Goal: Task Accomplishment & Management: Complete application form

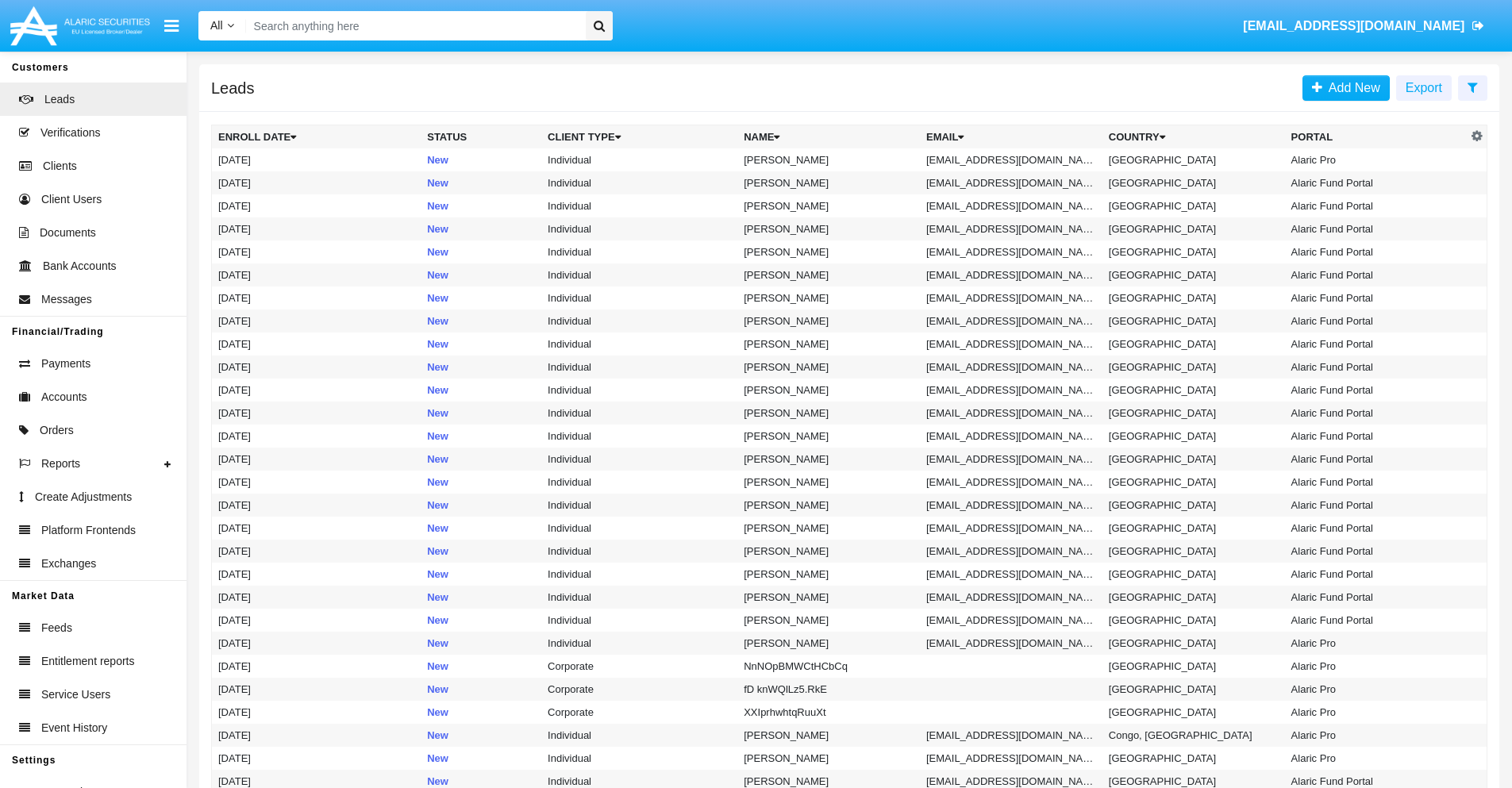
click at [1473, 86] on icon at bounding box center [1472, 87] width 10 height 13
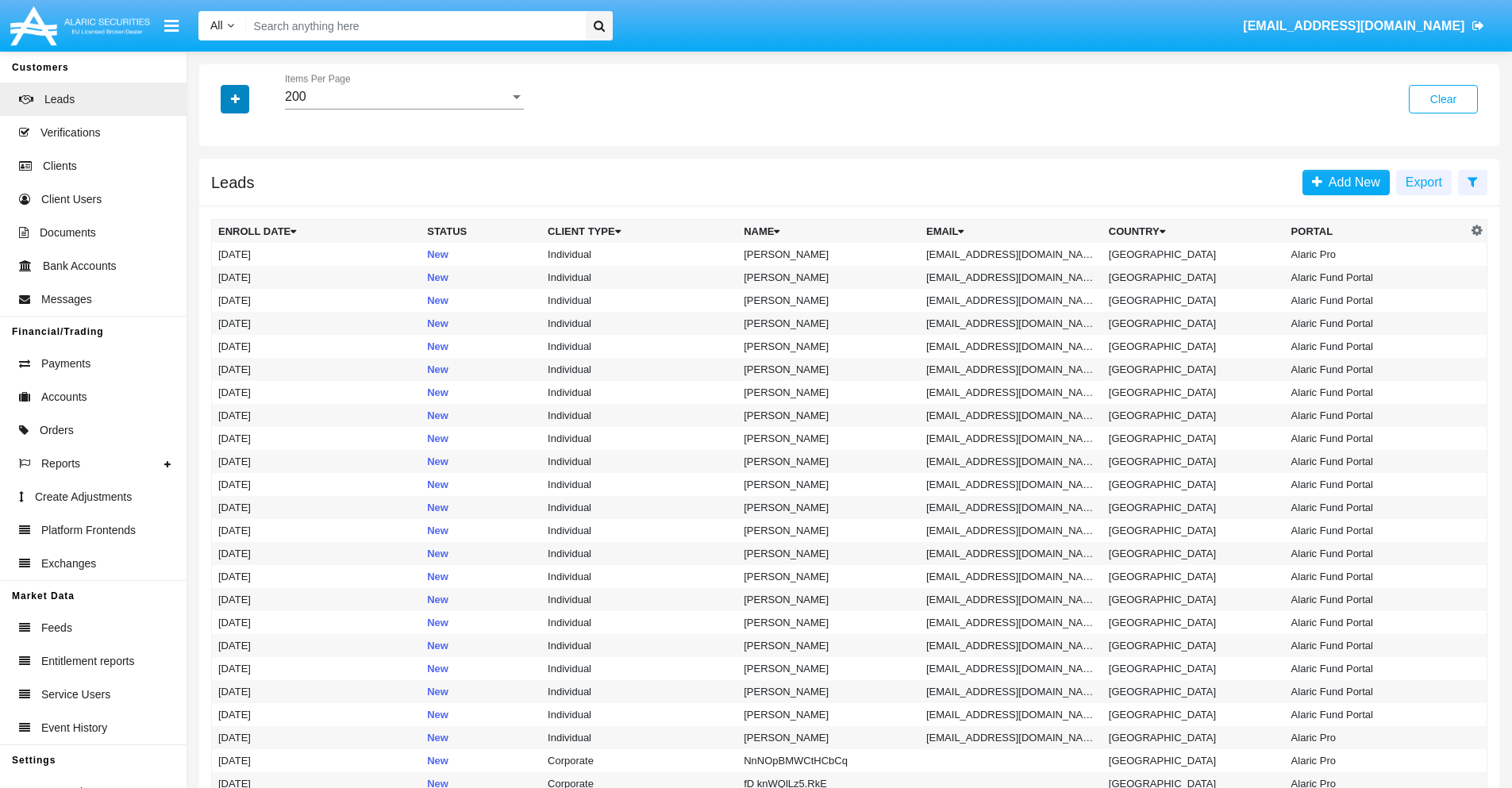
click at [235, 98] on icon "button" at bounding box center [235, 99] width 8 height 11
click at [247, 200] on span "Email" at bounding box center [247, 200] width 32 height 19
click at [218, 207] on input "Email" at bounding box center [217, 207] width 1 height 1
checkbox input "true"
click at [235, 98] on icon "button" at bounding box center [235, 99] width 8 height 11
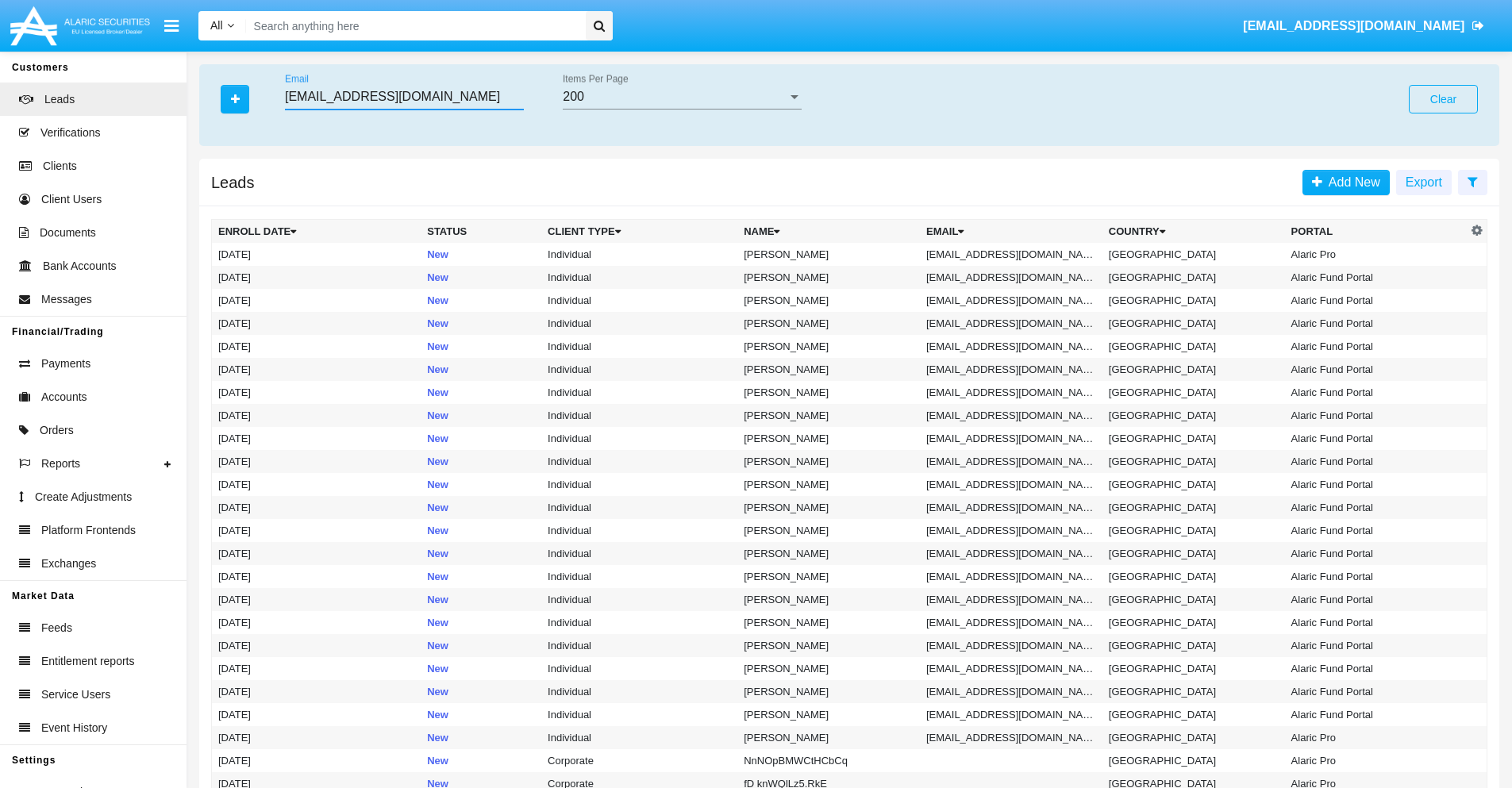
type input "[EMAIL_ADDRESS][DOMAIN_NAME]"
click at [1016, 254] on td "[EMAIL_ADDRESS][DOMAIN_NAME]" at bounding box center [1011, 254] width 183 height 23
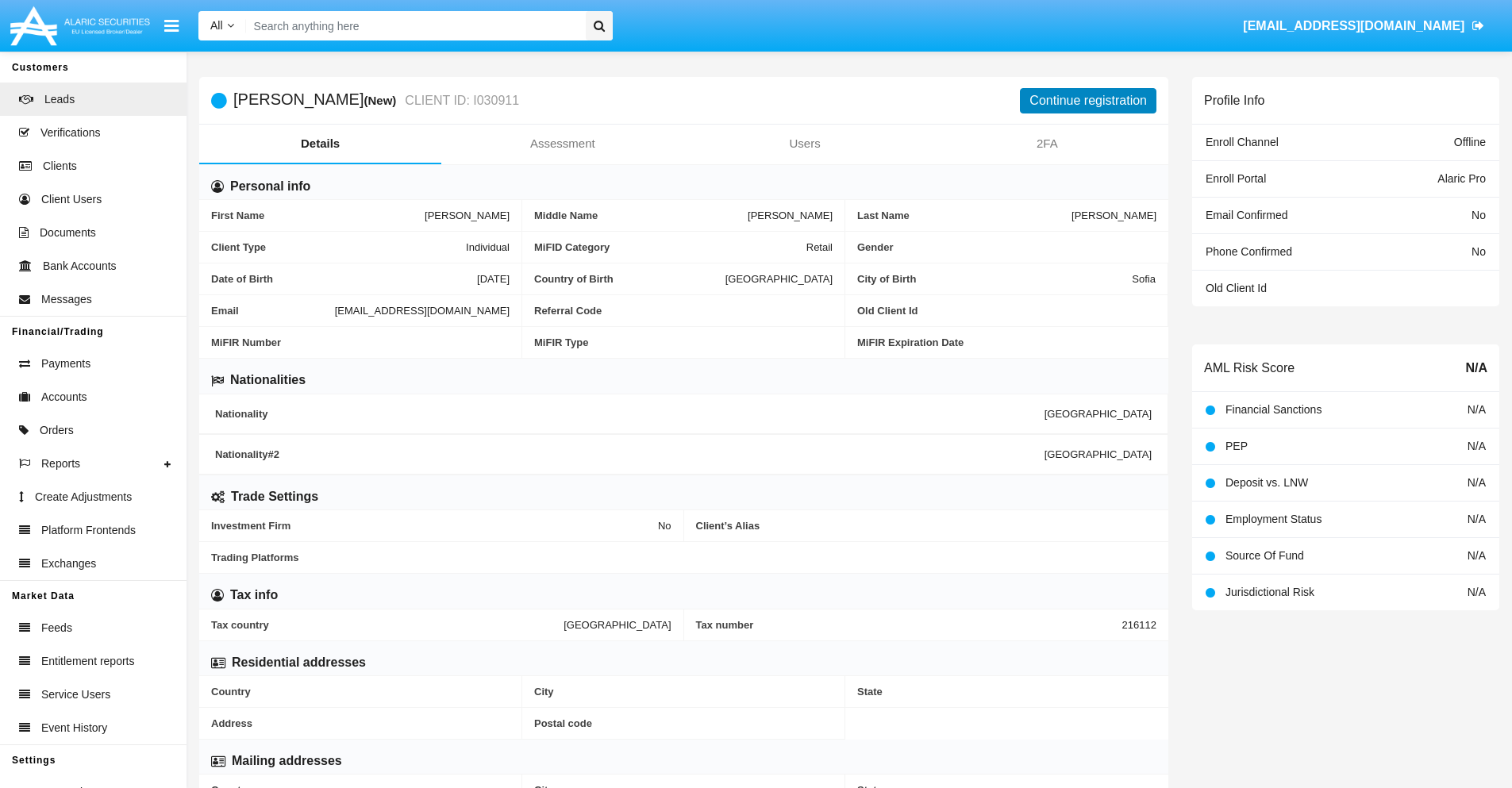
click at [1088, 100] on button "Continue registration" at bounding box center [1088, 100] width 137 height 25
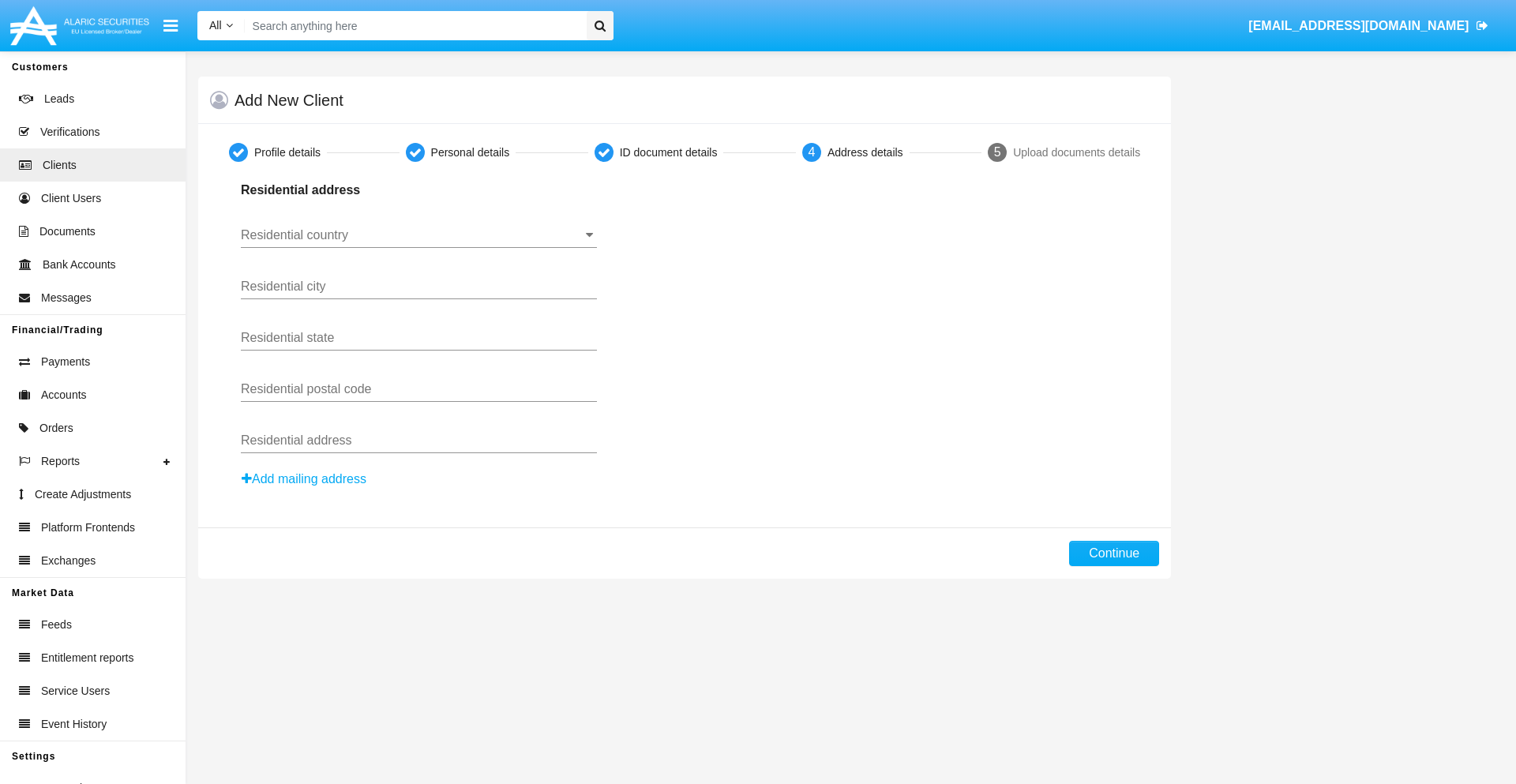
click at [418, 236] on input "Residential country" at bounding box center [419, 235] width 356 height 14
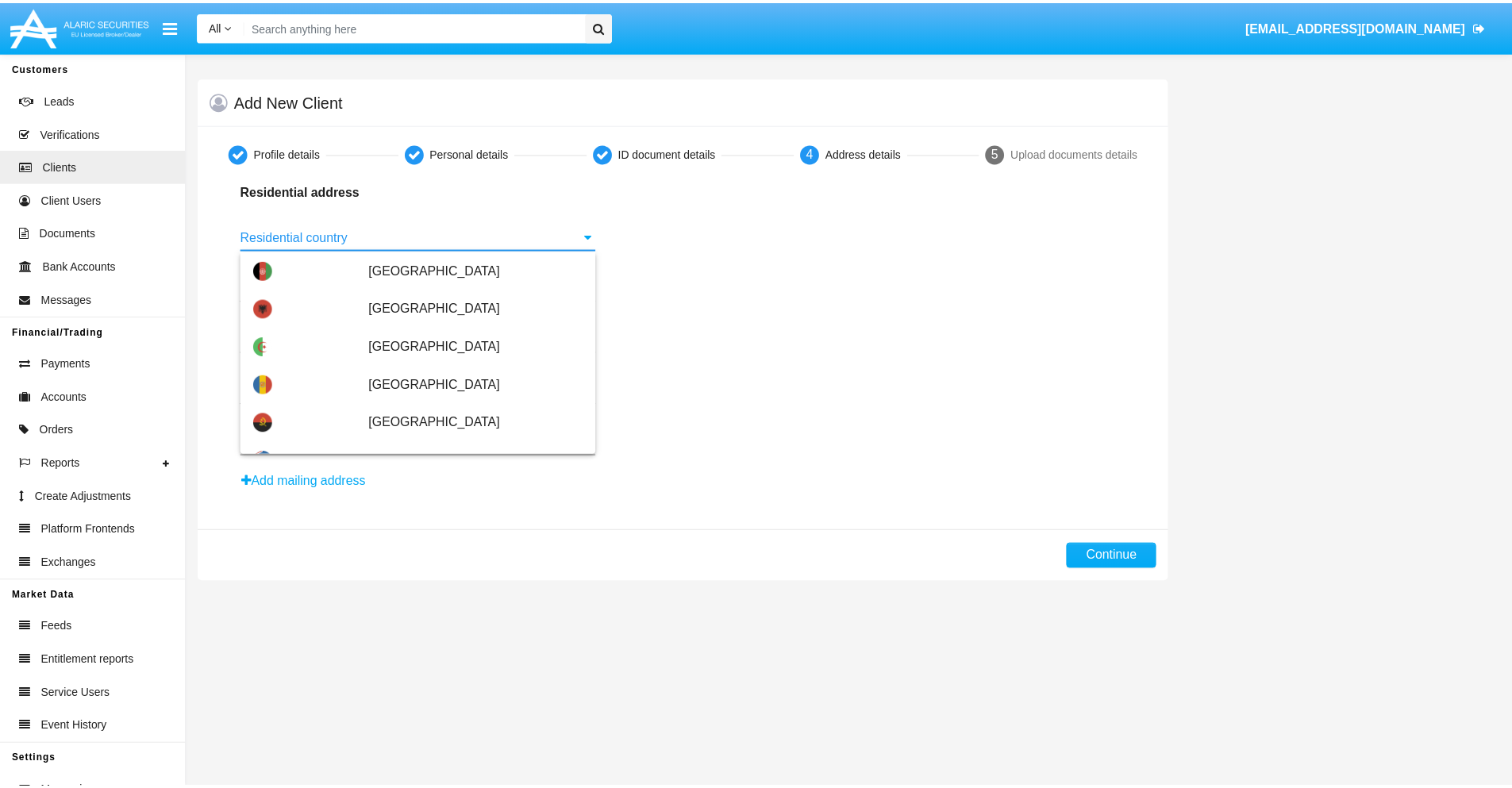
scroll to position [940, 0]
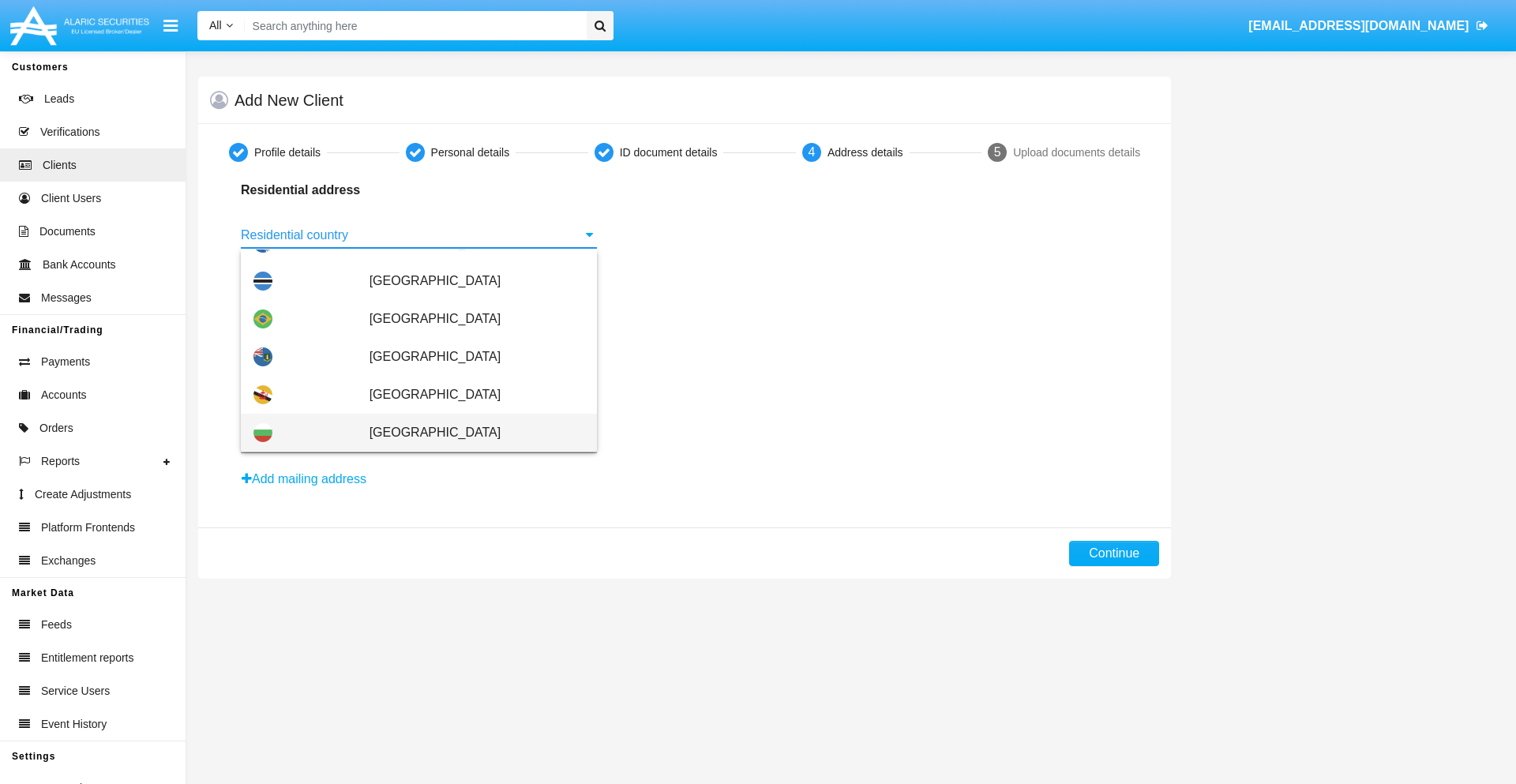
click at [468, 433] on span "[GEOGRAPHIC_DATA]" at bounding box center [477, 432] width 215 height 38
type input "[GEOGRAPHIC_DATA]"
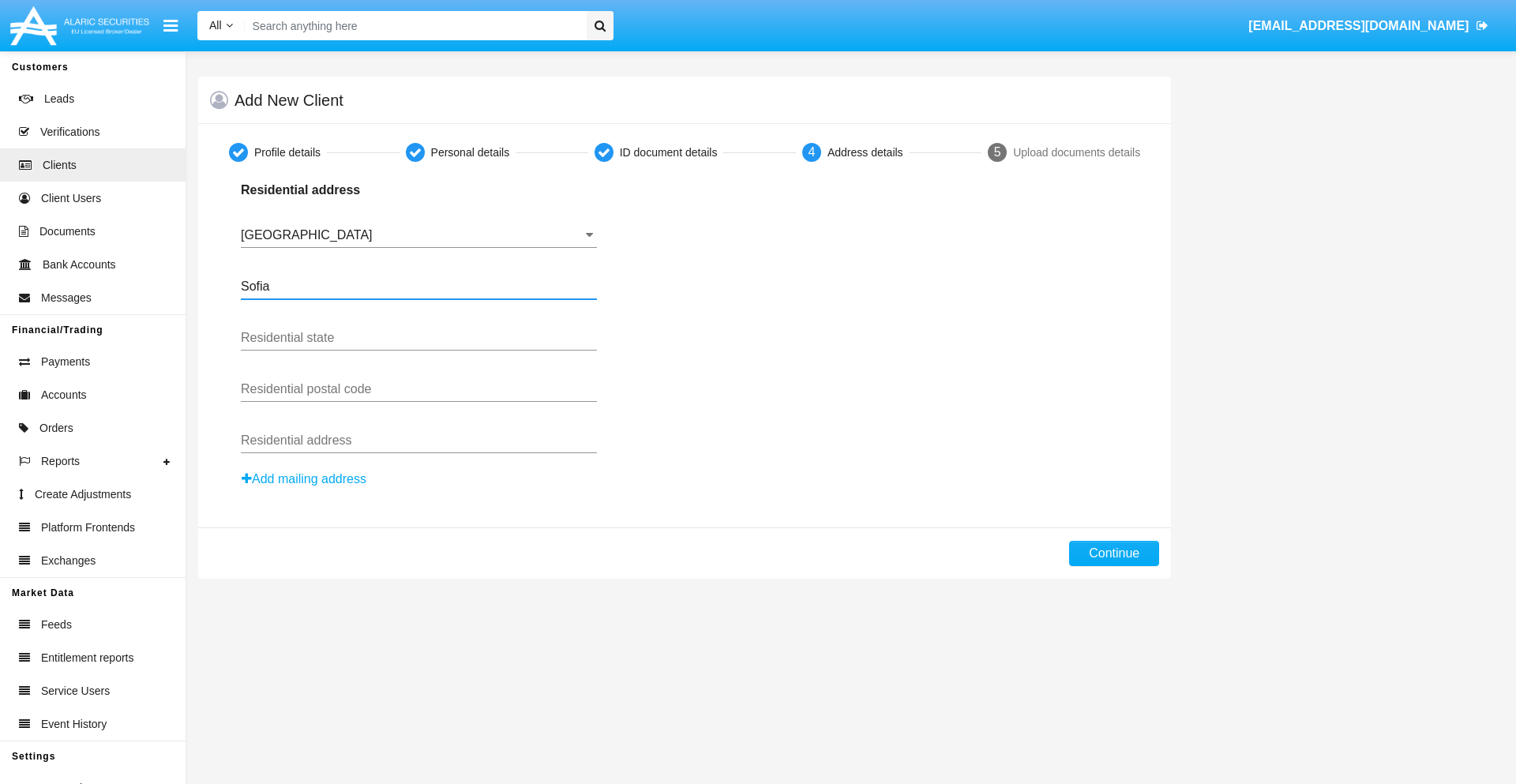
type input "Sofia"
type input "1000"
type input "[PERSON_NAME]"
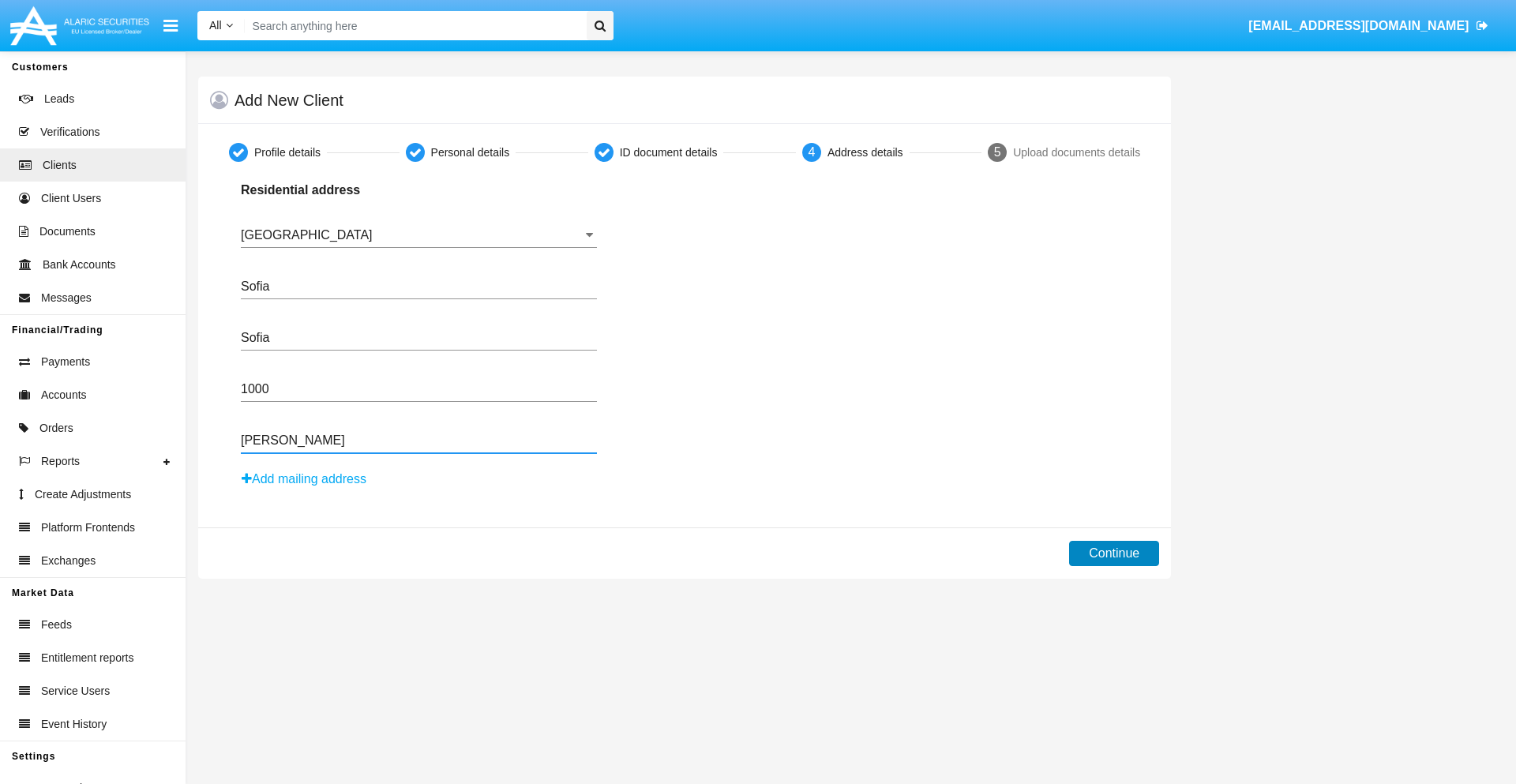
click at [1114, 553] on button "Continue" at bounding box center [1114, 553] width 90 height 25
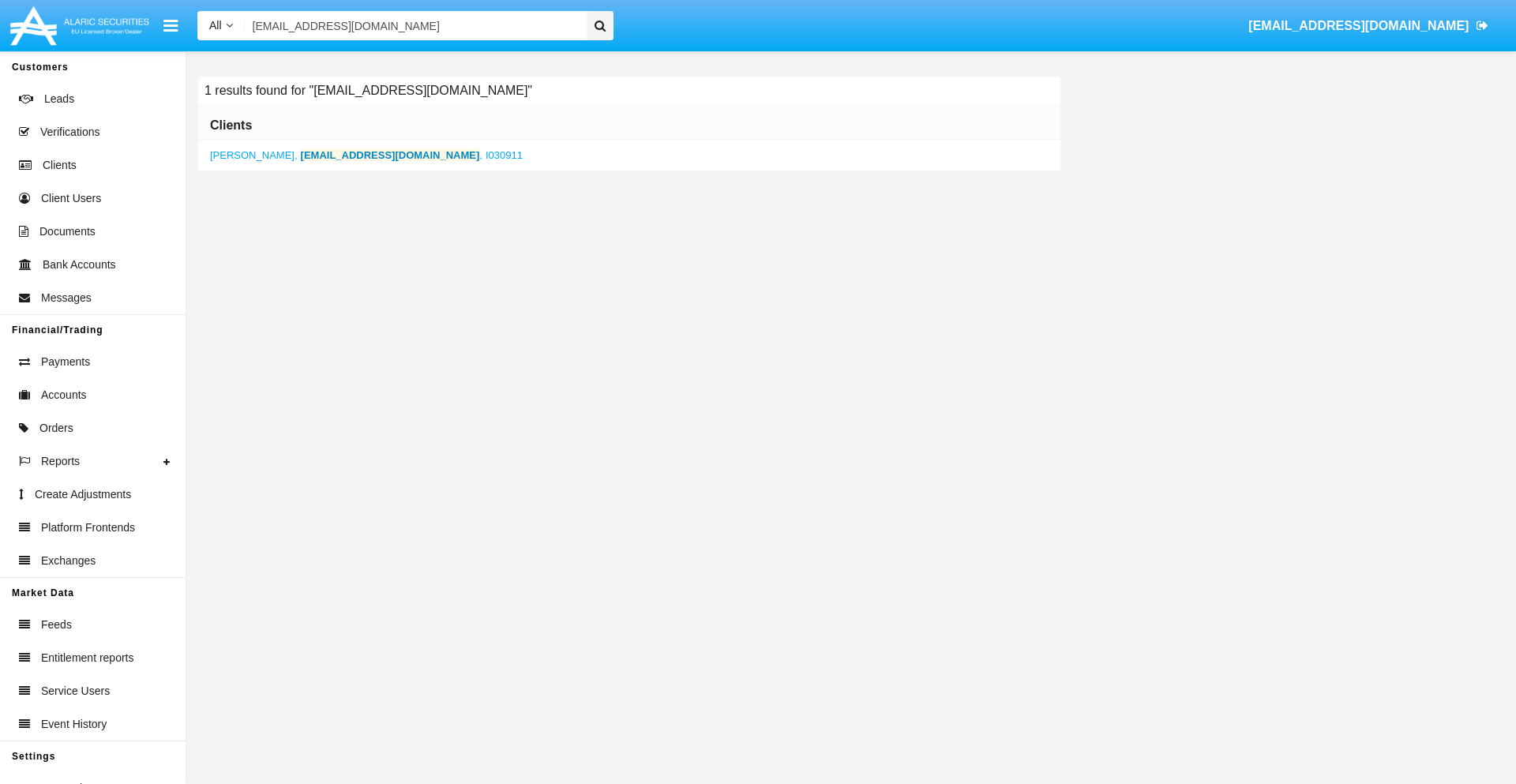
type input "[EMAIL_ADDRESS][DOMAIN_NAME]"
click at [340, 155] on b "[EMAIL_ADDRESS][DOMAIN_NAME]" at bounding box center [390, 155] width 179 height 12
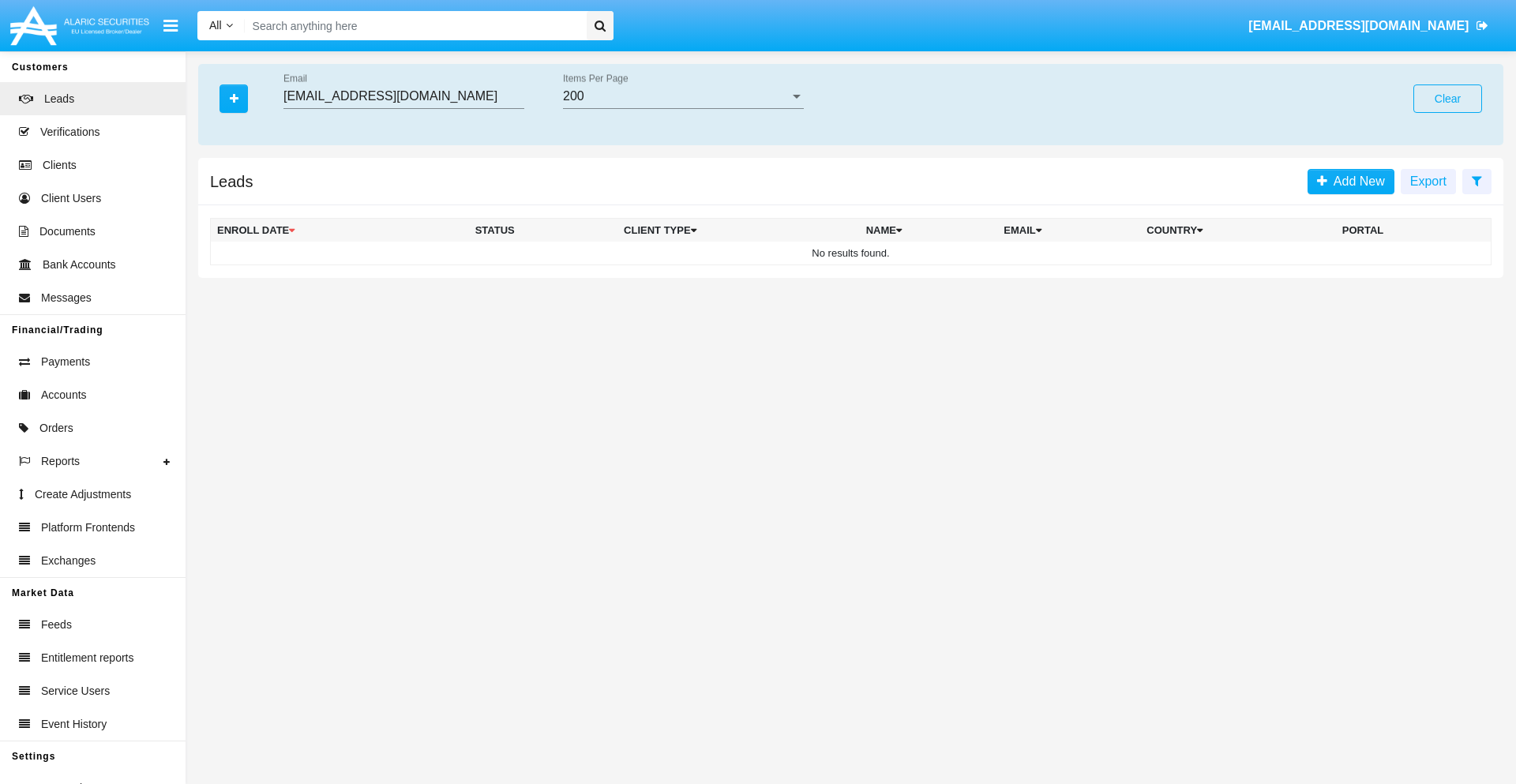
click at [1447, 99] on button "Clear" at bounding box center [1447, 99] width 69 height 29
click at [234, 98] on icon "button" at bounding box center [234, 99] width 8 height 11
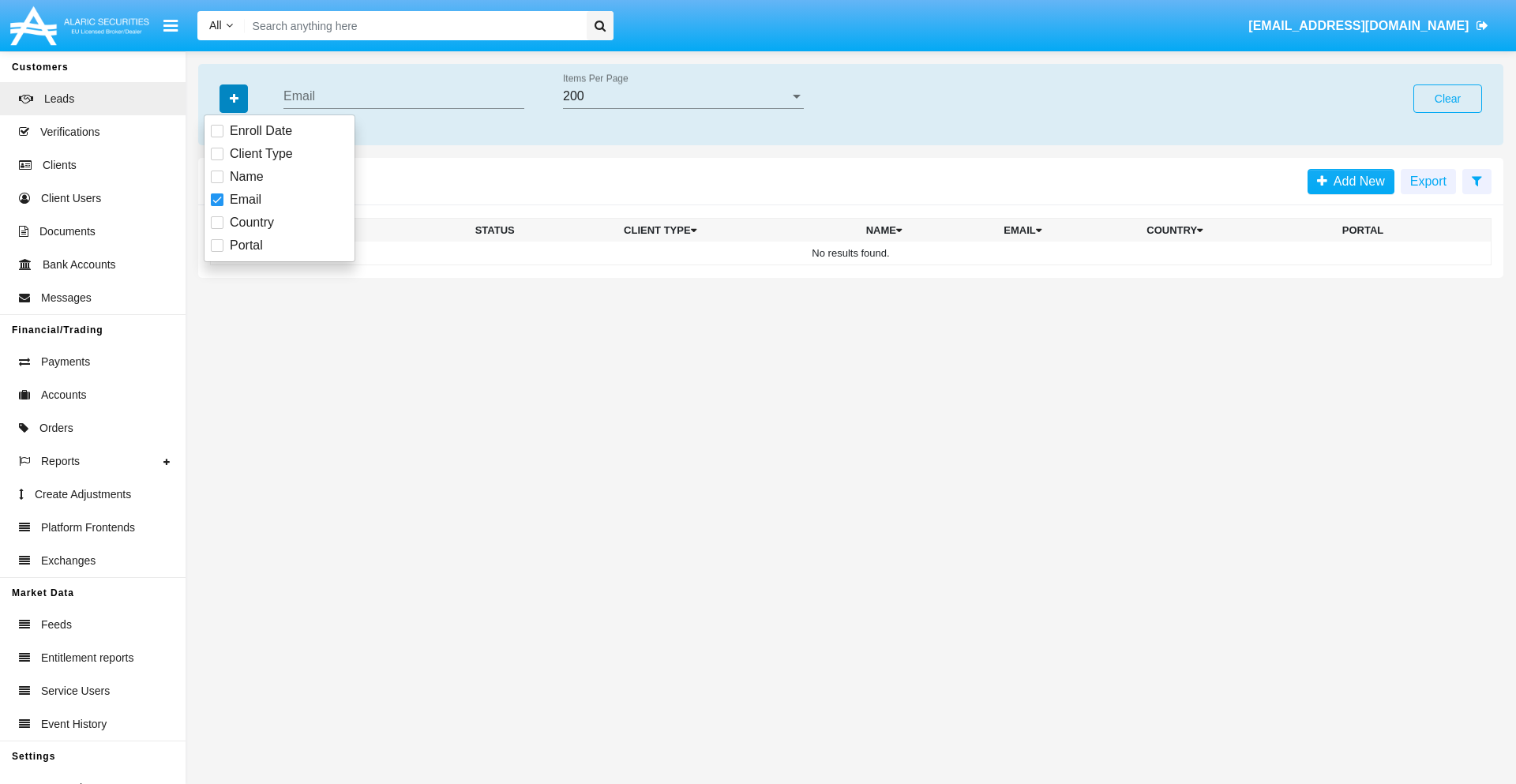
click at [234, 98] on icon "button" at bounding box center [234, 99] width 8 height 11
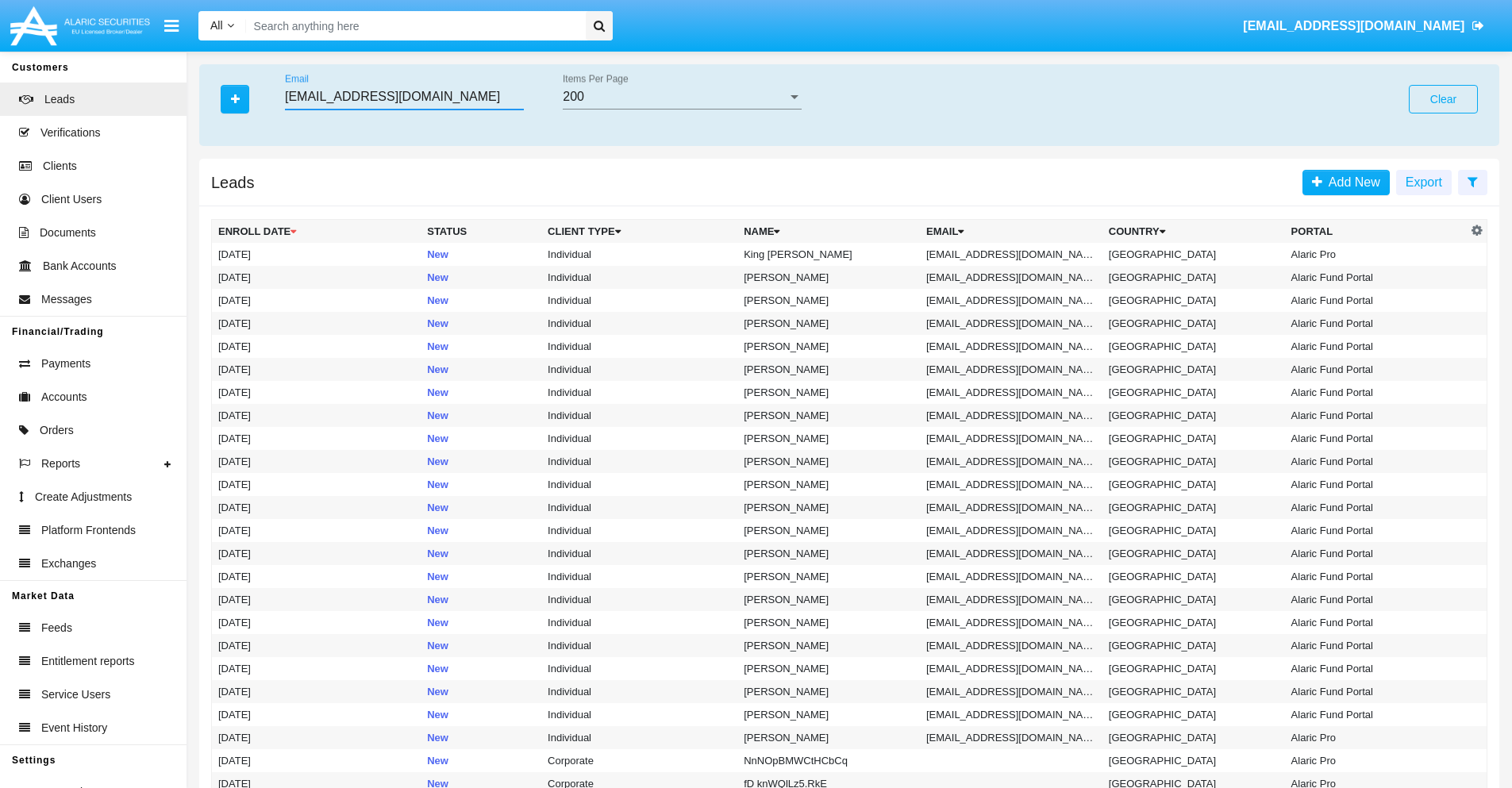
type input "bos@ne67s.hk"
click at [1016, 254] on td "bos@ne67s.hk" at bounding box center [1011, 254] width 183 height 23
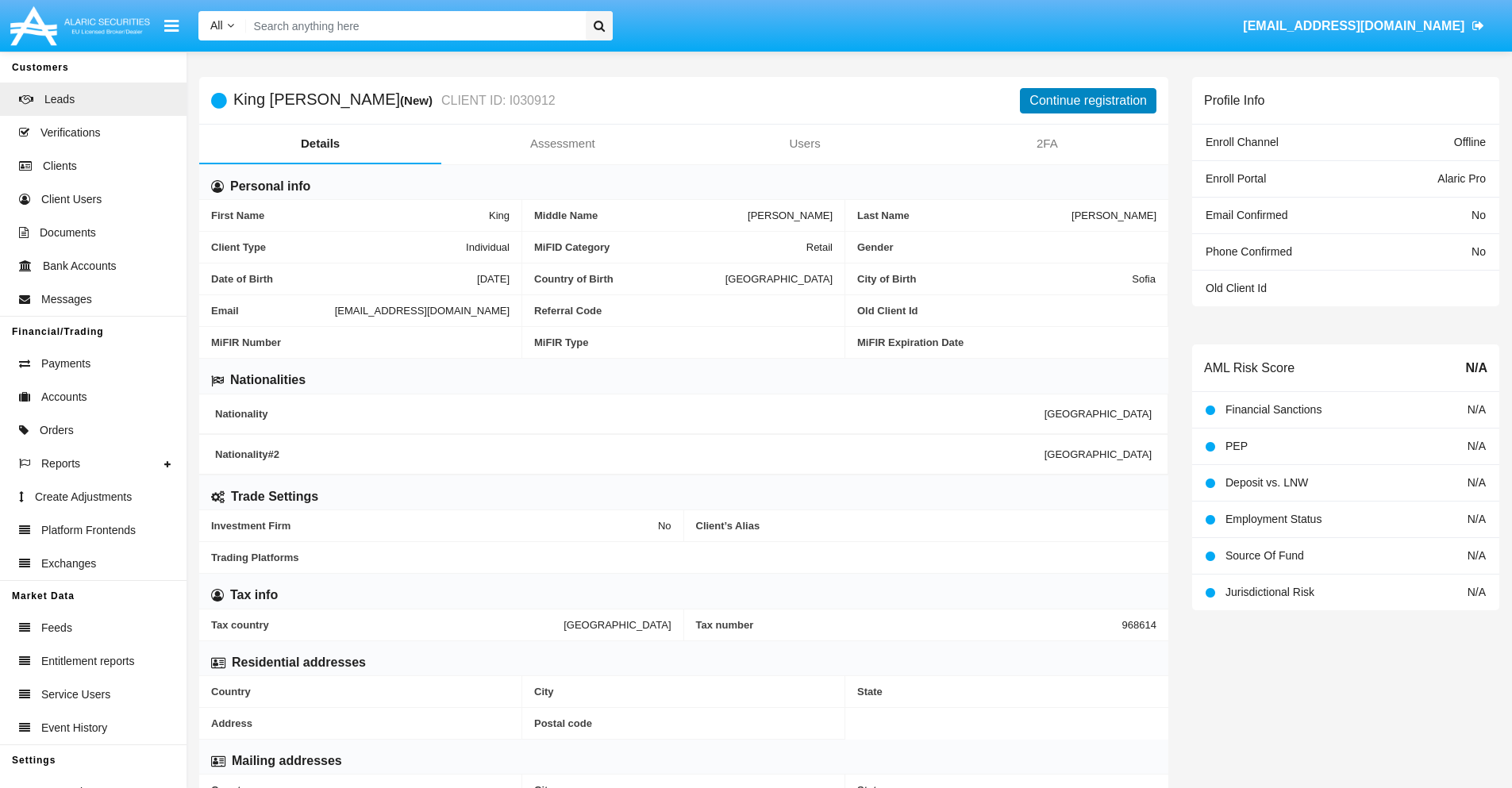
click at [1088, 100] on button "Continue registration" at bounding box center [1088, 100] width 137 height 25
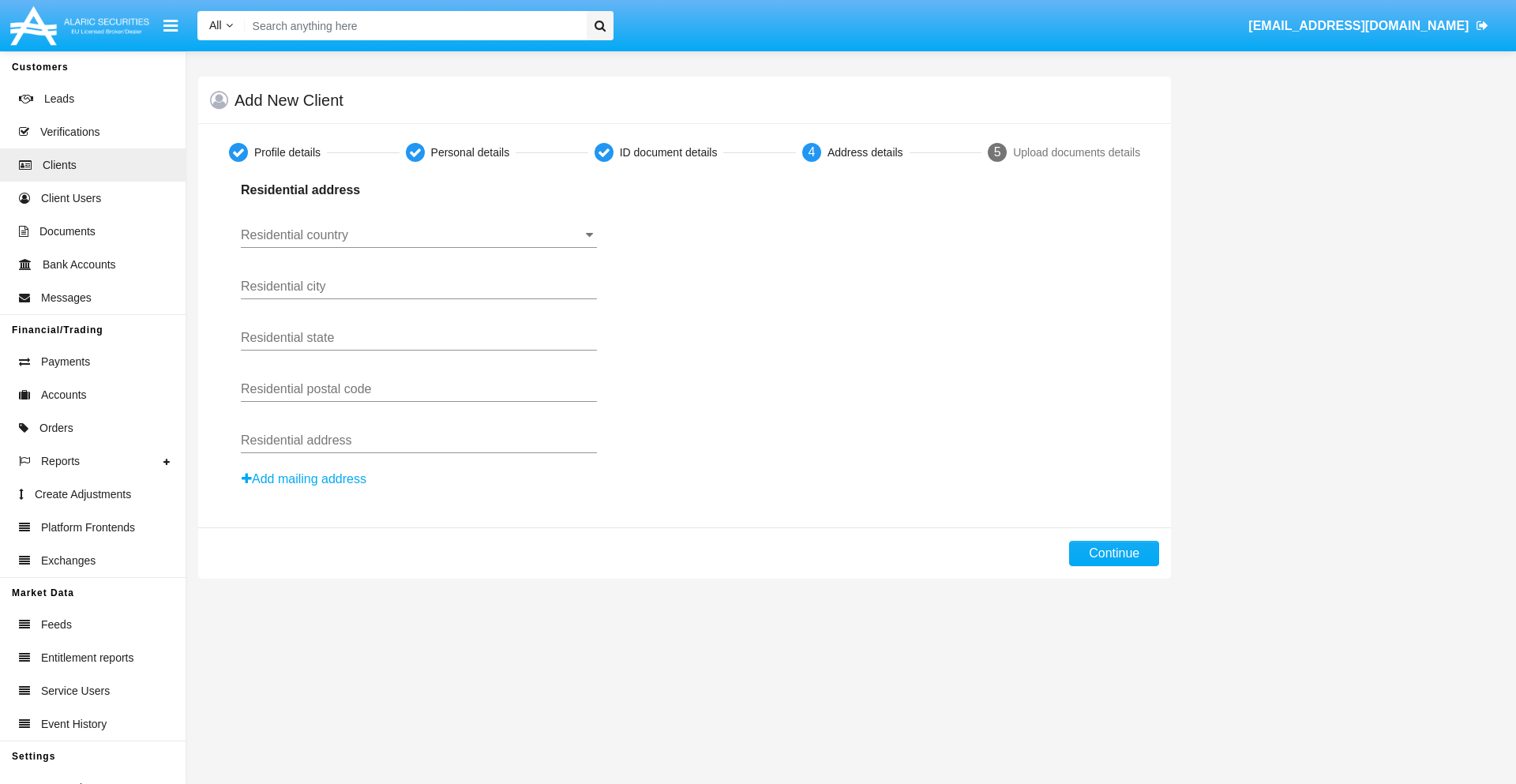
click at [305, 480] on button "Add mailing address" at bounding box center [305, 480] width 127 height 20
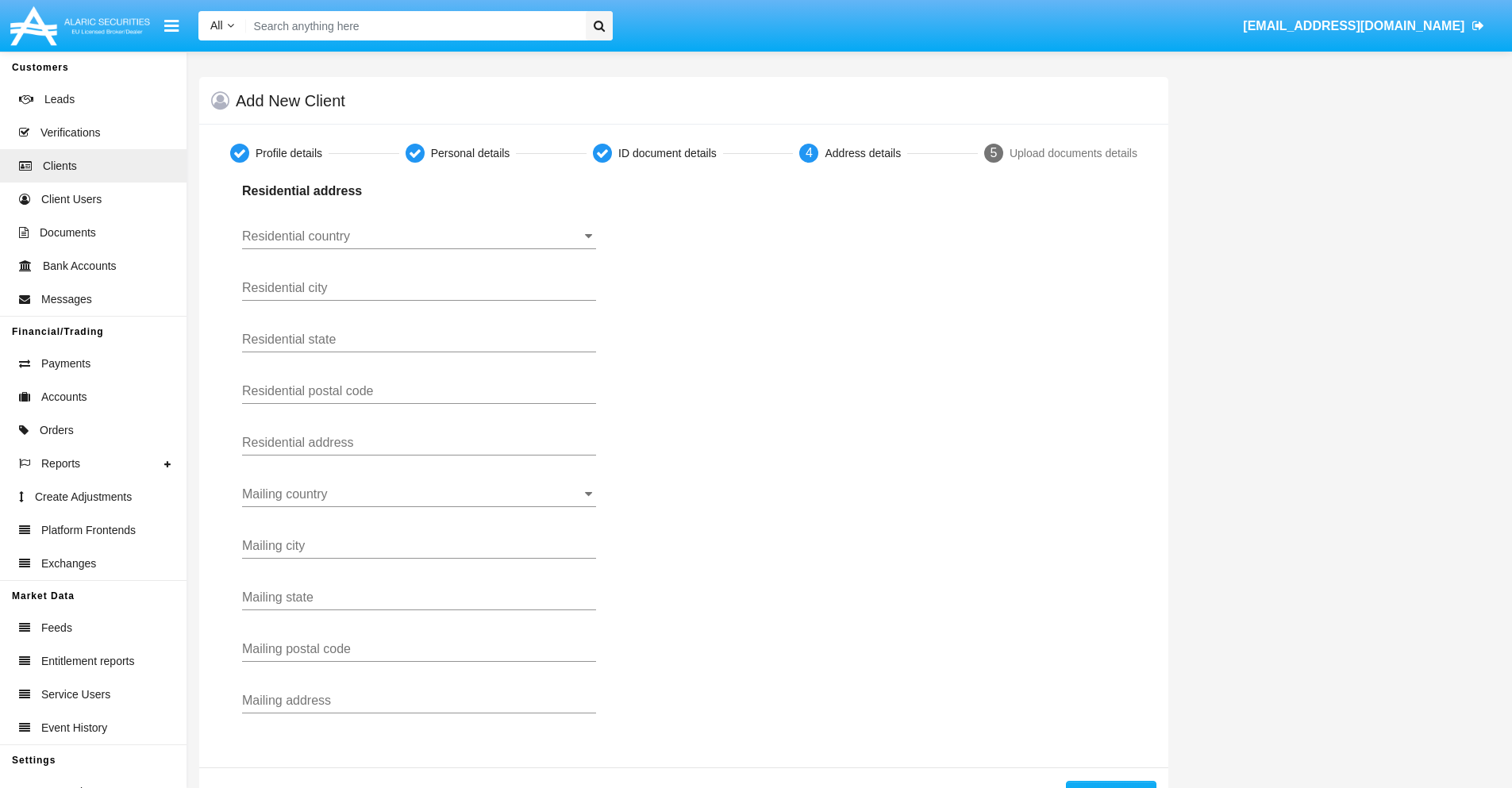
click at [419, 237] on input "Residential country" at bounding box center [419, 236] width 354 height 14
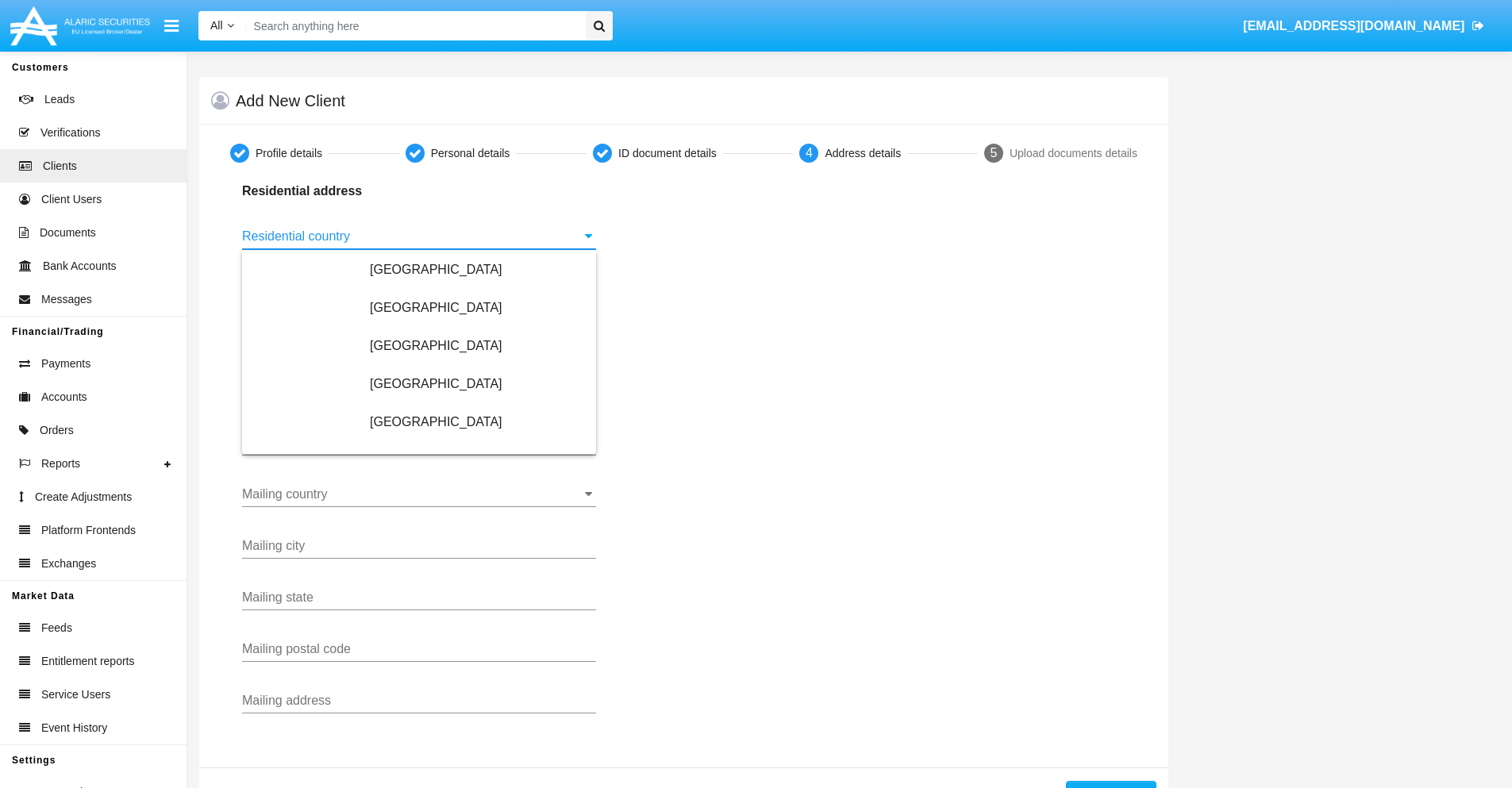
scroll to position [940, 0]
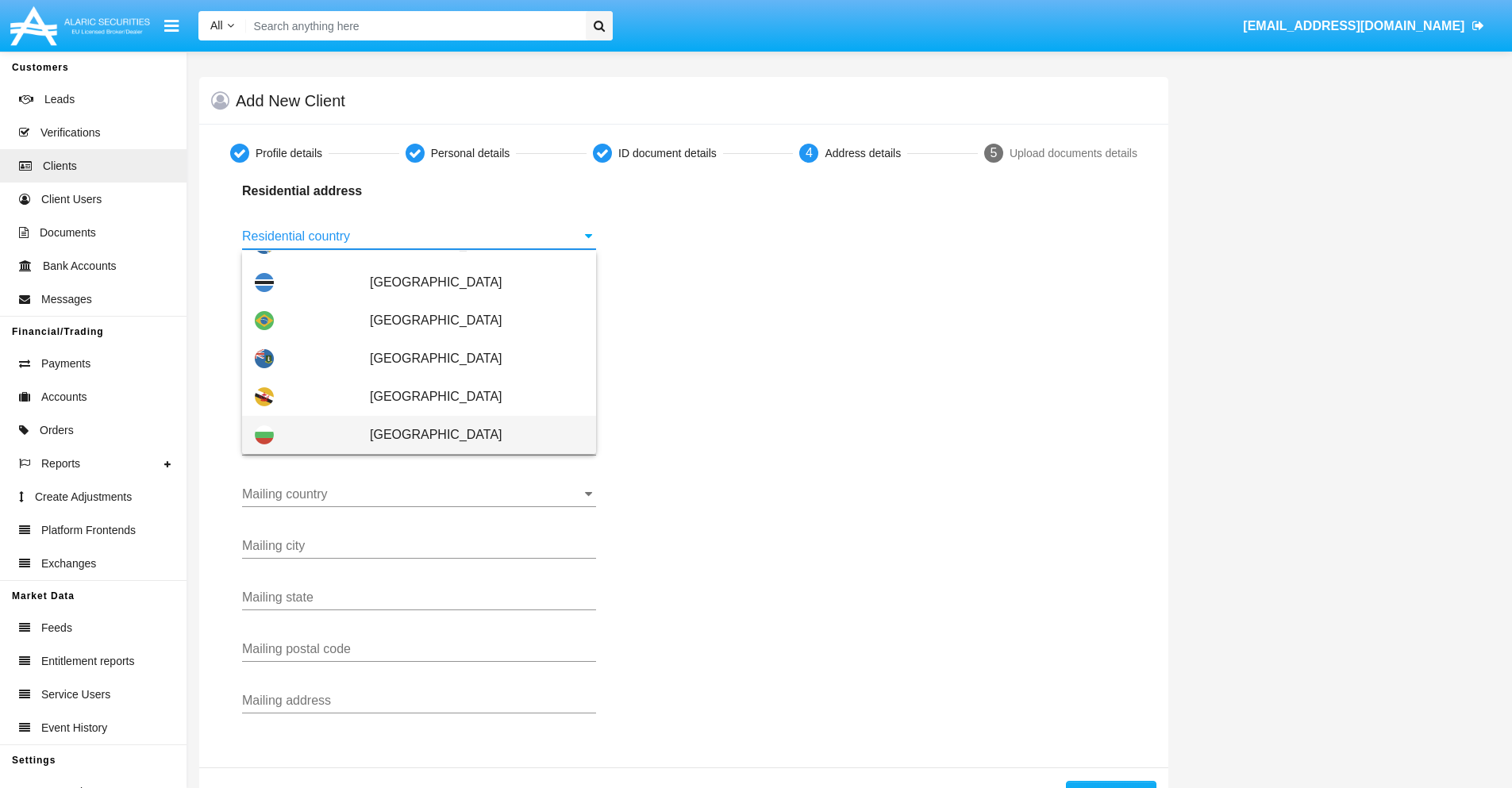
click at [468, 435] on span "[GEOGRAPHIC_DATA]" at bounding box center [477, 434] width 213 height 38
type input "[GEOGRAPHIC_DATA]"
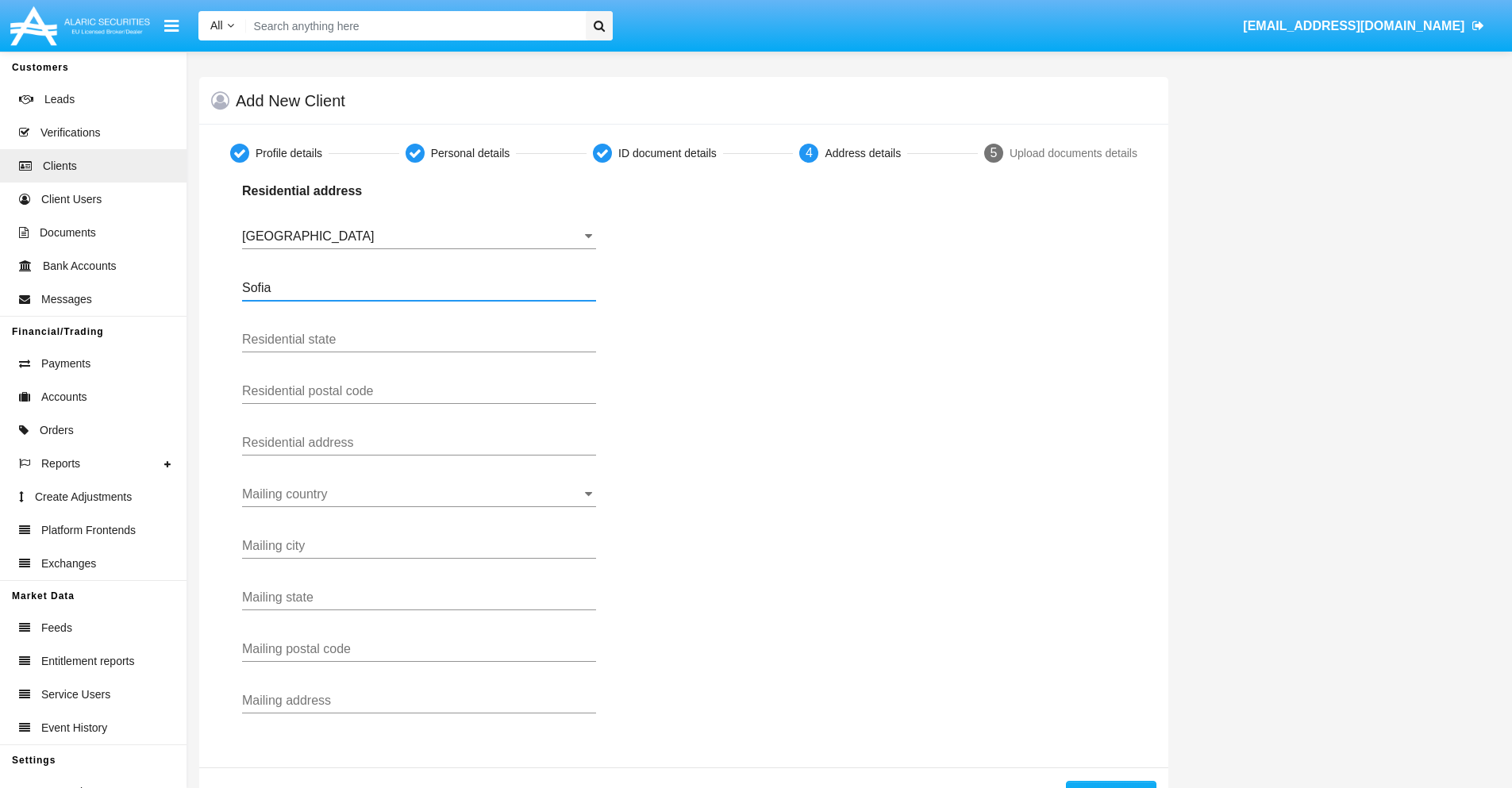
type input "Sofia"
type input "1000"
type input "[PERSON_NAME]"
click at [419, 494] on input "Mailing country" at bounding box center [419, 494] width 354 height 14
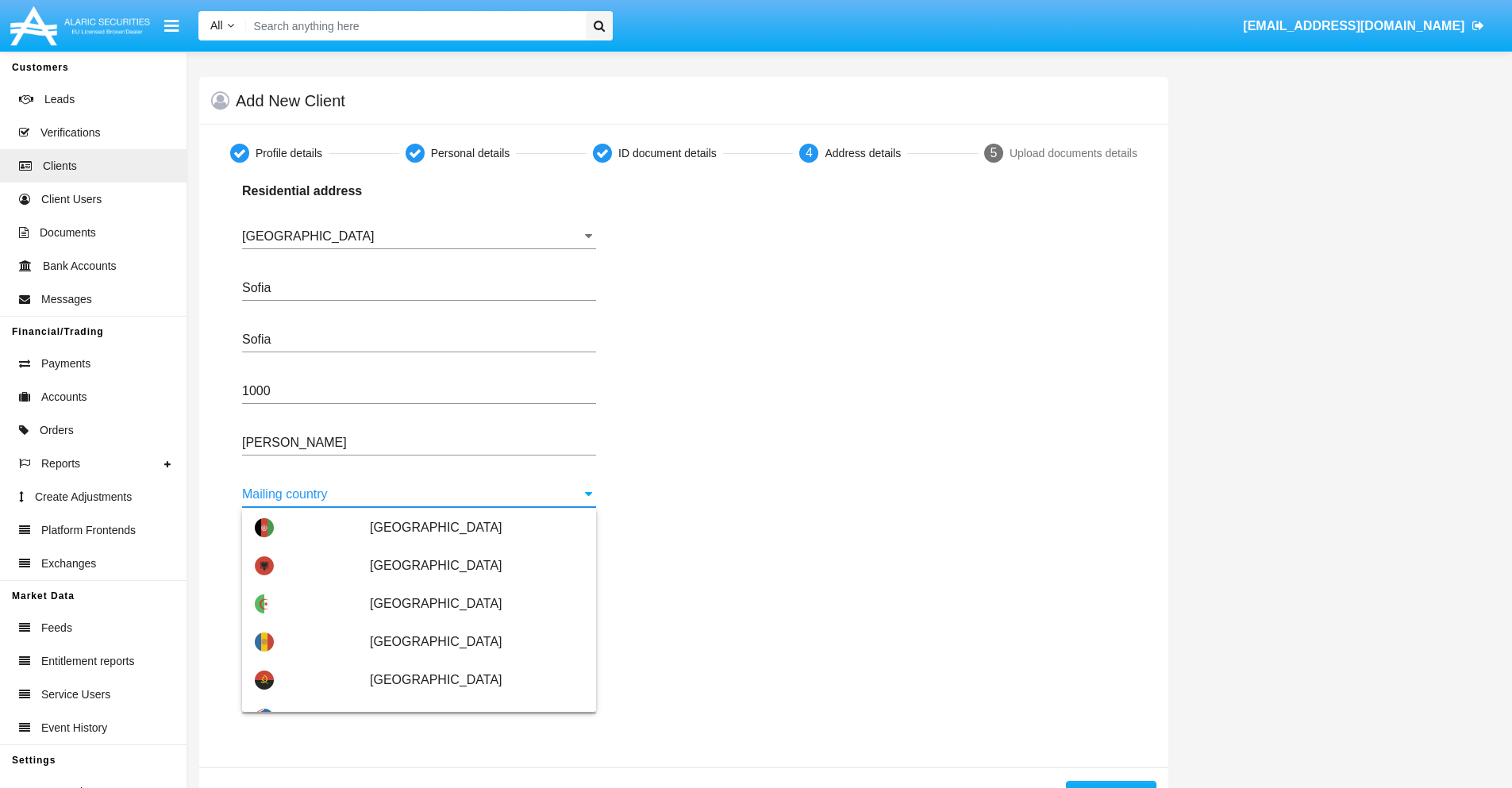
scroll to position [102, 0]
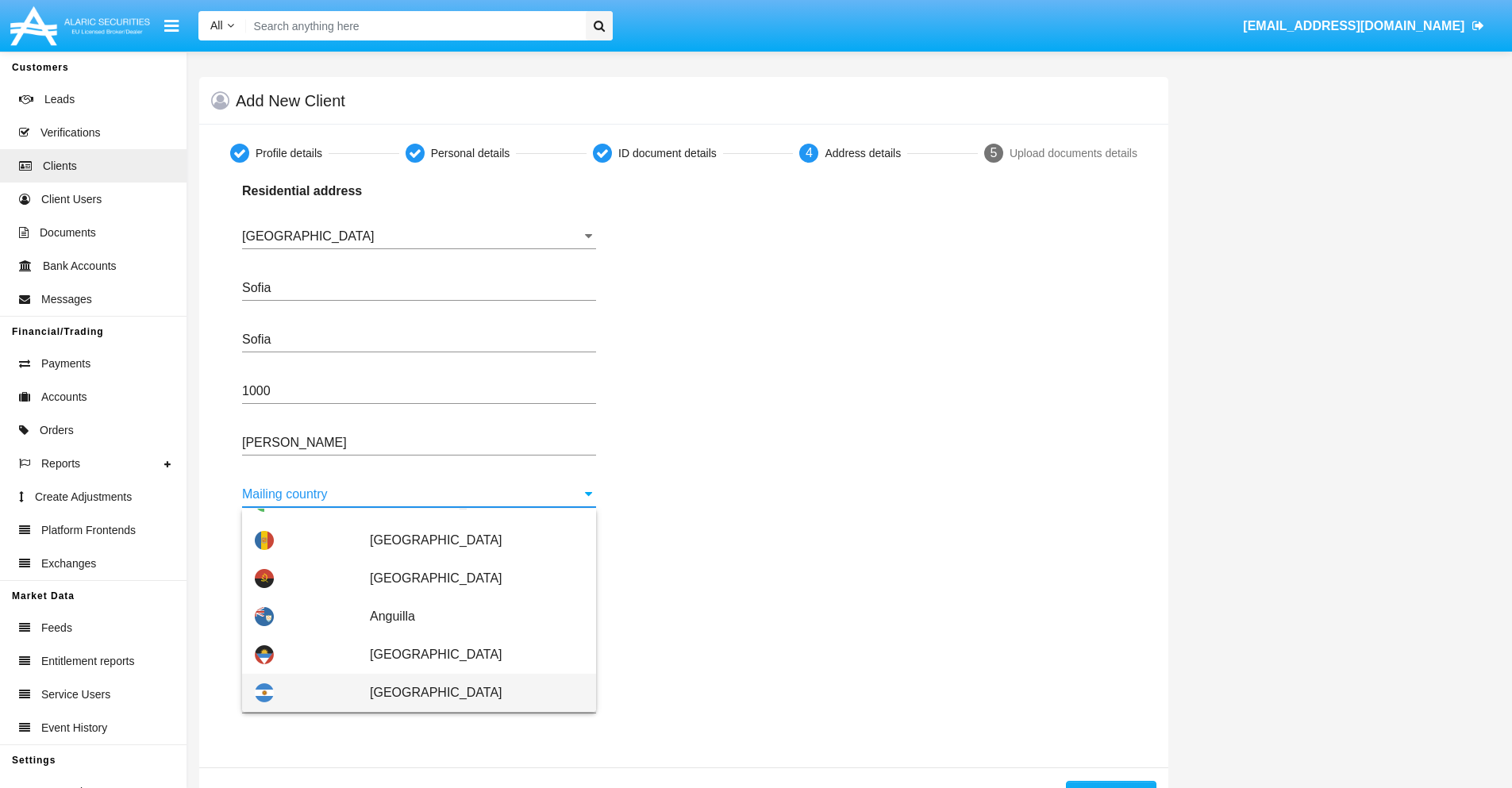
click at [468, 693] on span "Argentina" at bounding box center [477, 693] width 213 height 38
type input "Argentina"
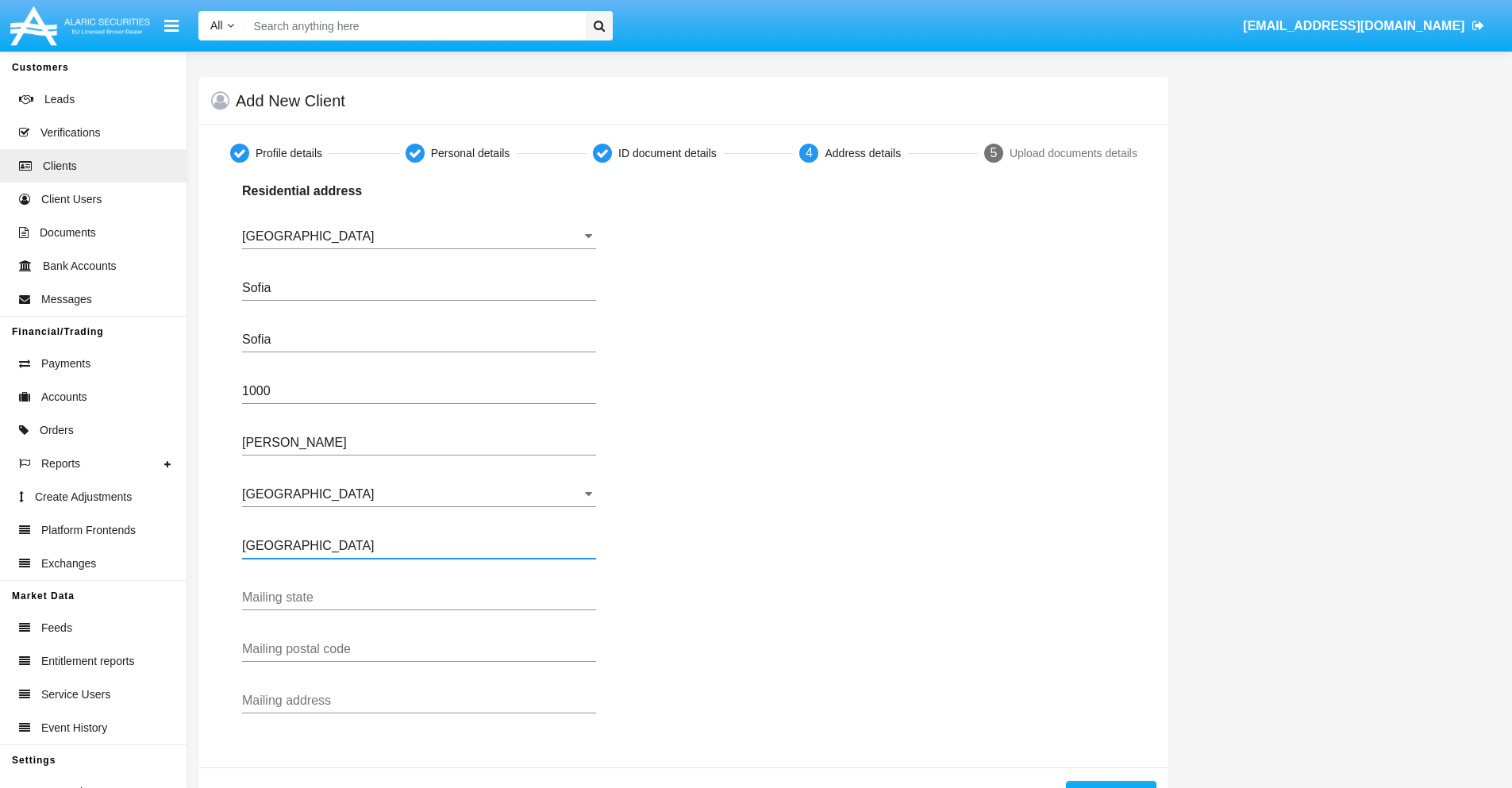
type input "Buenos Aires"
type input "7777"
type input "Test Mail Address"
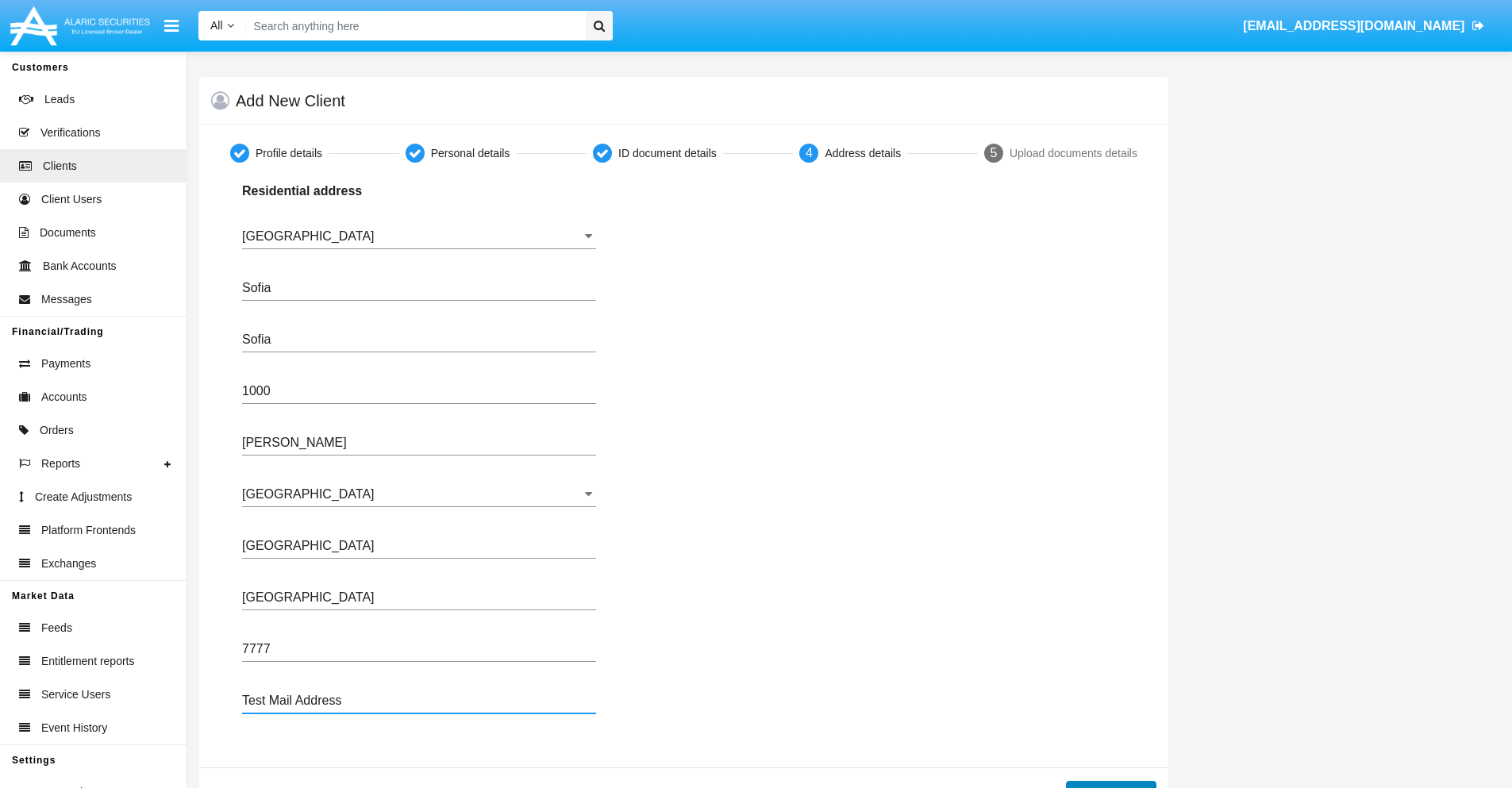
click at [1110, 784] on button "Continue" at bounding box center [1110, 793] width 91 height 25
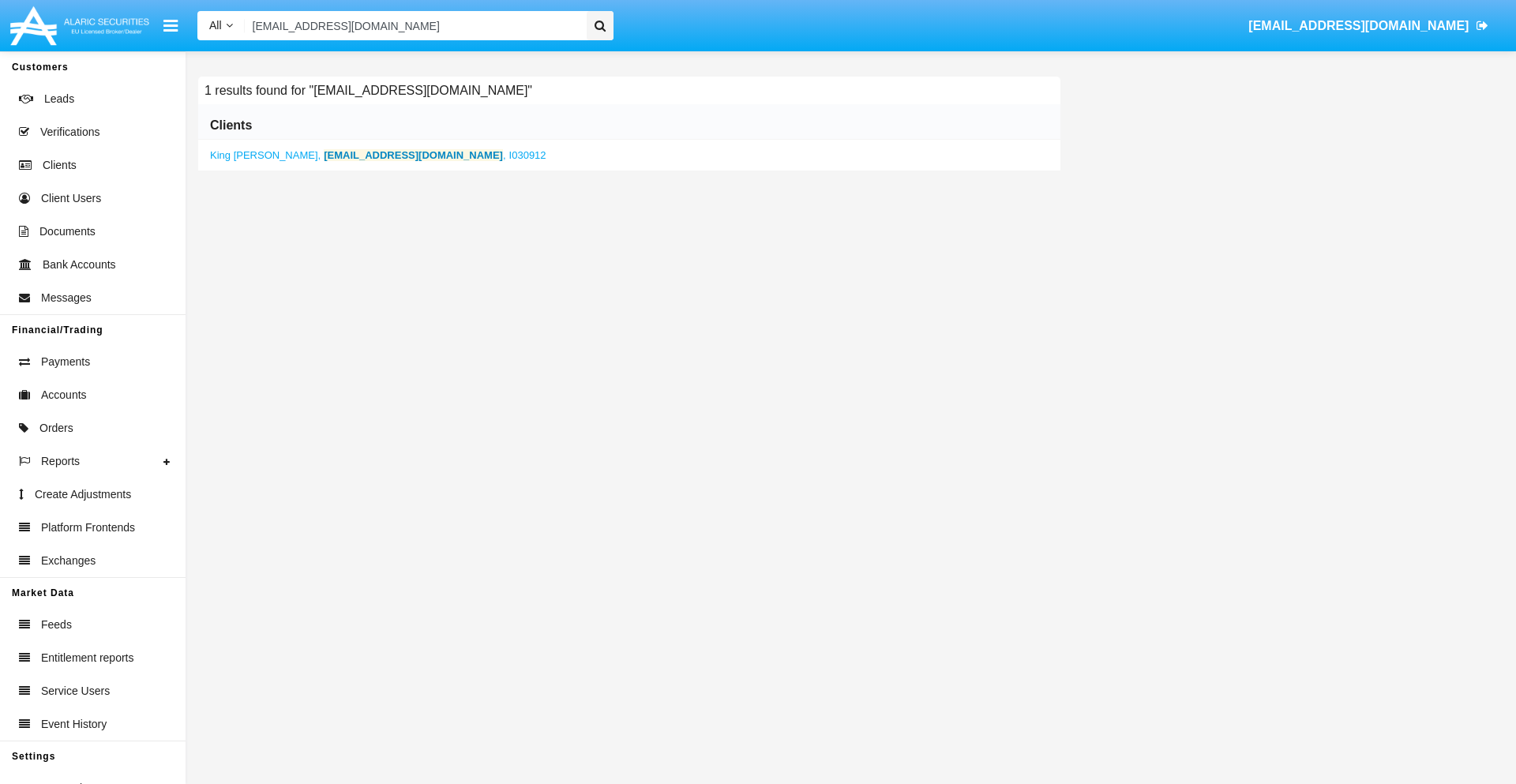
type input "[EMAIL_ADDRESS][DOMAIN_NAME]"
click at [324, 155] on b "[EMAIL_ADDRESS][DOMAIN_NAME]" at bounding box center [413, 155] width 179 height 12
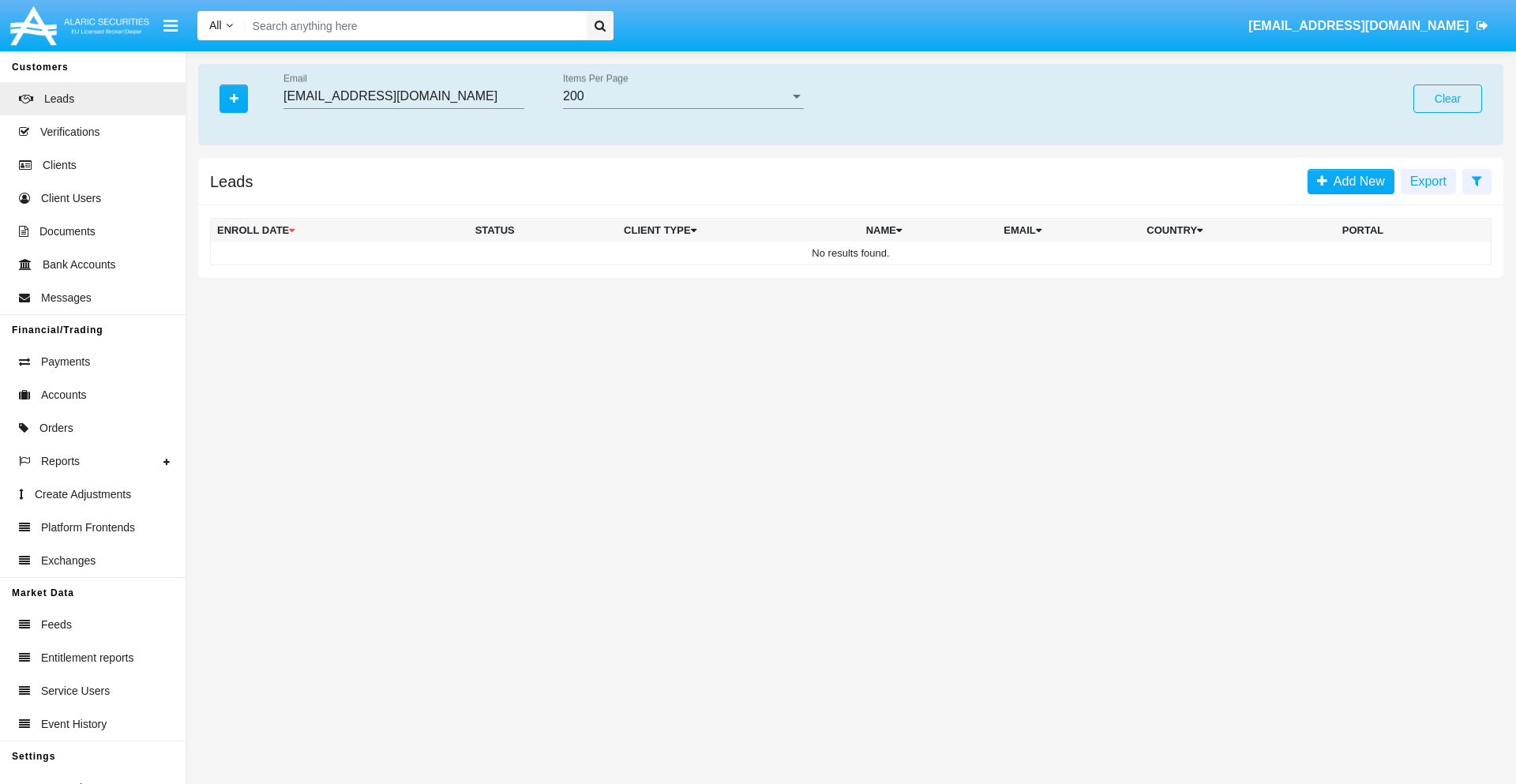
click at [1447, 99] on button "Clear" at bounding box center [1447, 99] width 69 height 29
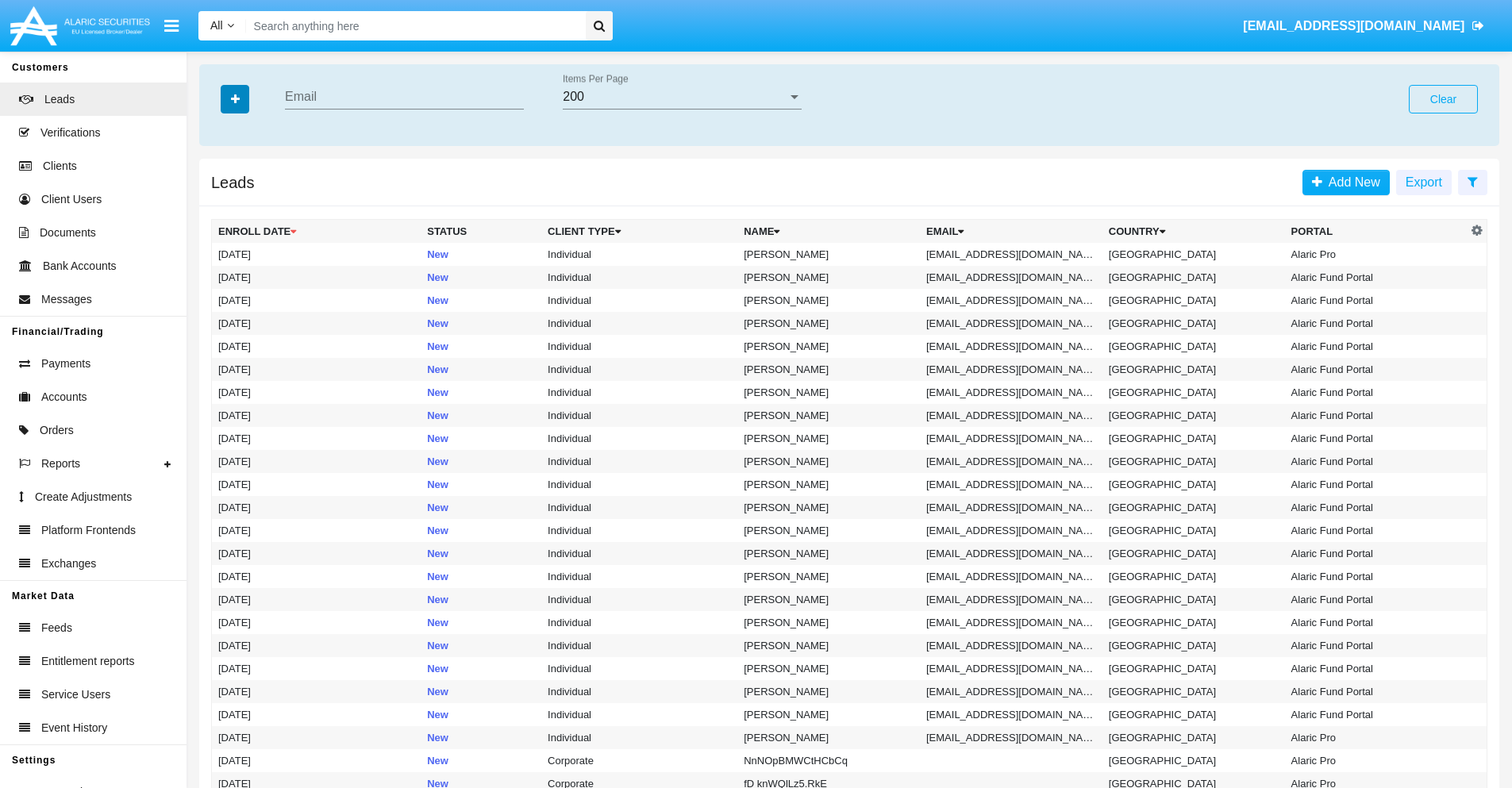
click at [235, 98] on icon "button" at bounding box center [235, 99] width 8 height 11
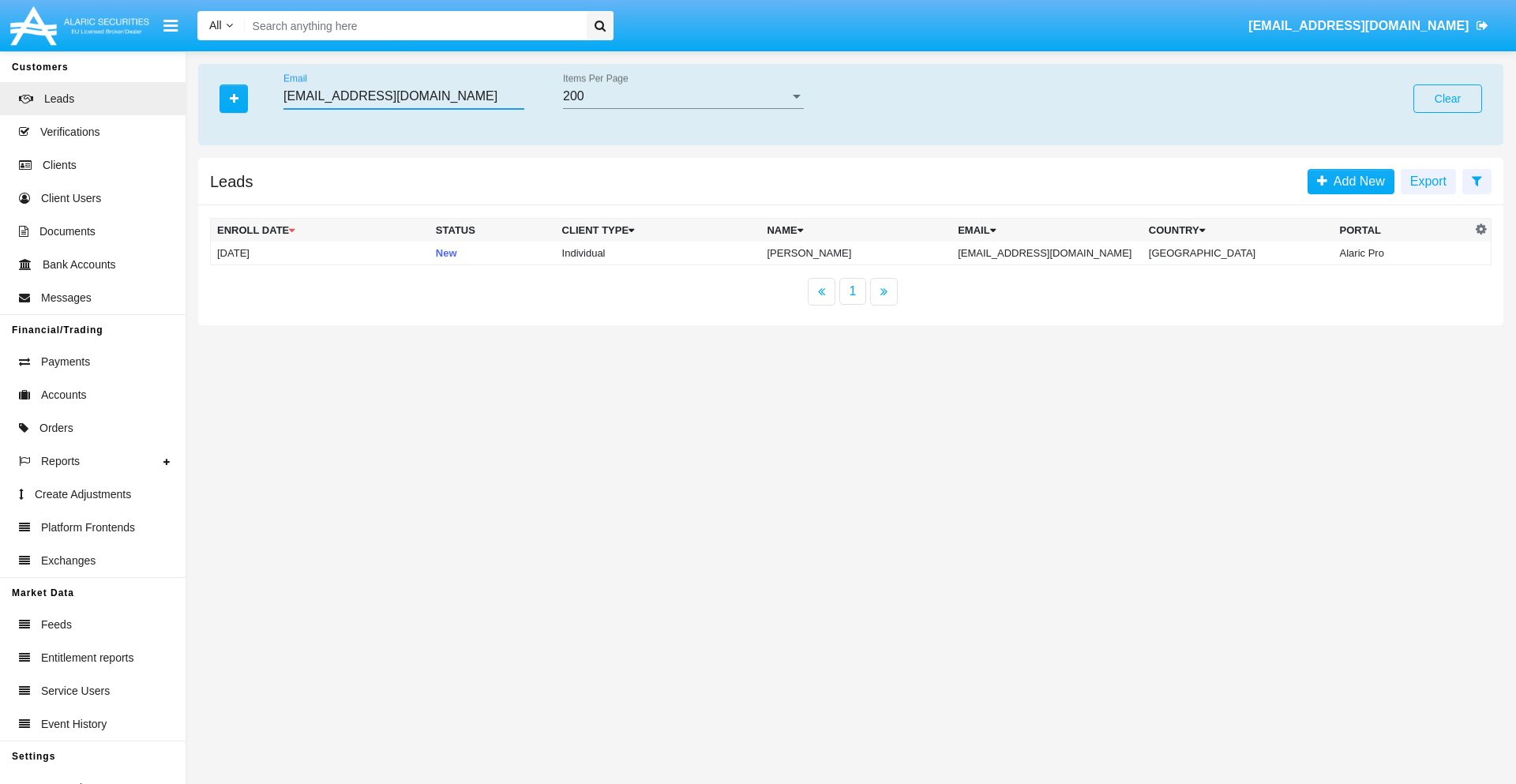
type input "bklnlq2xj@36pd.0a6r36.int"
click at [1054, 252] on td "bklnlq2xj@36pd.0a6r36.int" at bounding box center [1047, 252] width 191 height 23
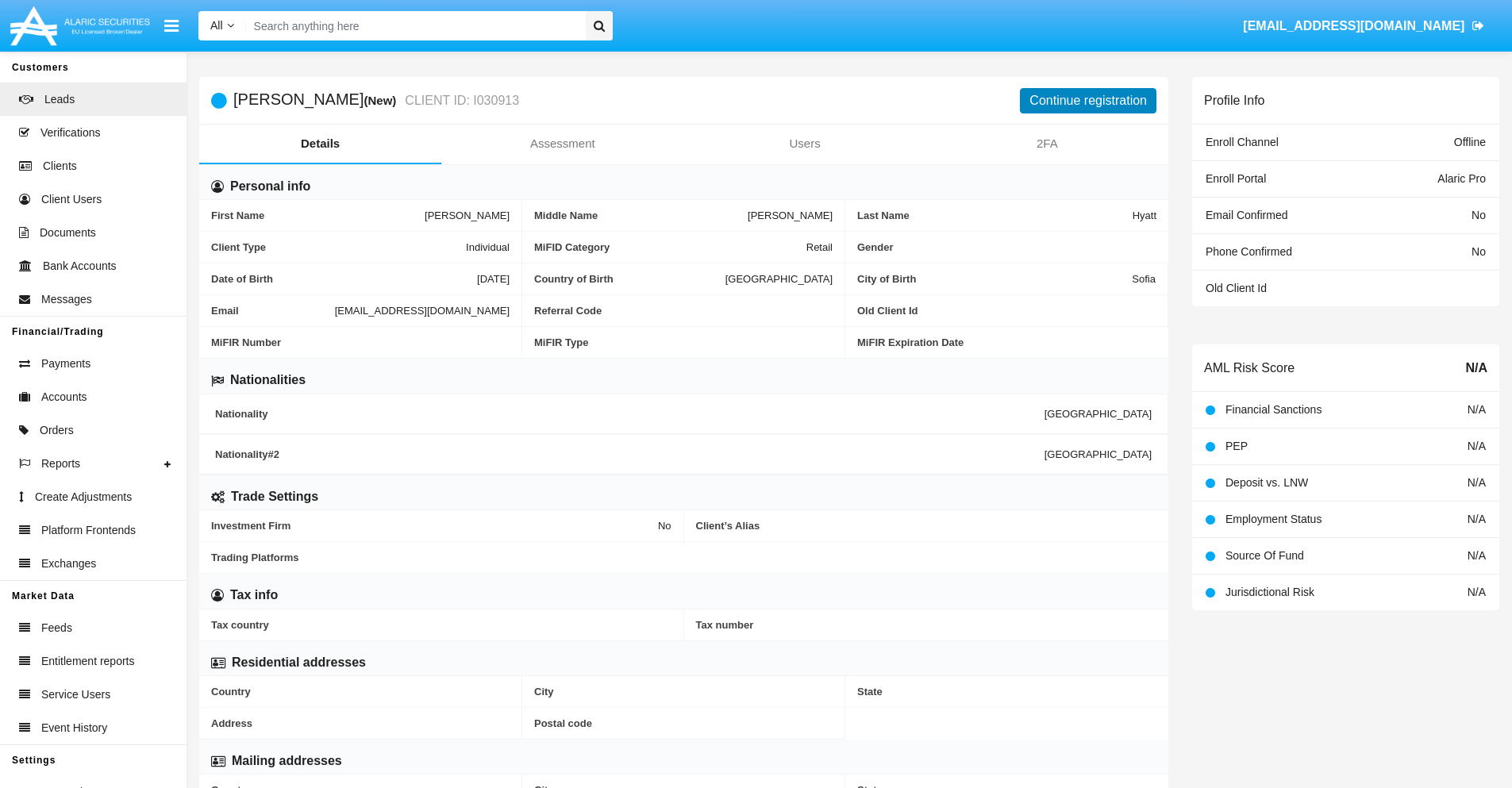
click at [1088, 100] on button "Continue registration" at bounding box center [1088, 100] width 137 height 25
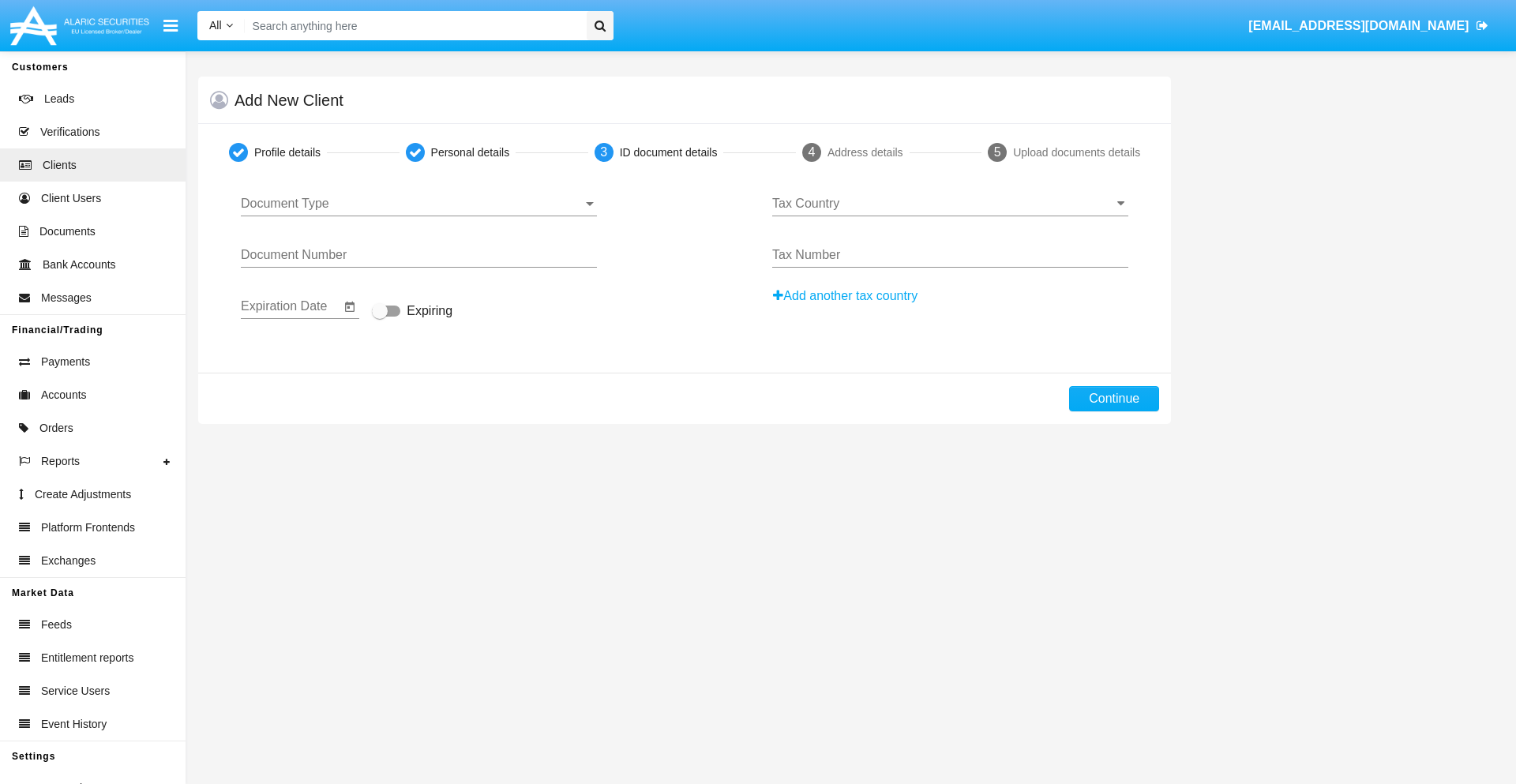
click at [418, 204] on span "Document Type" at bounding box center [412, 203] width 342 height 14
click at [418, 215] on span "Passport" at bounding box center [419, 215] width 356 height 38
type input "DGtFWprTzTyhdQi"
click at [413, 312] on span "Expiring" at bounding box center [429, 311] width 46 height 19
click at [380, 317] on input "Expiring" at bounding box center [379, 317] width 1 height 1
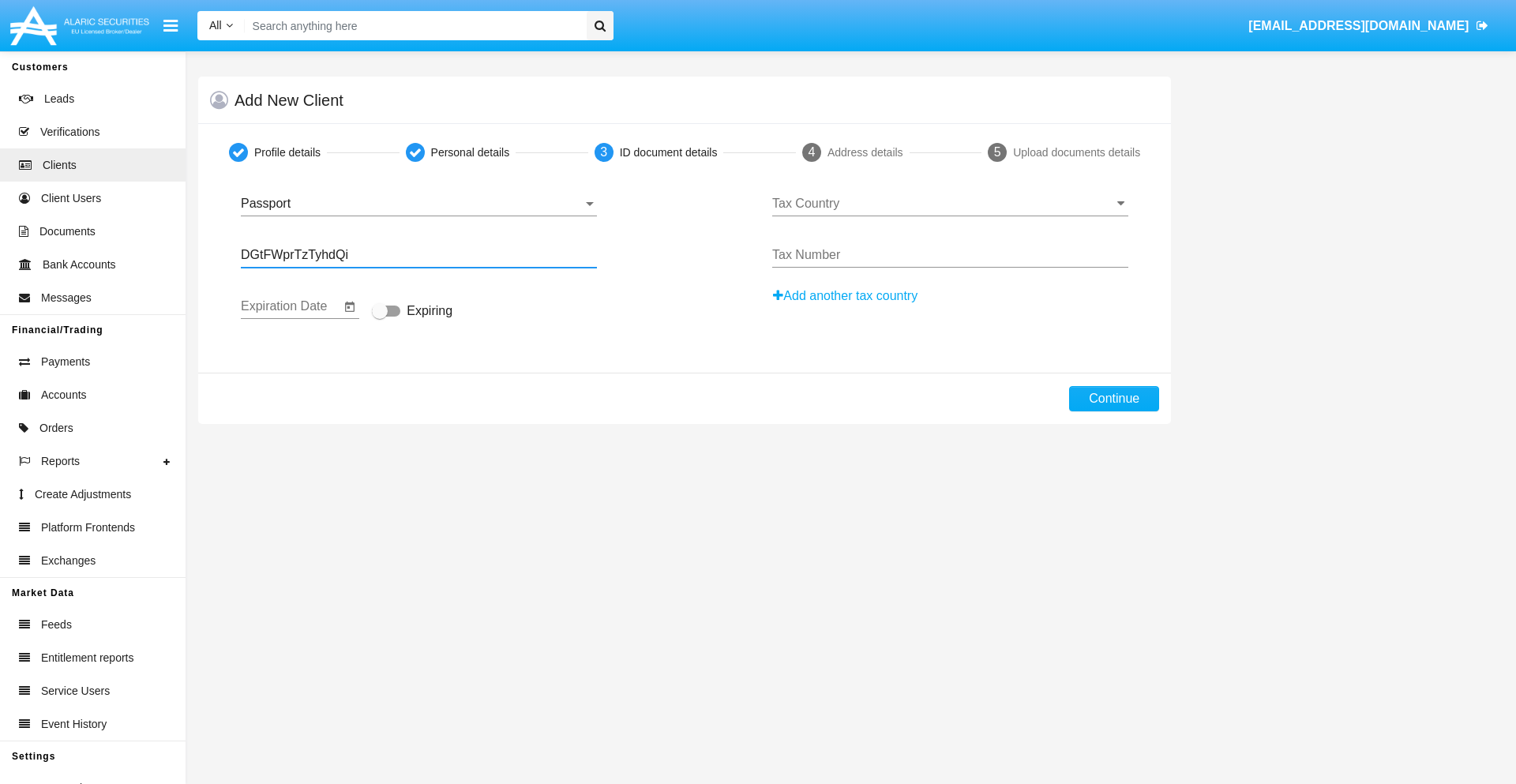
checkbox input "true"
click at [950, 204] on input "Tax Country" at bounding box center [950, 203] width 356 height 14
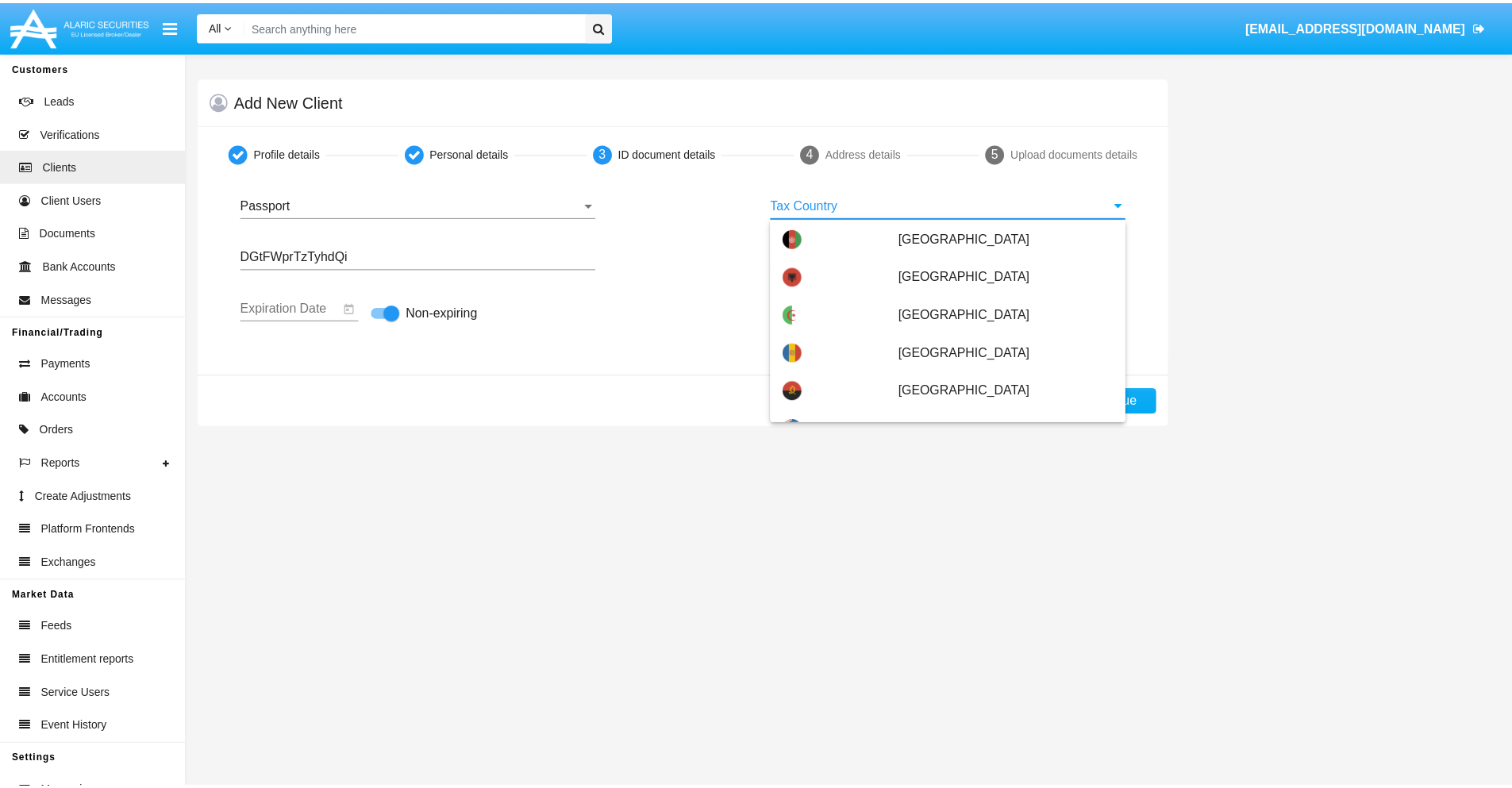
scroll to position [8136, 0]
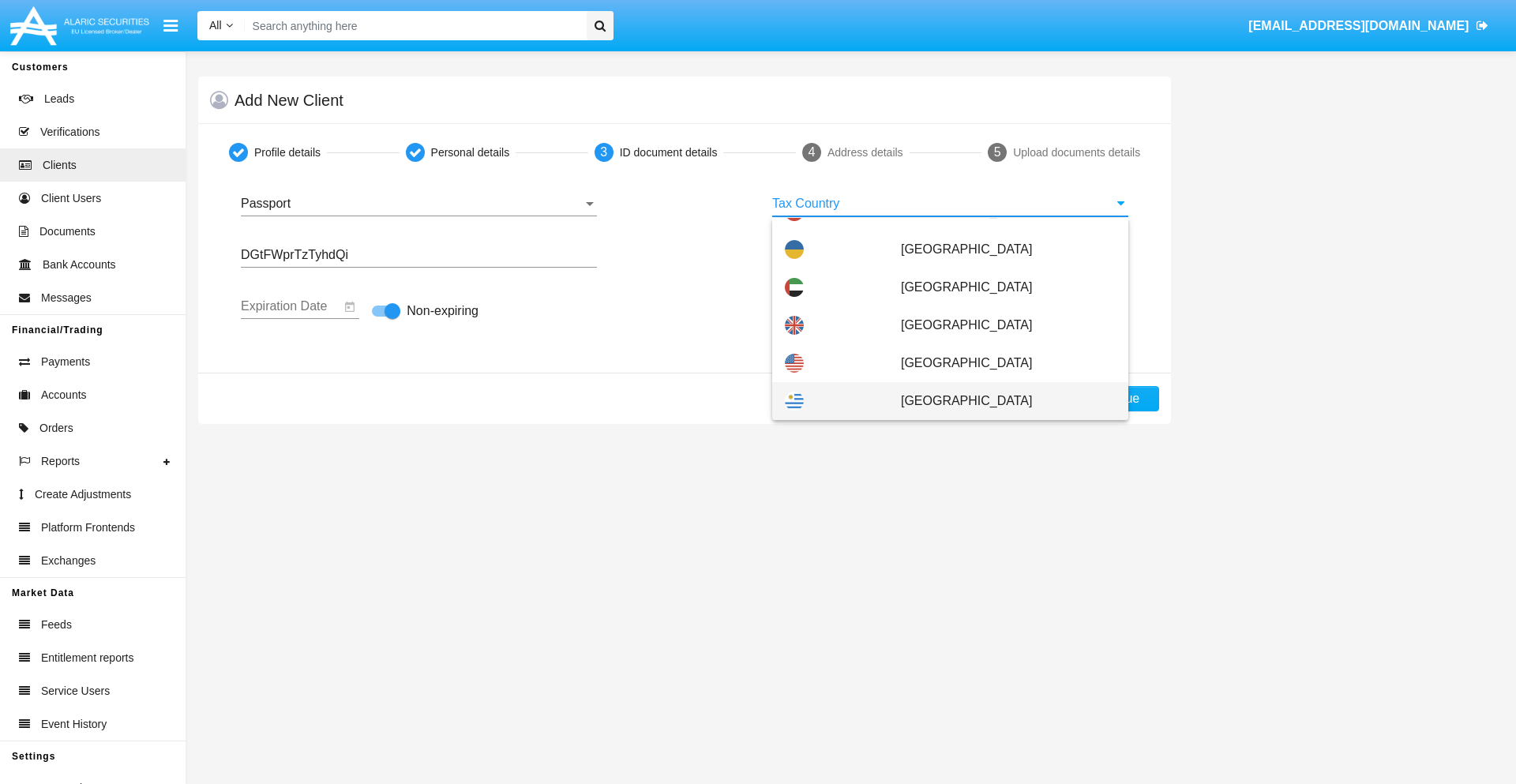
click at [999, 401] on span "Uruguay" at bounding box center [1008, 400] width 215 height 38
type input "[GEOGRAPHIC_DATA]"
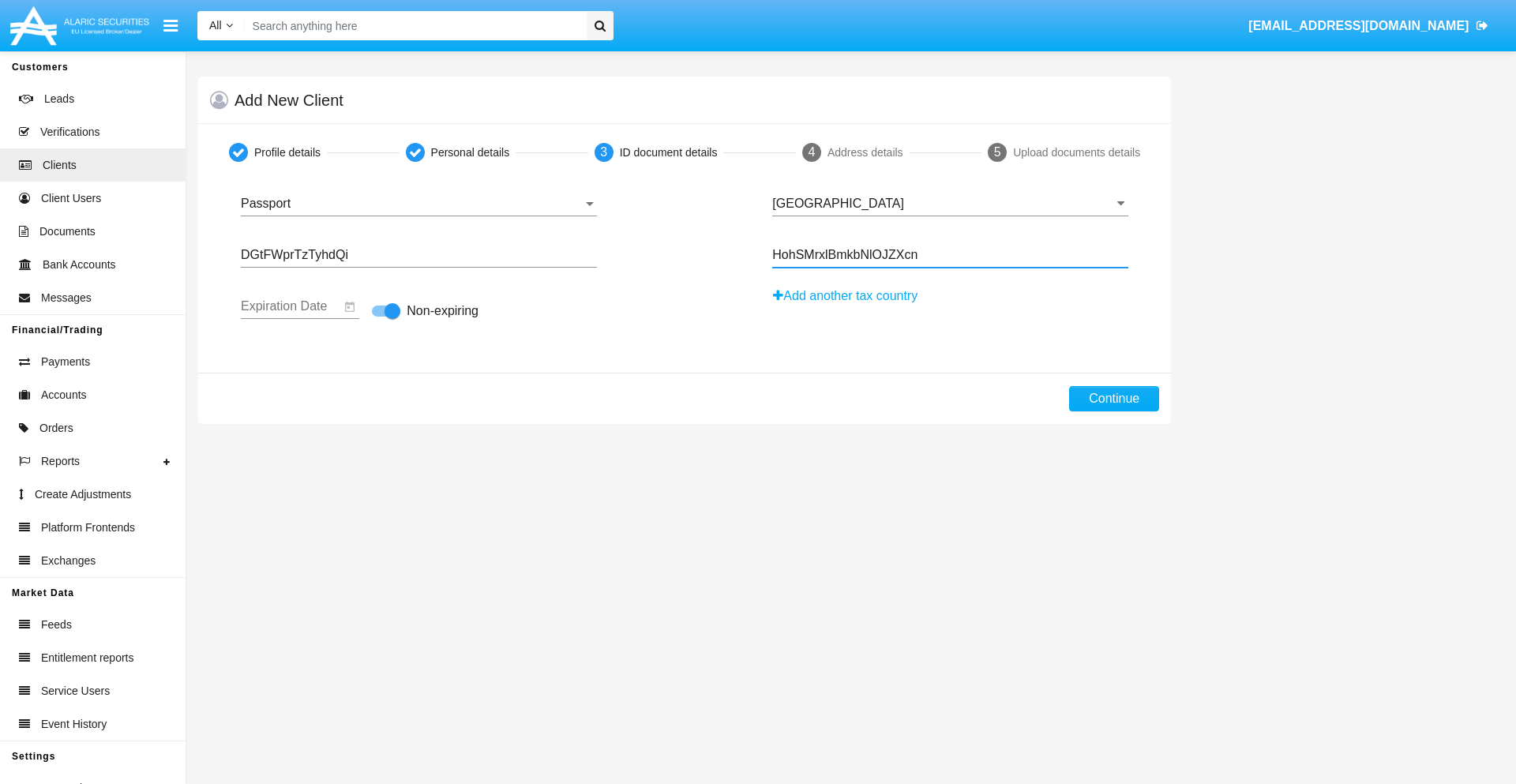
type input "HohSMrxlBmkbNlOJZXcn"
click at [1114, 399] on button "Continue" at bounding box center [1114, 399] width 90 height 25
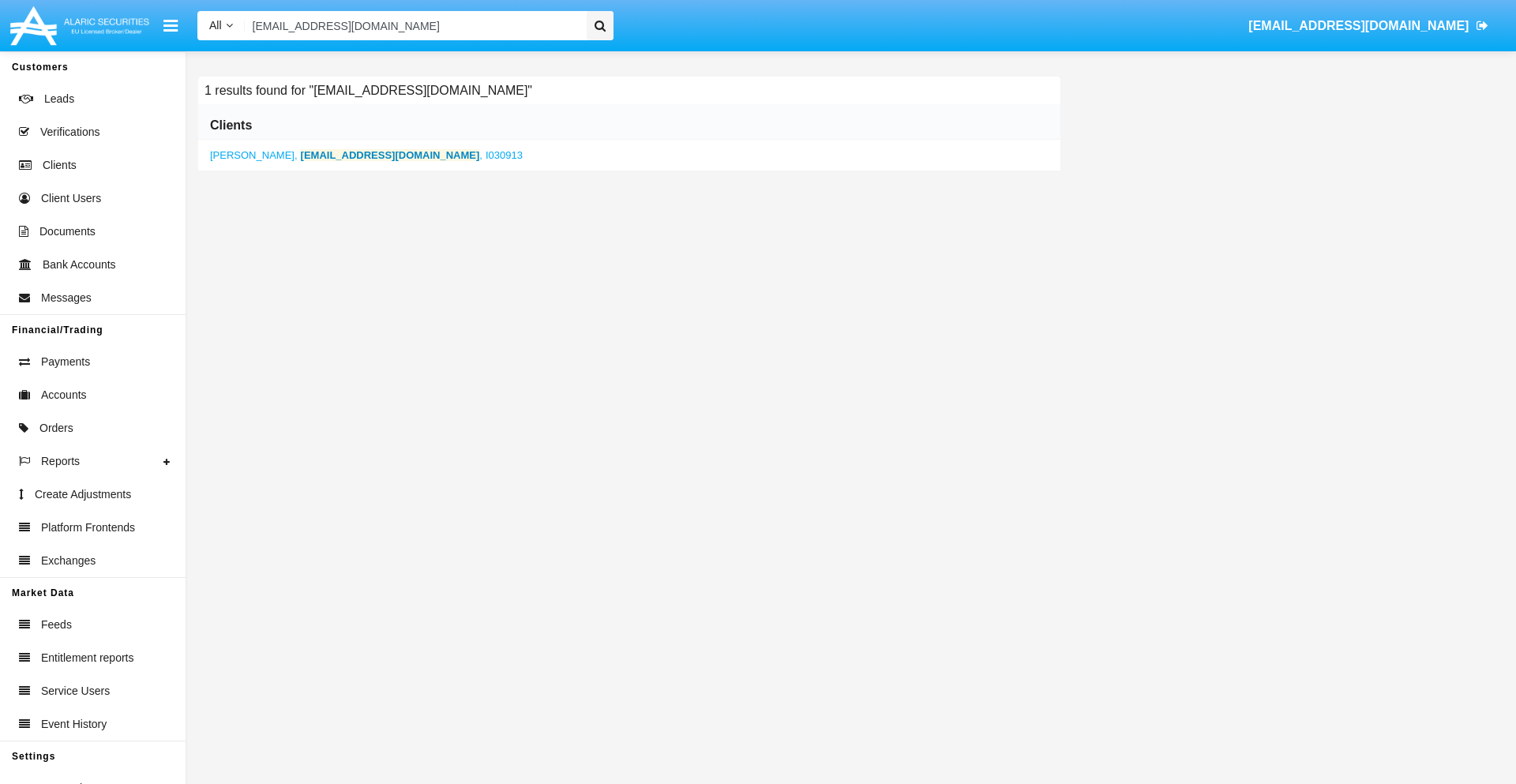
type input "[EMAIL_ADDRESS][DOMAIN_NAME]"
click at [334, 155] on b "[EMAIL_ADDRESS][DOMAIN_NAME]" at bounding box center [390, 155] width 179 height 12
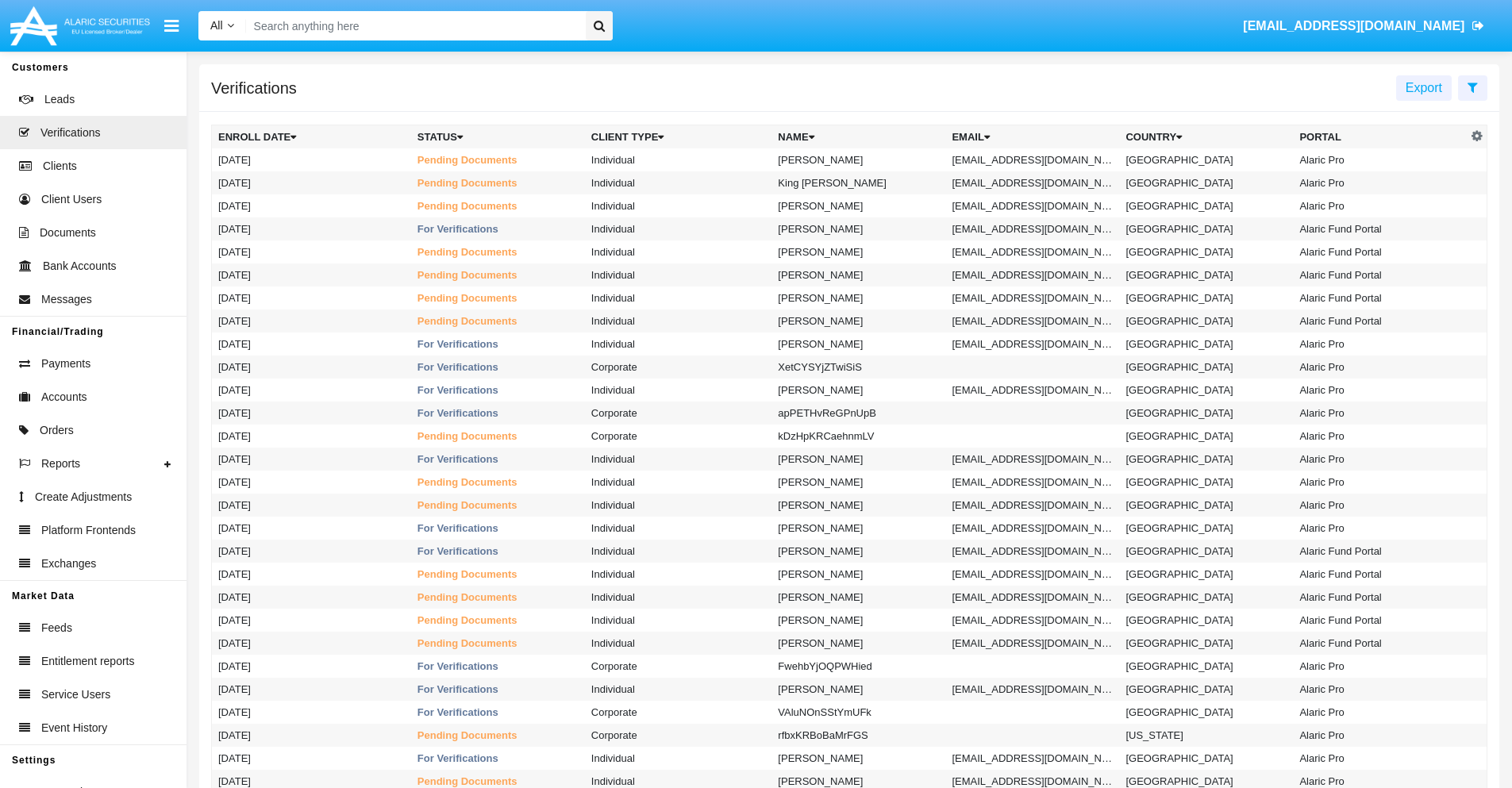
click at [1473, 86] on icon at bounding box center [1472, 87] width 10 height 13
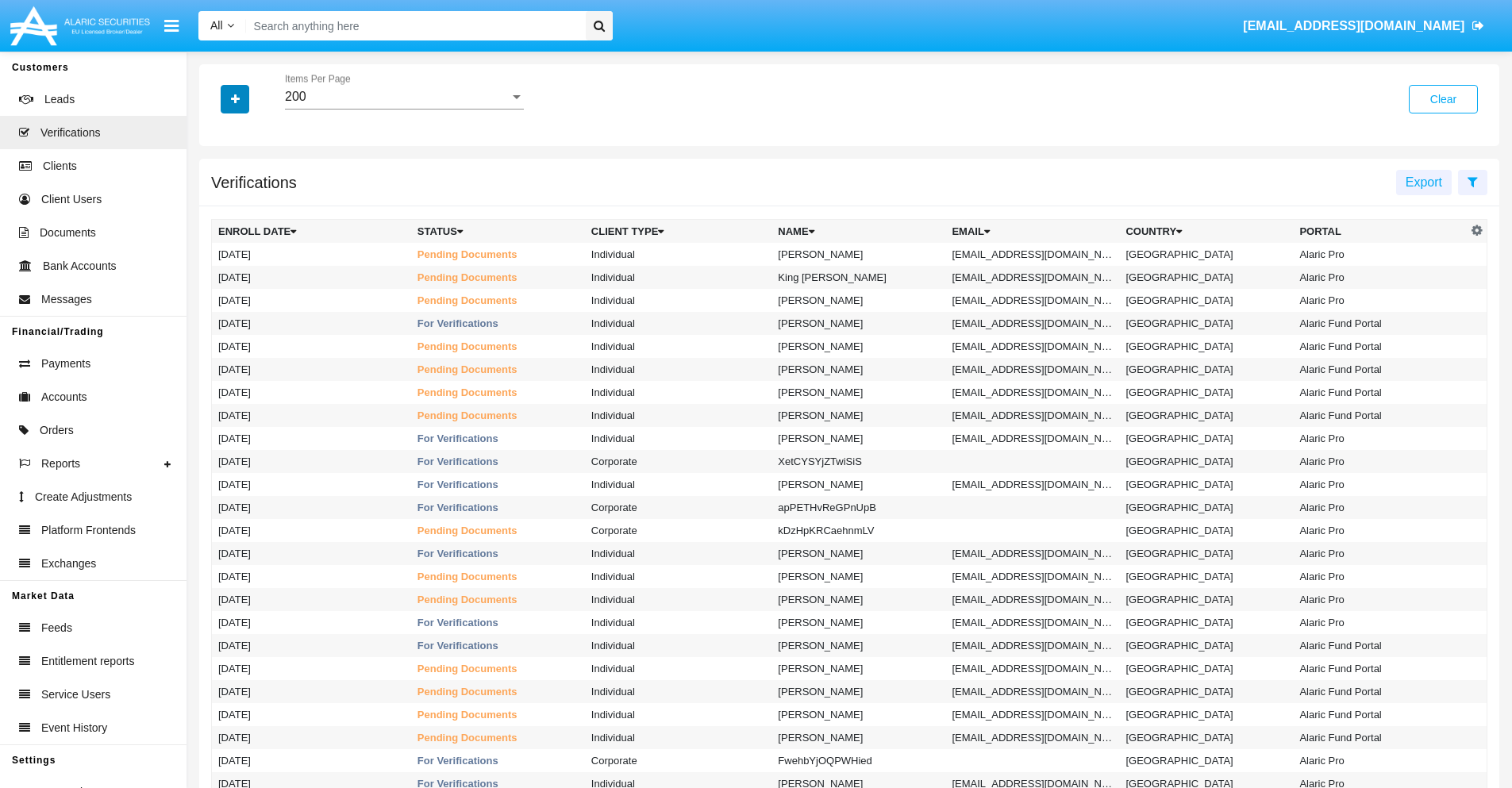
click at [235, 98] on icon "button" at bounding box center [235, 99] width 8 height 11
click at [247, 224] on span "Email" at bounding box center [247, 224] width 32 height 19
click at [218, 230] on input "Email" at bounding box center [217, 230] width 1 height 1
checkbox input "true"
click at [235, 98] on icon "button" at bounding box center [235, 99] width 8 height 11
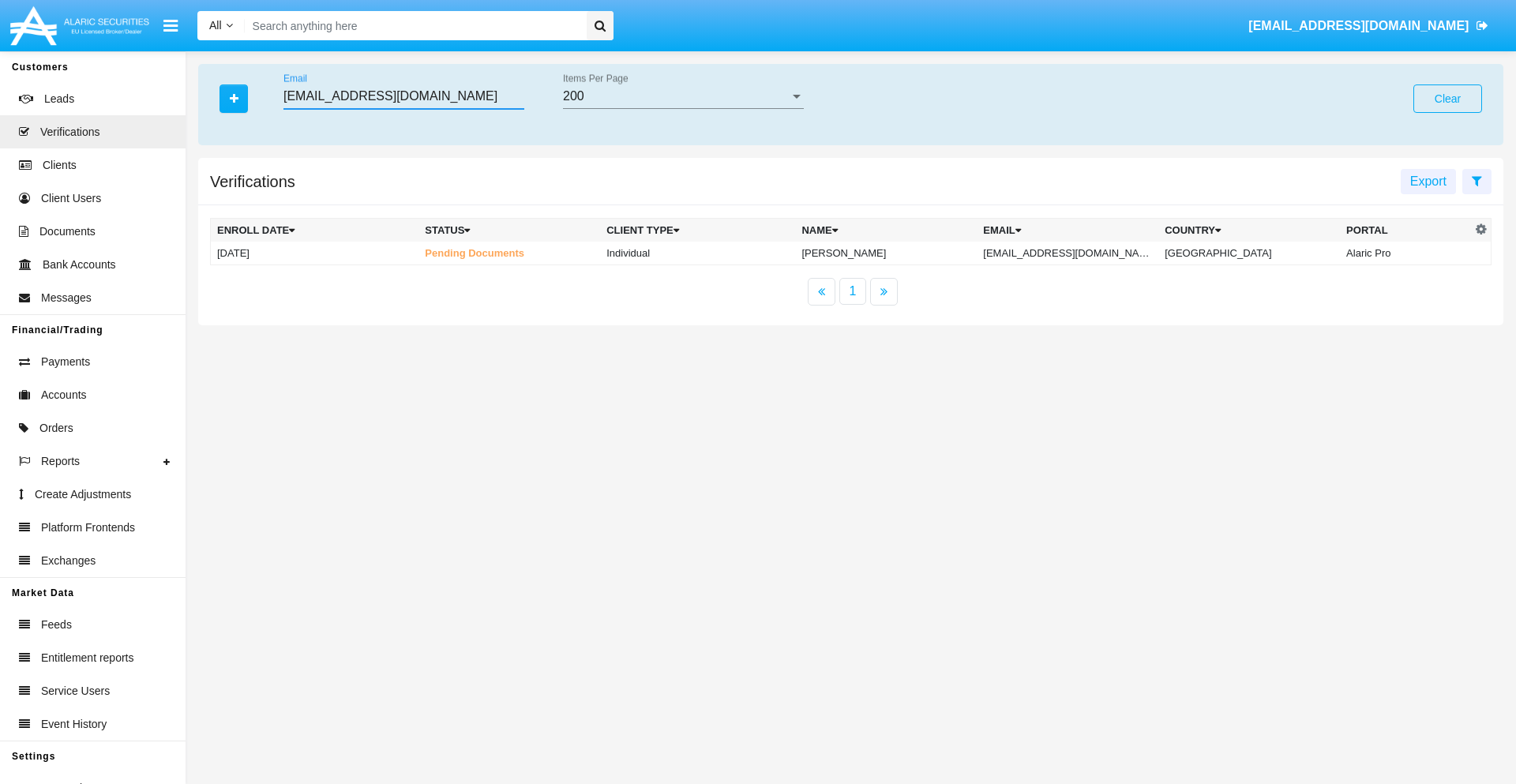
type input "7xeln1rv9@60b.b6c.bg"
click at [1083, 252] on td "7xeln1rv9@60b.b6c.bg" at bounding box center [1067, 252] width 182 height 23
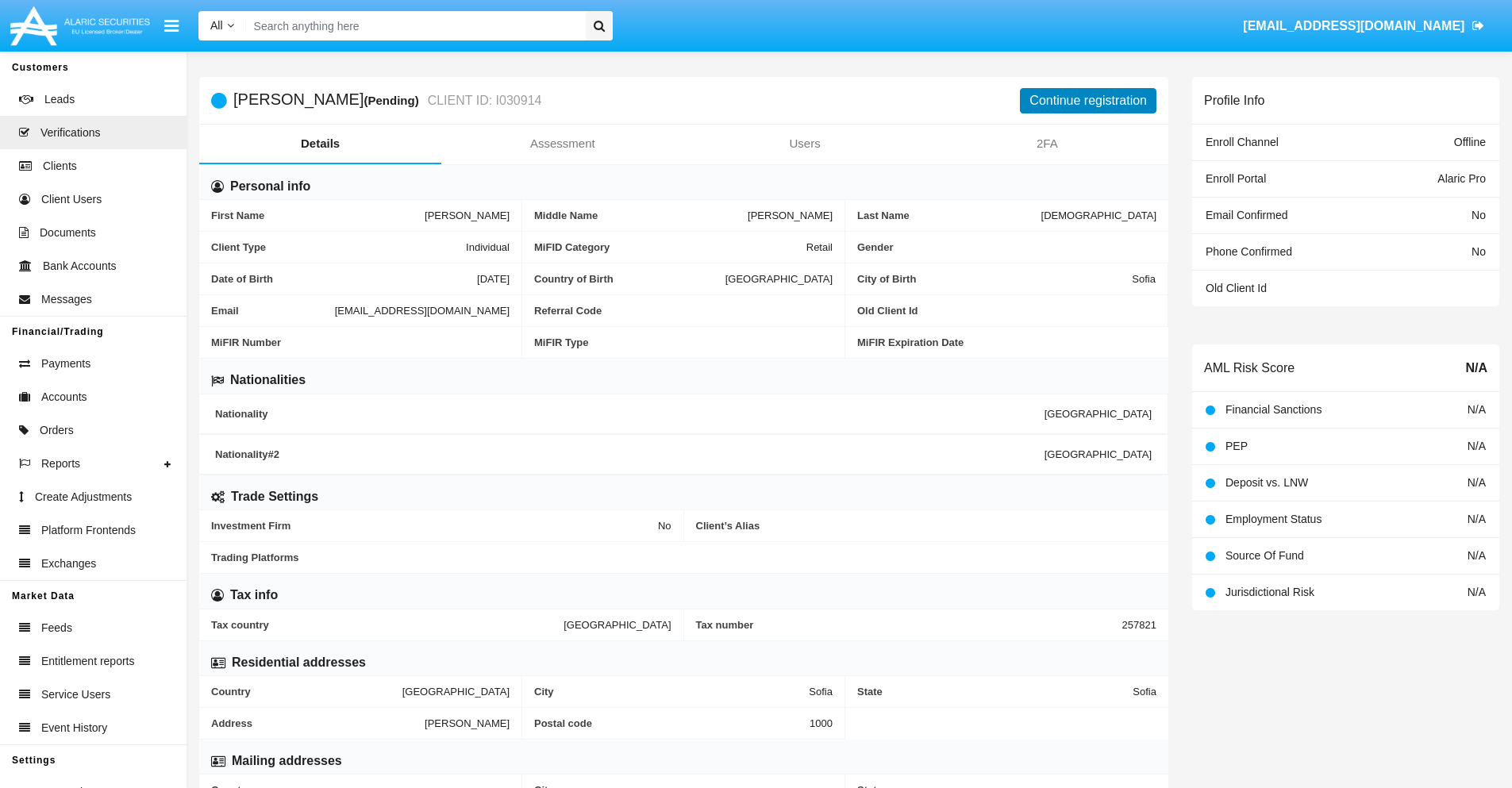
click at [1088, 100] on button "Continue registration" at bounding box center [1088, 100] width 137 height 25
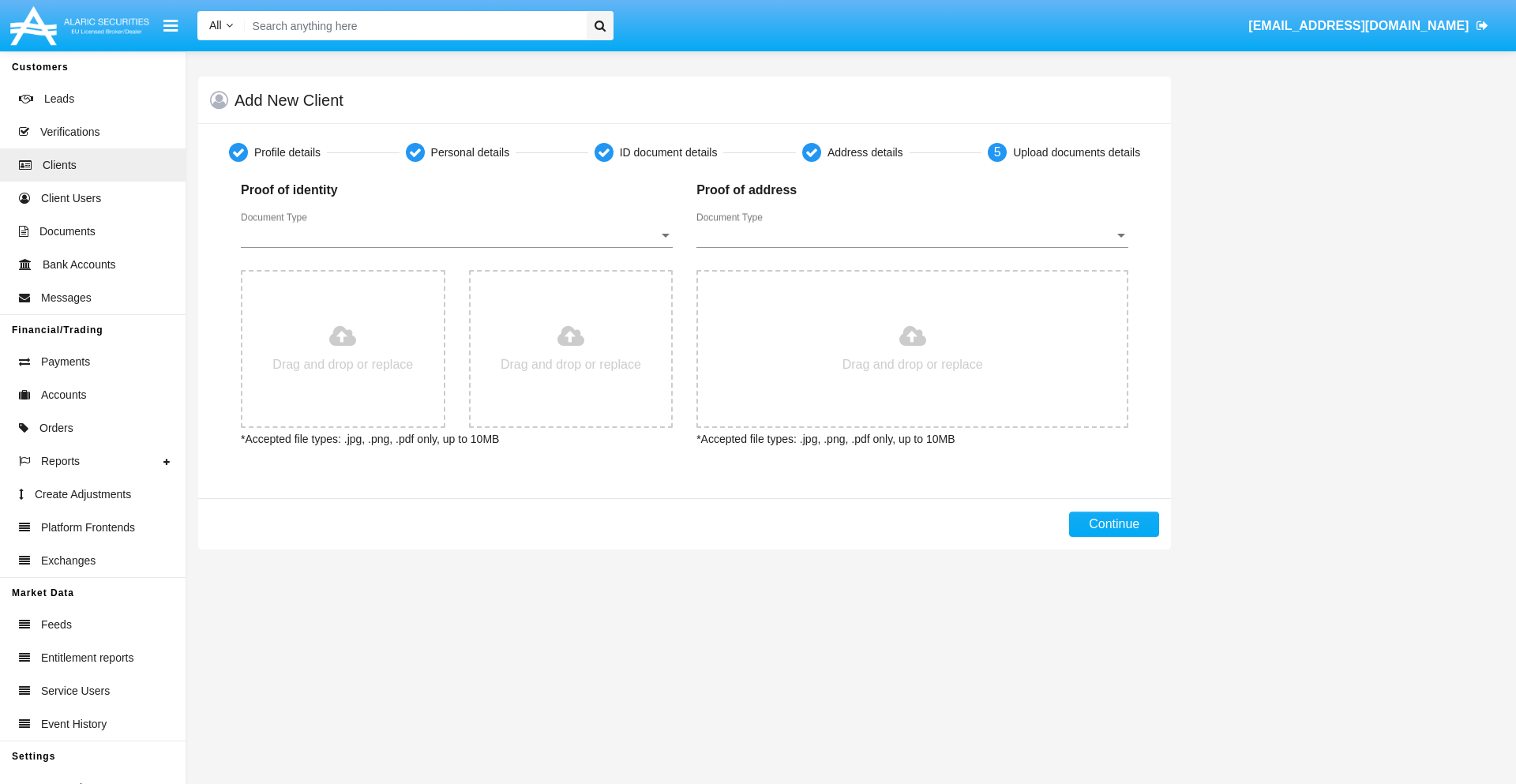
click at [456, 236] on span "Document Type" at bounding box center [450, 235] width 417 height 14
click at [456, 247] on span "Passport" at bounding box center [457, 247] width 432 height 38
type input "C:\fakepath\passport.png"
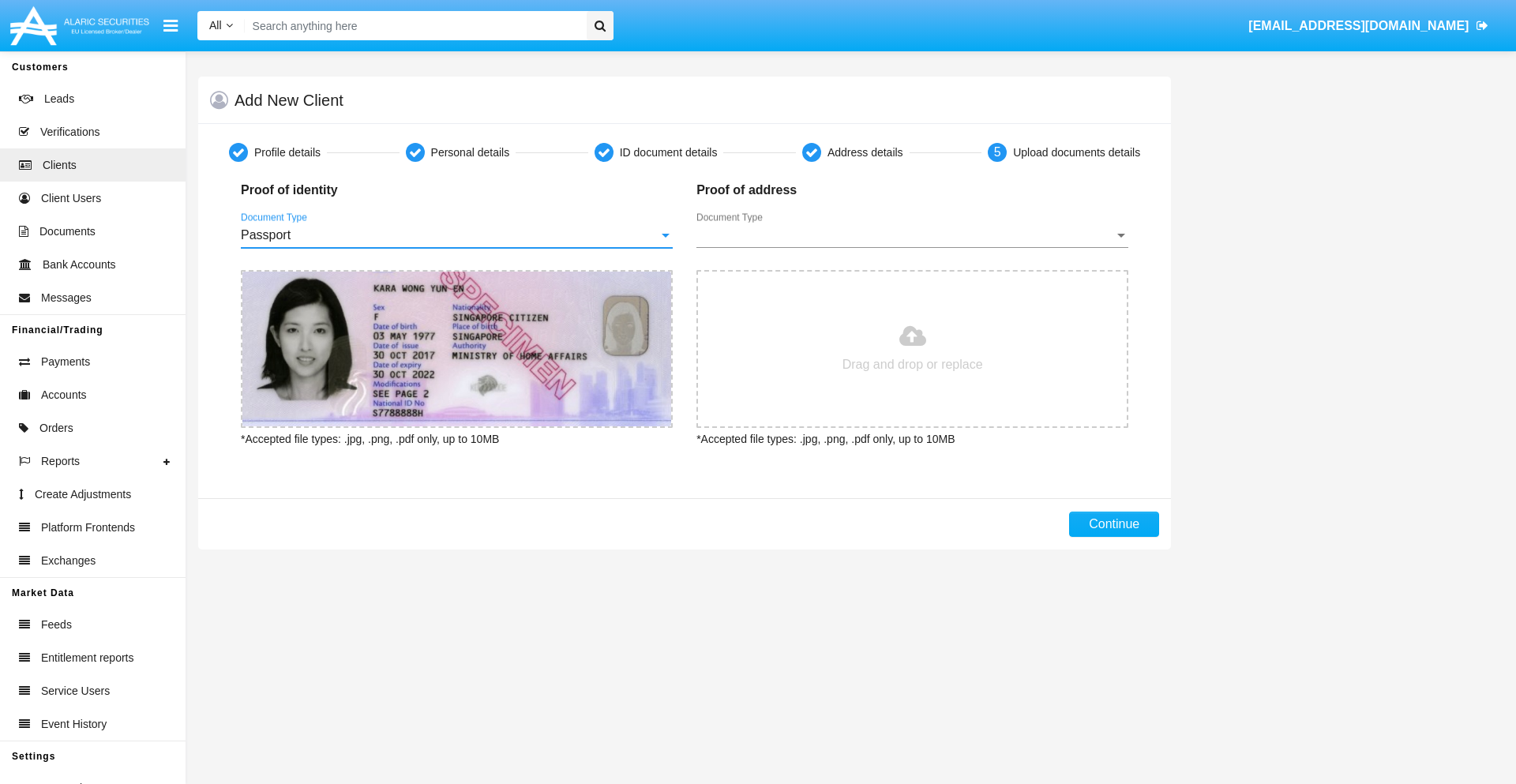
click at [912, 236] on span "Document Type" at bounding box center [905, 235] width 417 height 14
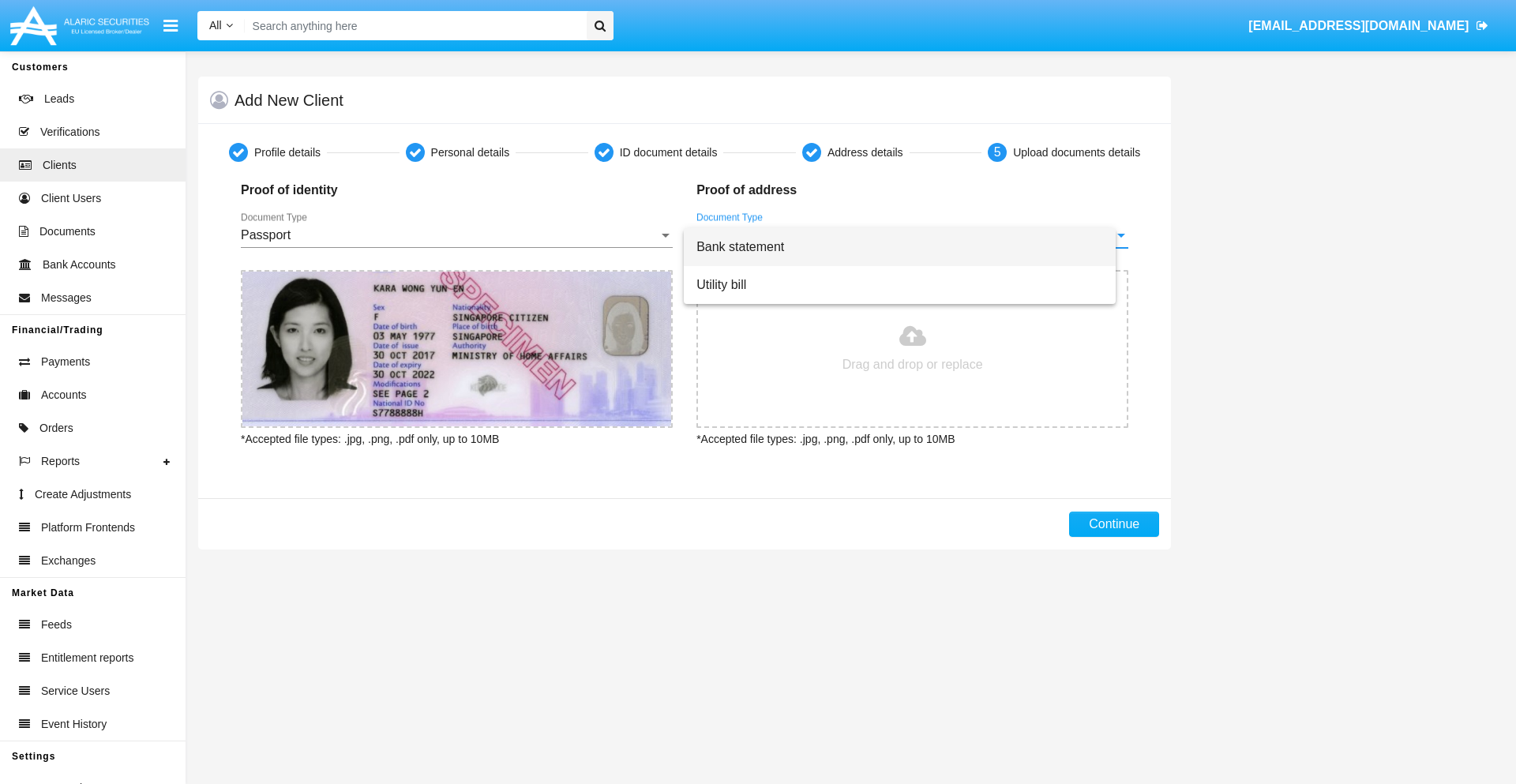
click at [912, 247] on span "Bank statement" at bounding box center [900, 247] width 407 height 38
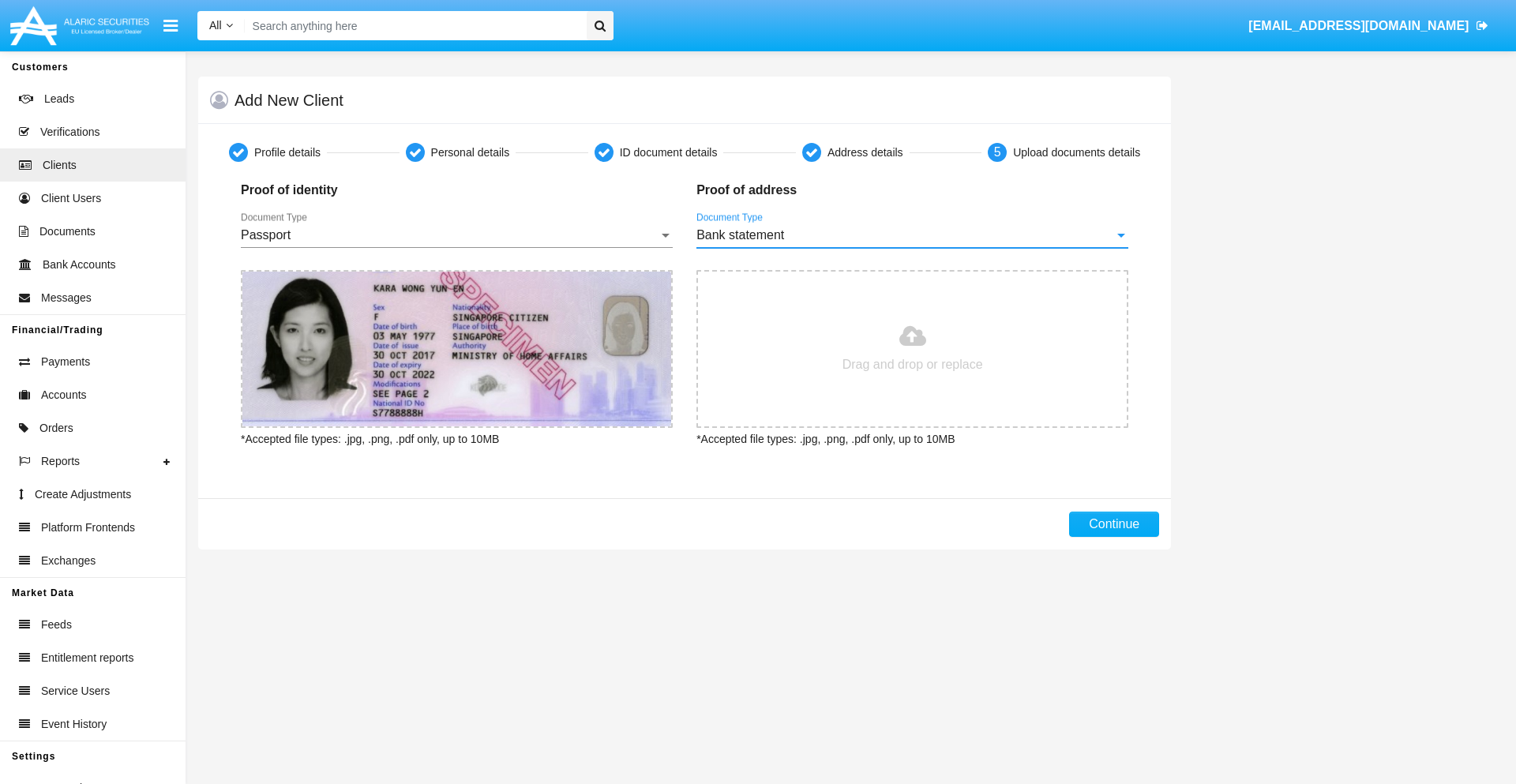
type input "C:\fakepath\bank-statement.png"
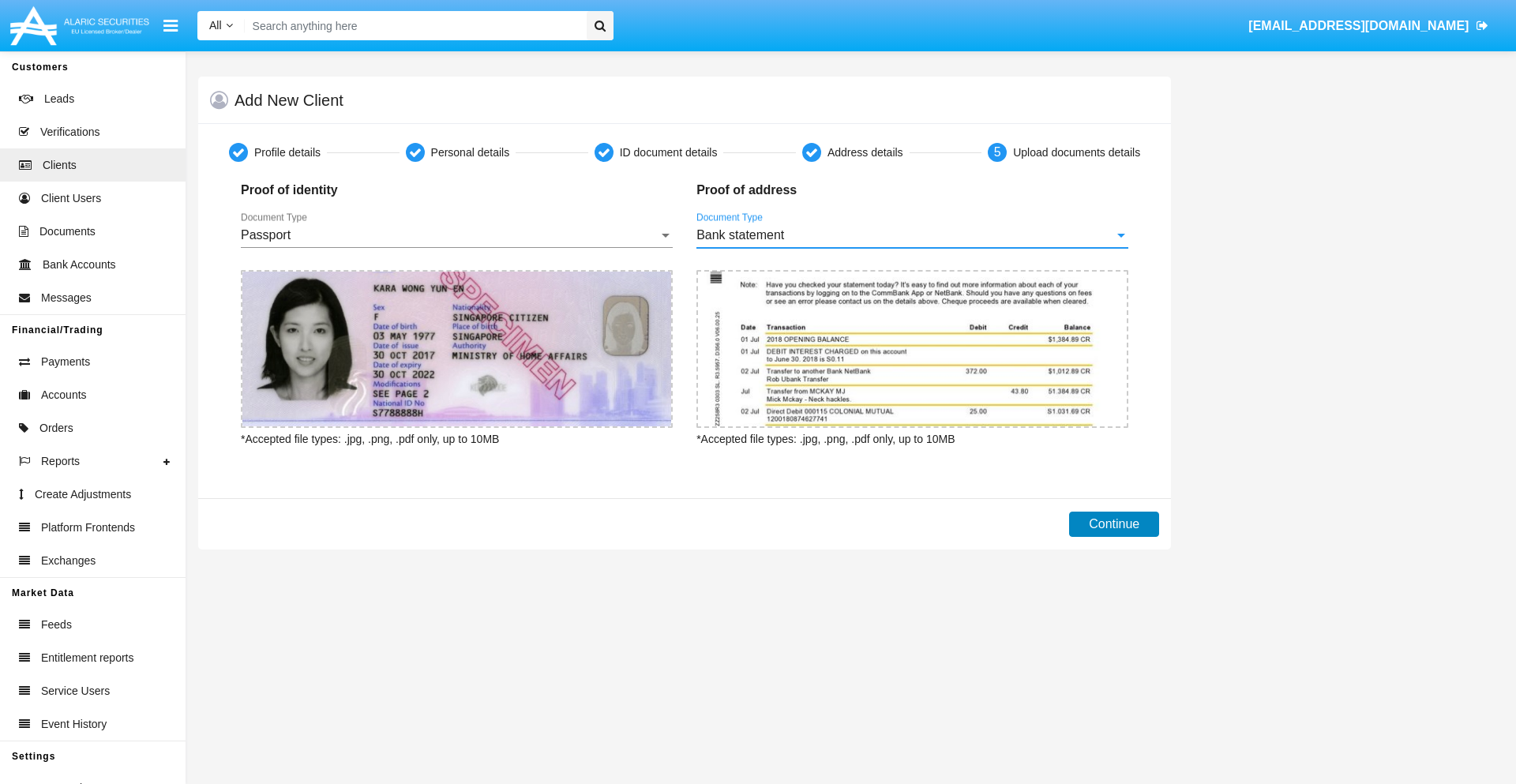
click at [1114, 524] on button "Continue" at bounding box center [1114, 523] width 90 height 25
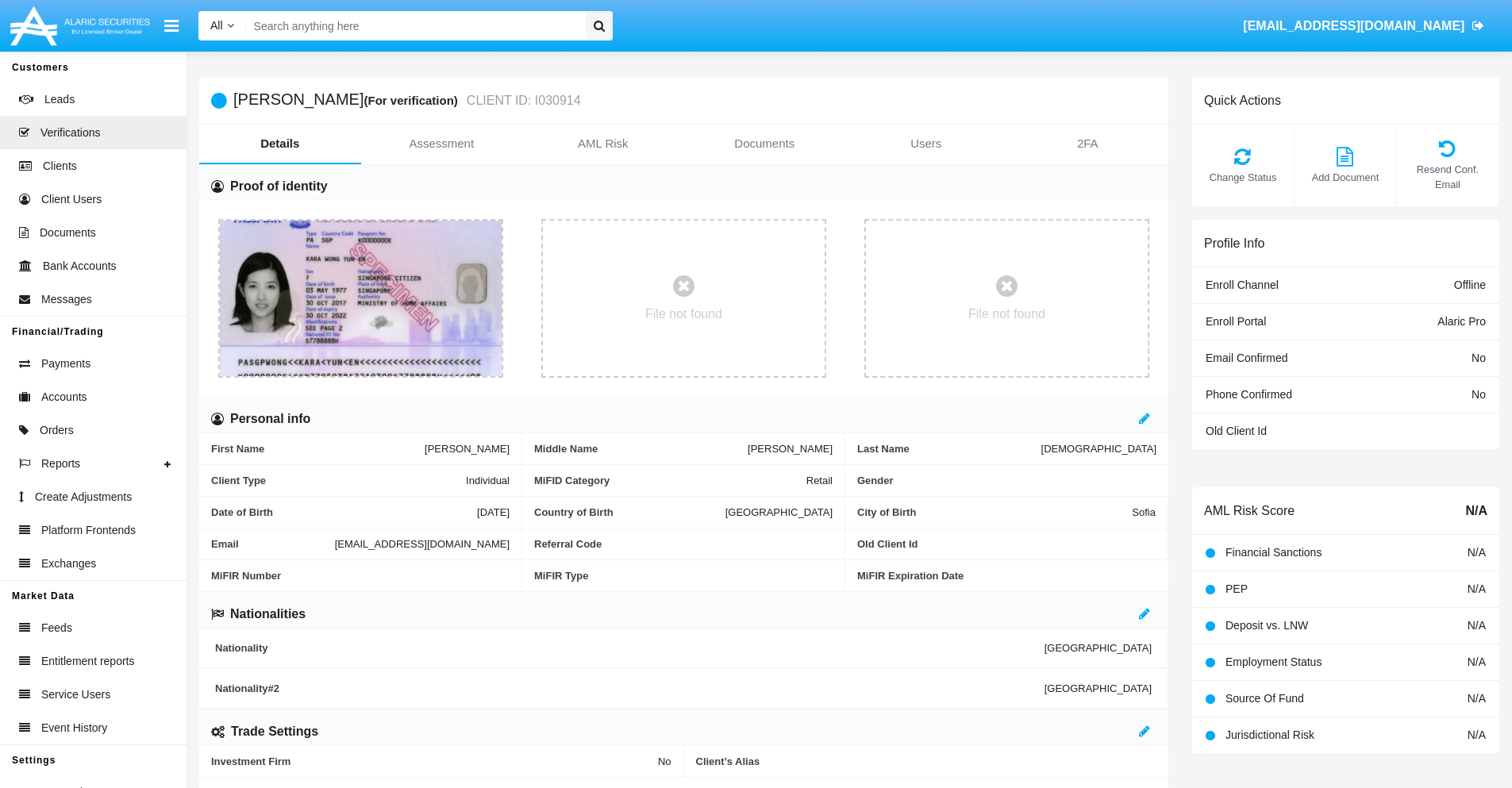
click at [764, 143] on link "Documents" at bounding box center [765, 143] width 162 height 38
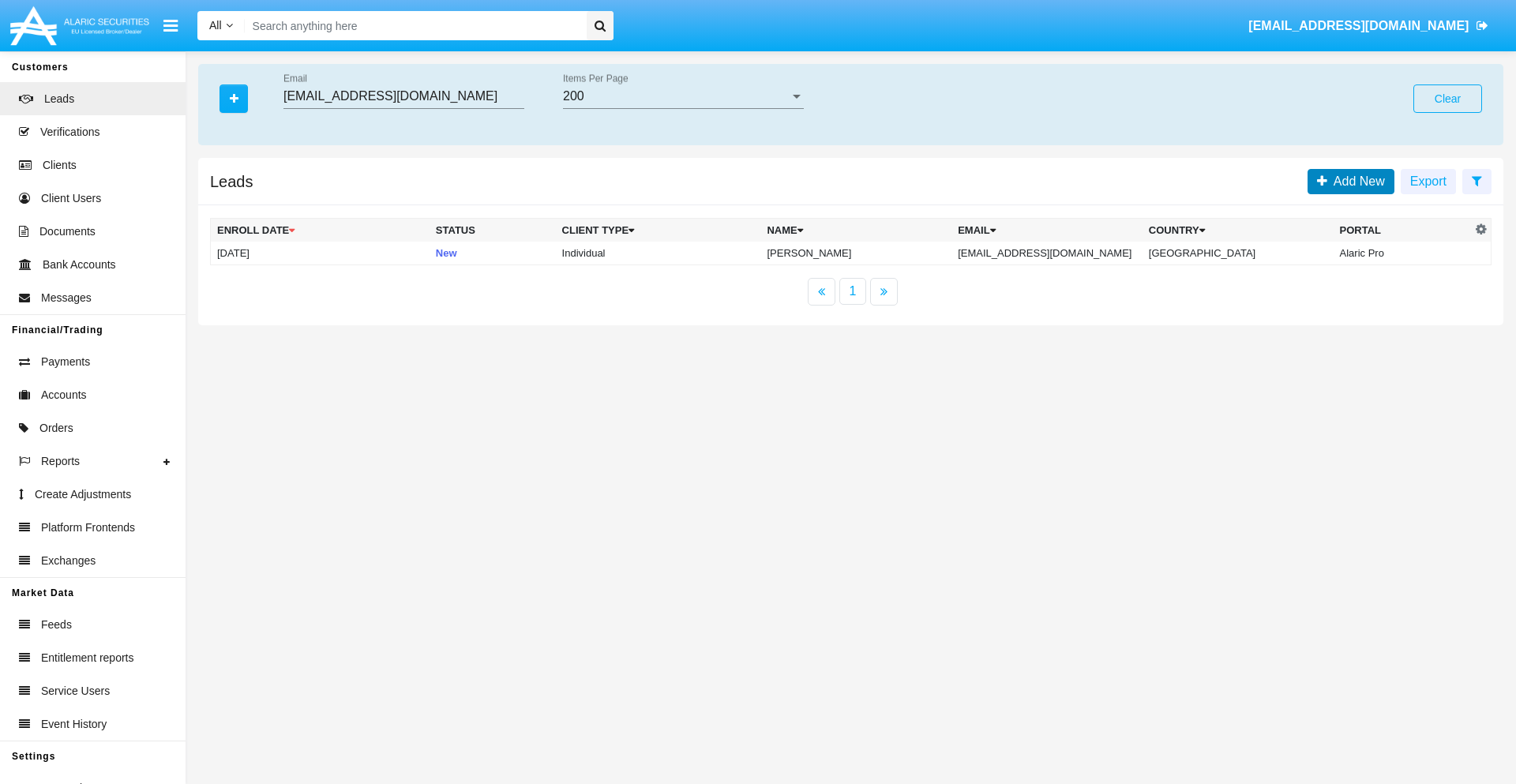
click at [1356, 181] on span "Add New" at bounding box center [1356, 181] width 58 height 13
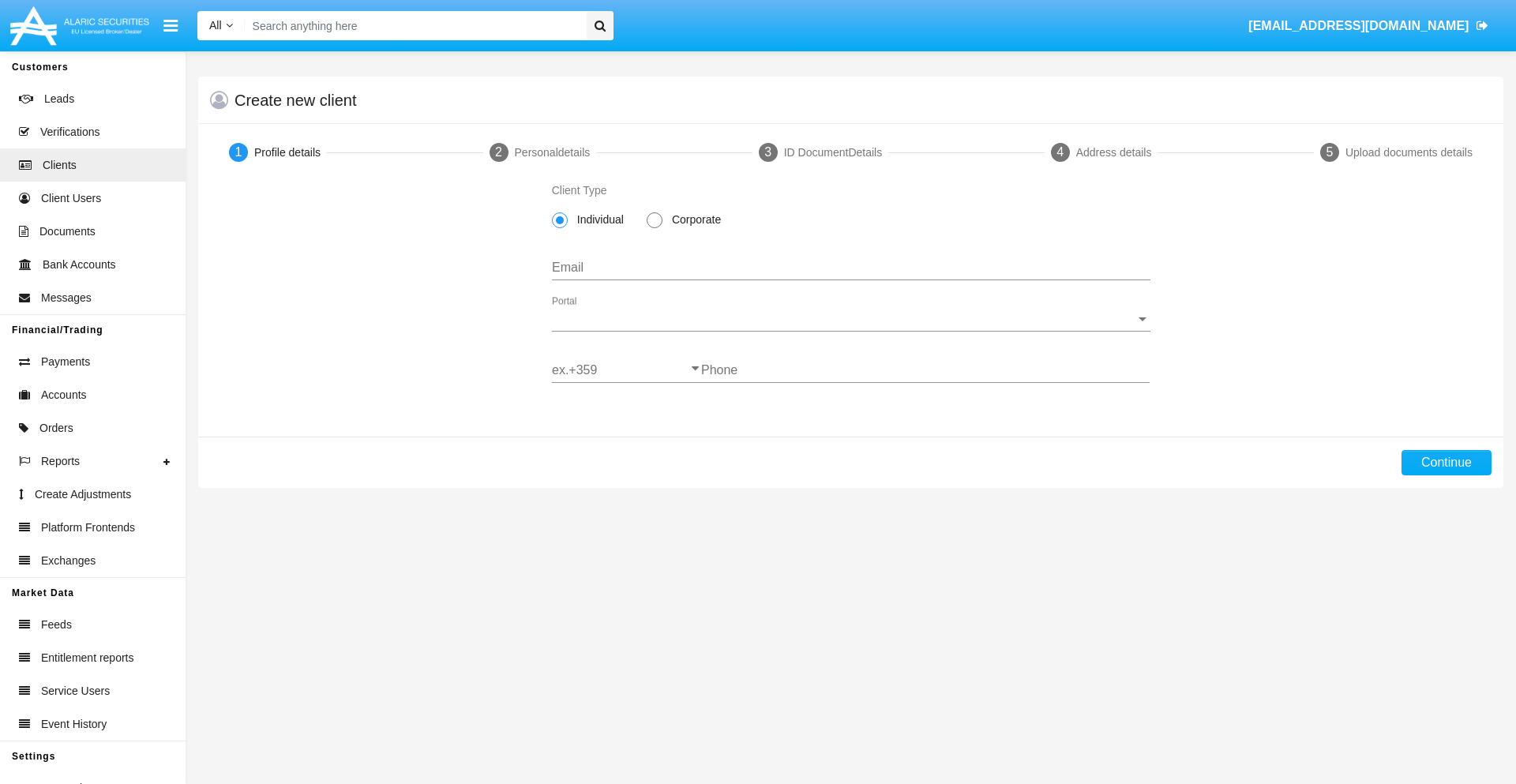
click at [597, 220] on span "Individual" at bounding box center [598, 220] width 60 height 17
click at [560, 228] on input "Individual" at bounding box center [559, 228] width 1 height 1
type input "[EMAIL_ADDRESS][DOMAIN_NAME]"
click at [850, 318] on span "Portal" at bounding box center [844, 318] width 584 height 14
click at [845, 331] on span "Alaric Pro" at bounding box center [851, 331] width 599 height 38
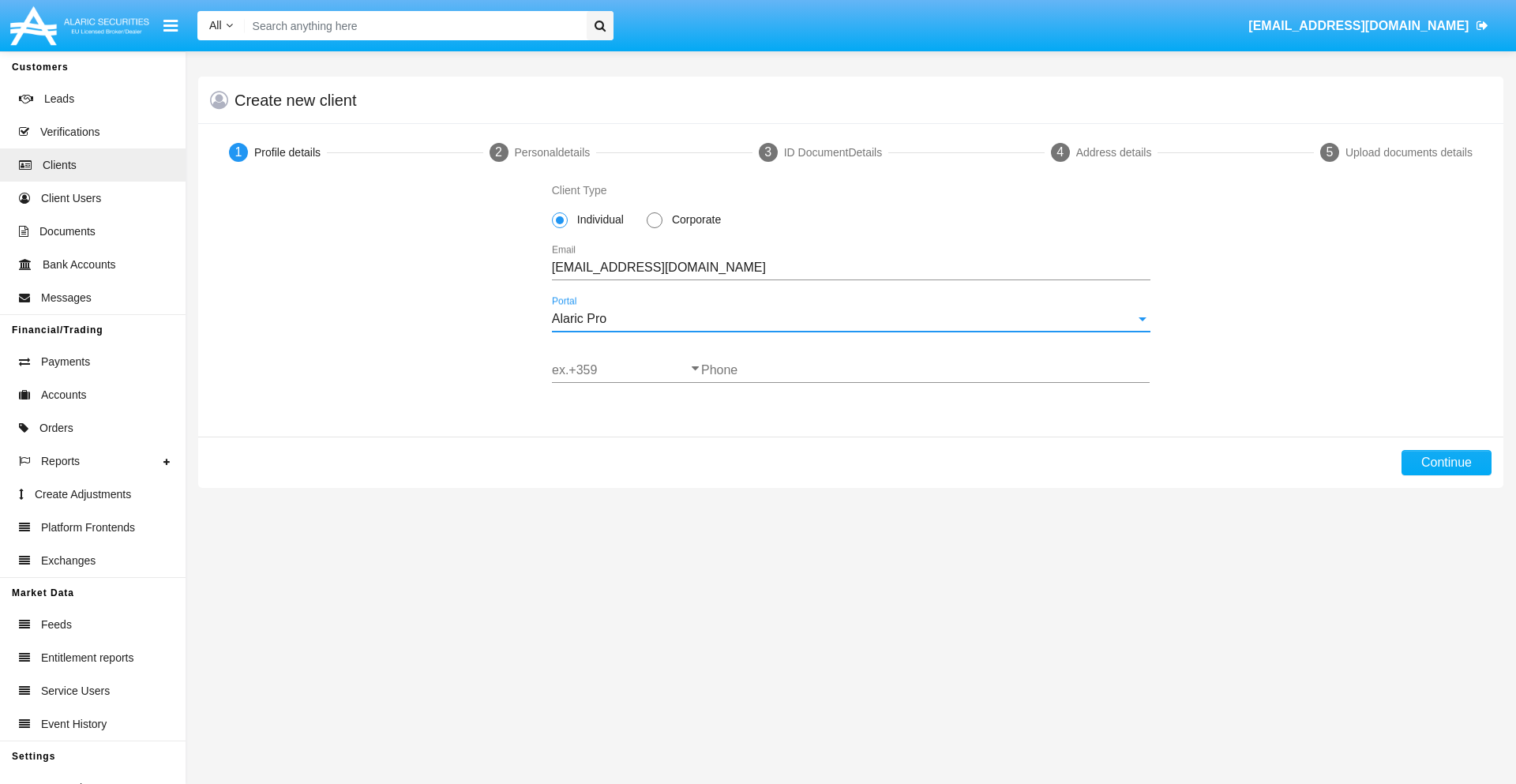
click at [626, 371] on input "ex.+359" at bounding box center [627, 370] width 149 height 14
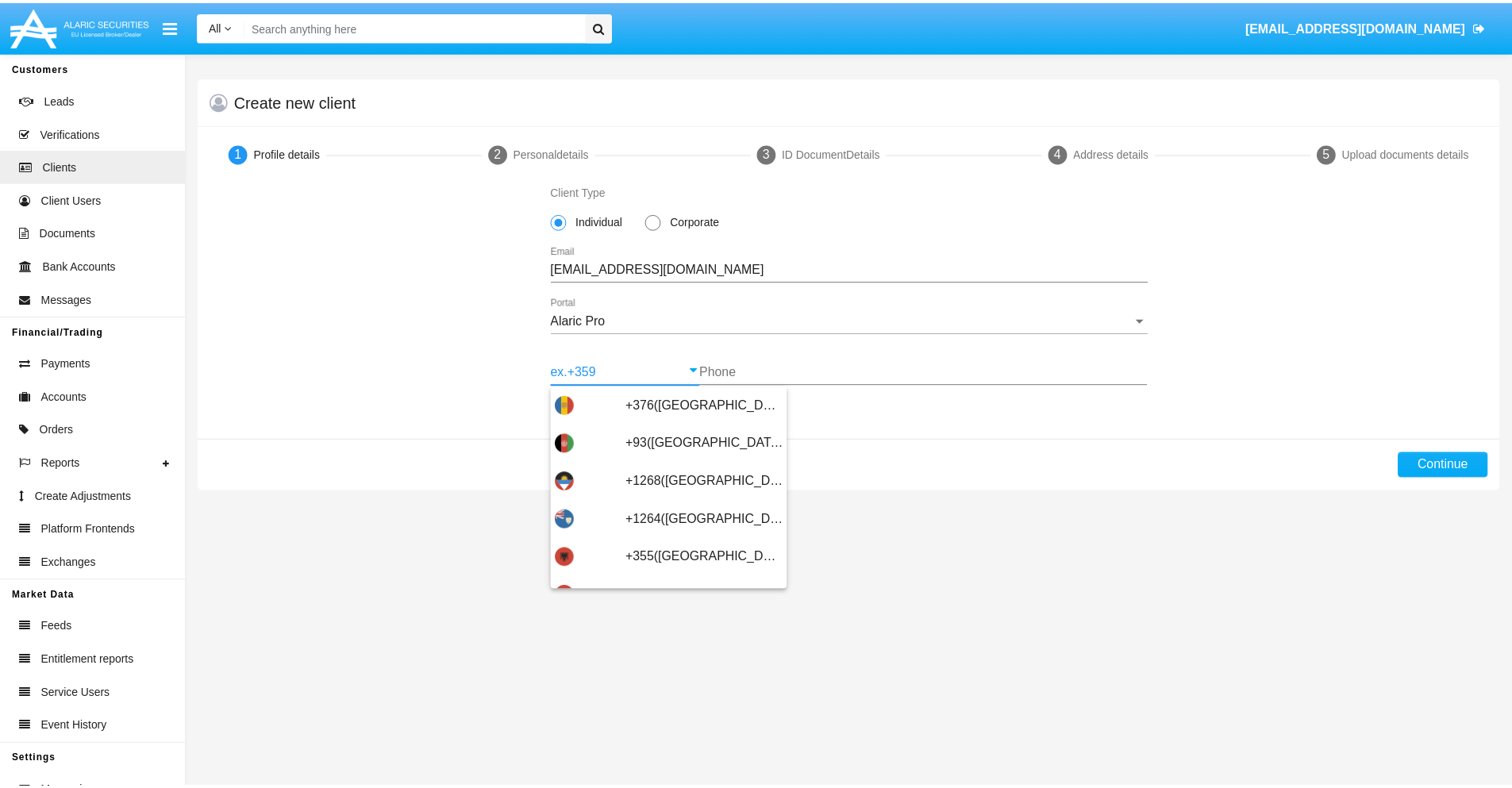
scroll to position [520, 0]
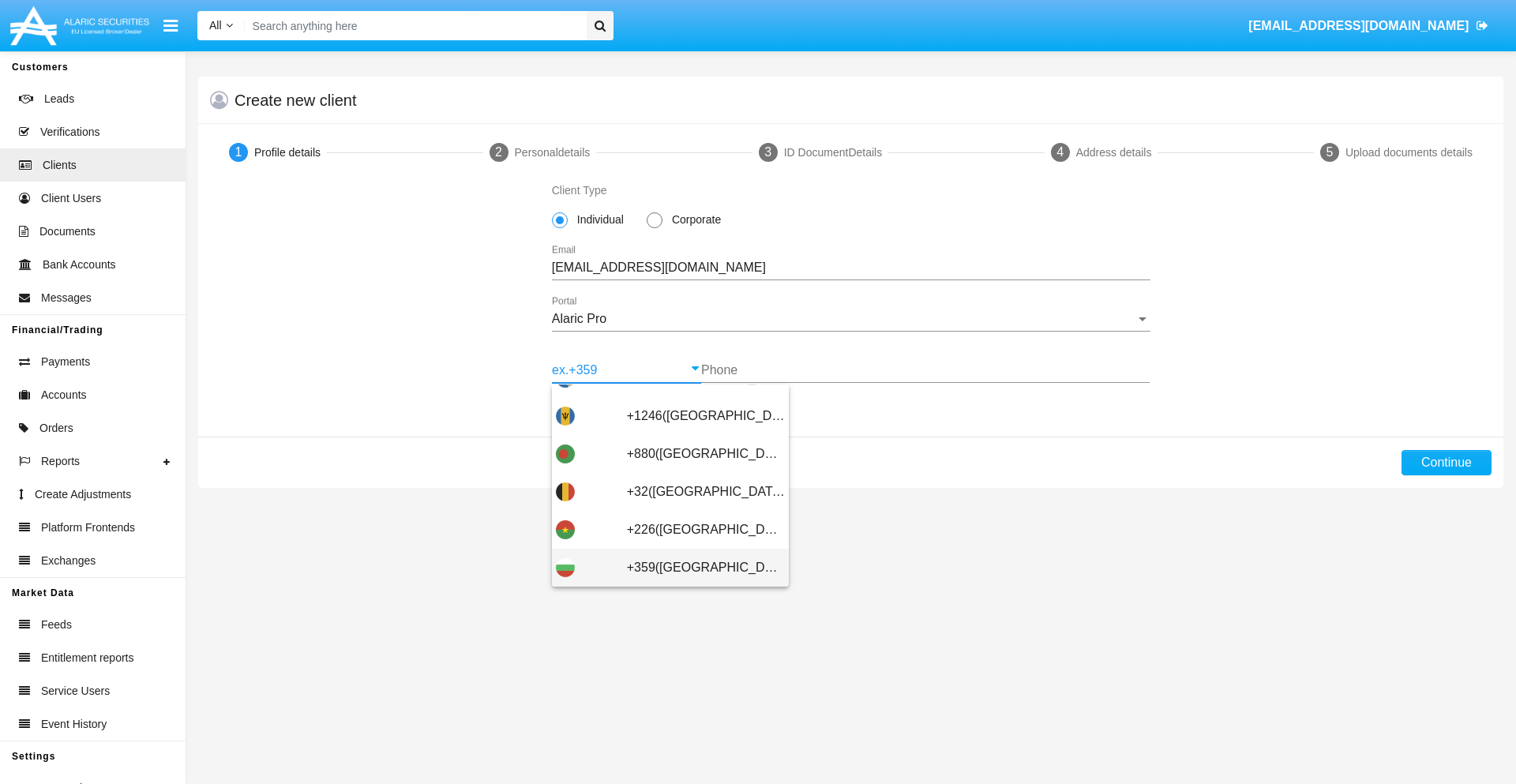
click at [693, 568] on span "+359([GEOGRAPHIC_DATA])" at bounding box center [706, 567] width 158 height 38
type input "+359([GEOGRAPHIC_DATA])"
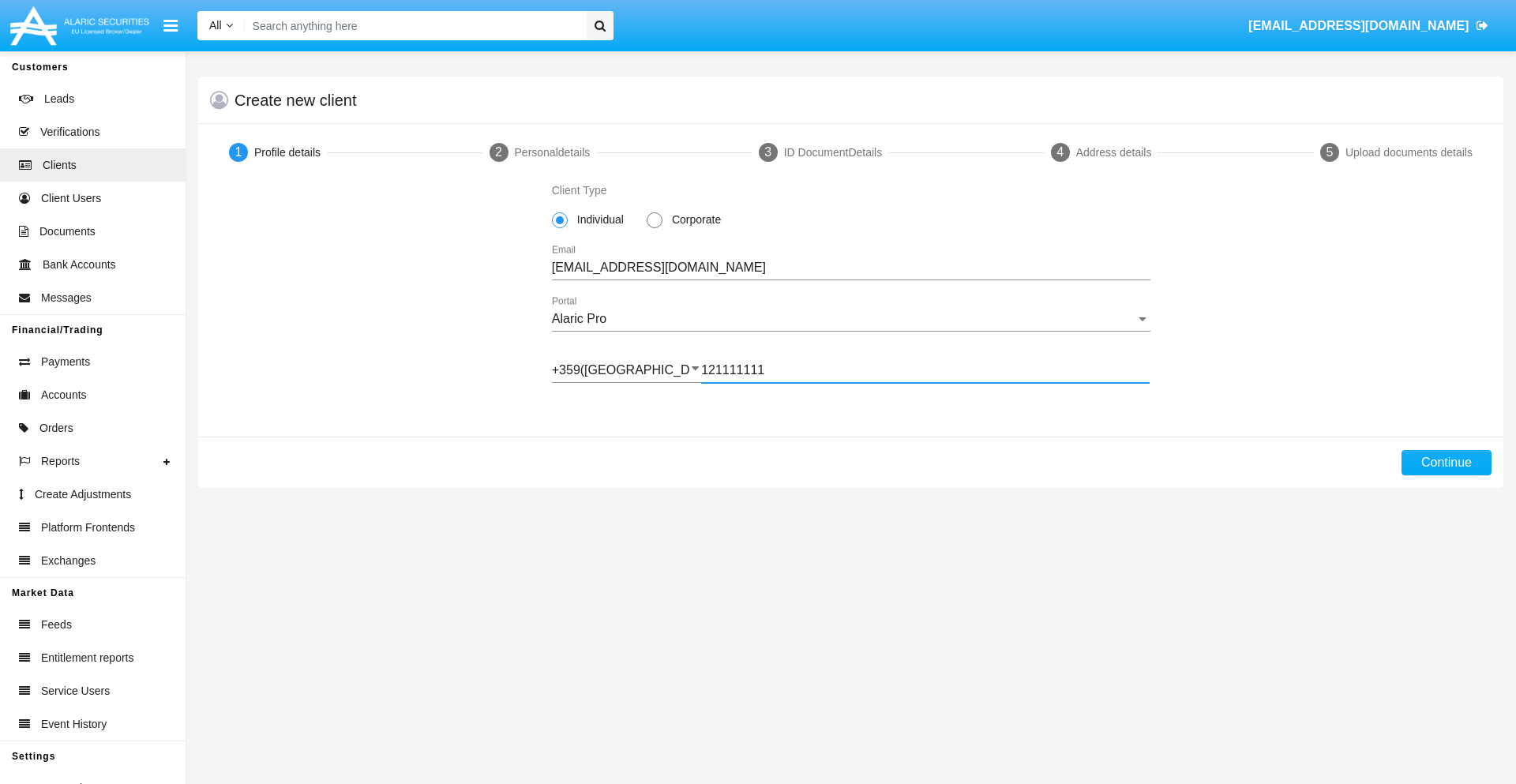
type input "121111111"
click at [1445, 463] on button "Continue" at bounding box center [1446, 462] width 90 height 25
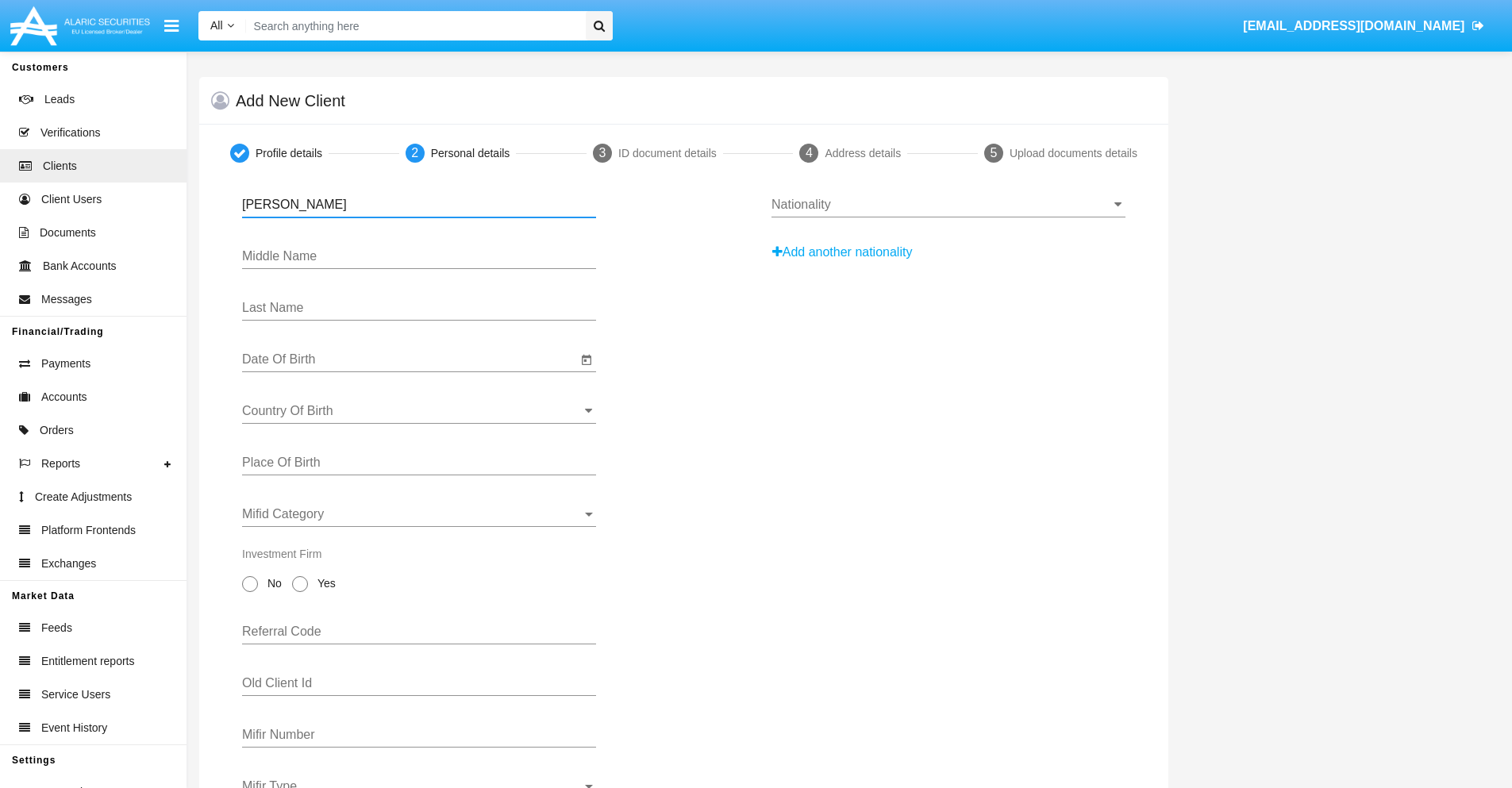
type input "[PERSON_NAME]"
click at [409, 359] on input "Date Of Birth" at bounding box center [410, 358] width 335 height 14
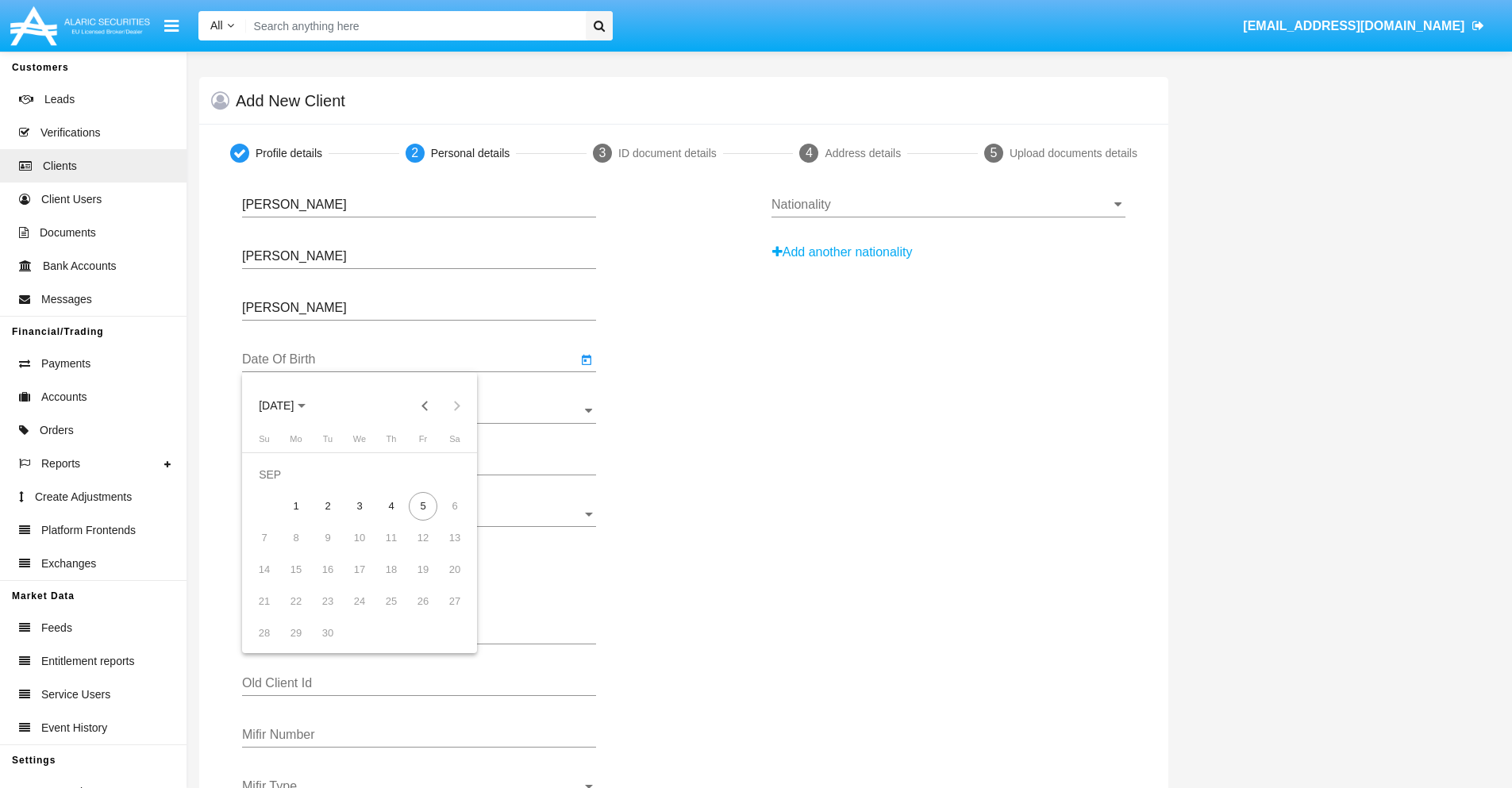
click at [289, 405] on span "[DATE]" at bounding box center [275, 406] width 35 height 13
click at [425, 405] on button "Previous 20 years" at bounding box center [425, 405] width 32 height 32
click at [388, 613] on div "2000" at bounding box center [387, 613] width 50 height 29
click at [276, 487] on div "JAN" at bounding box center [276, 486] width 50 height 29
click at [455, 474] on div "1" at bounding box center [454, 474] width 29 height 29
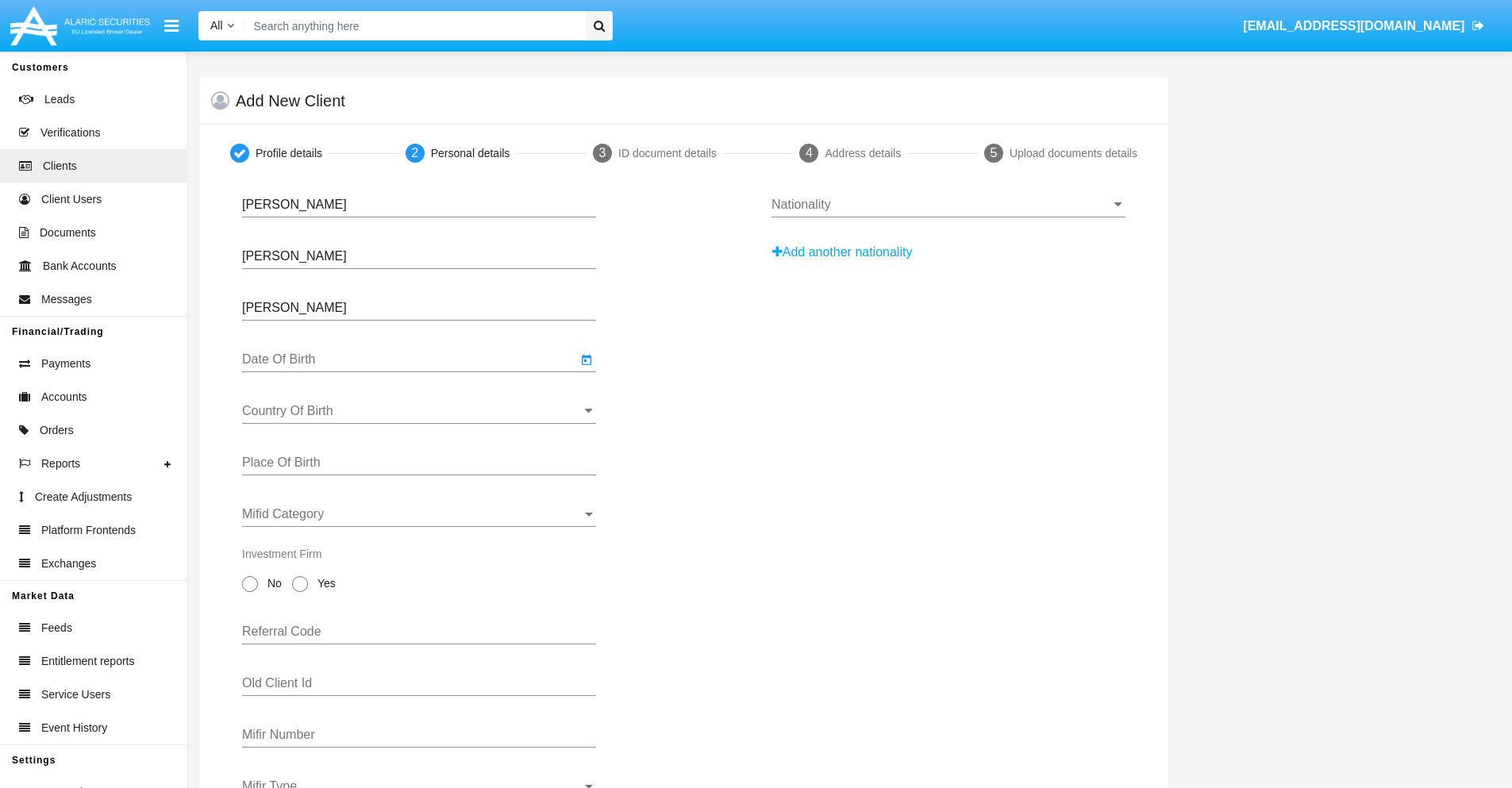
type input "[DATE]"
click at [419, 411] on input "Country Of Birth" at bounding box center [419, 410] width 354 height 14
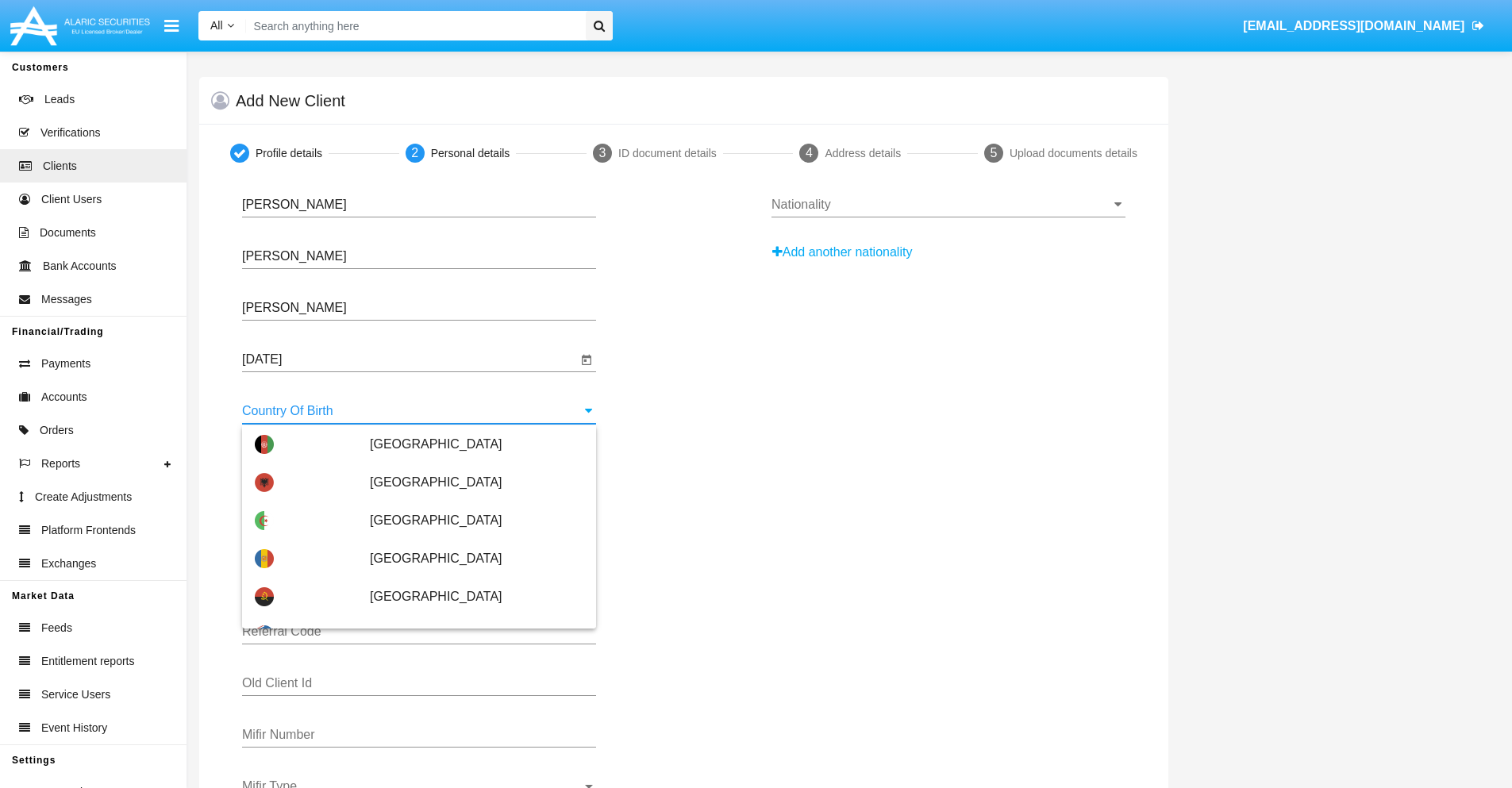
scroll to position [3986, 0]
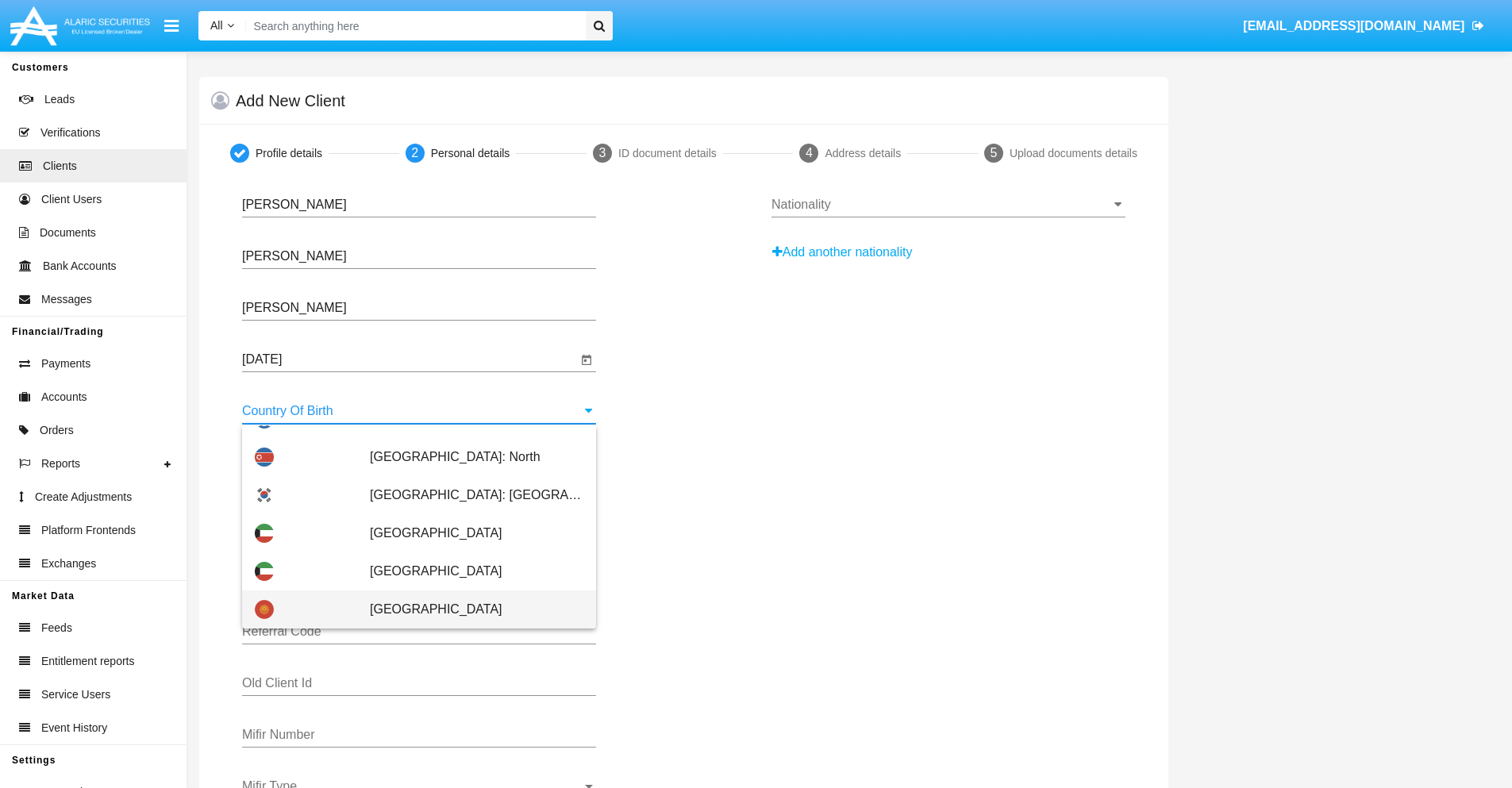
click at [468, 609] on span "[GEOGRAPHIC_DATA]" at bounding box center [477, 609] width 213 height 38
type input "[GEOGRAPHIC_DATA]"
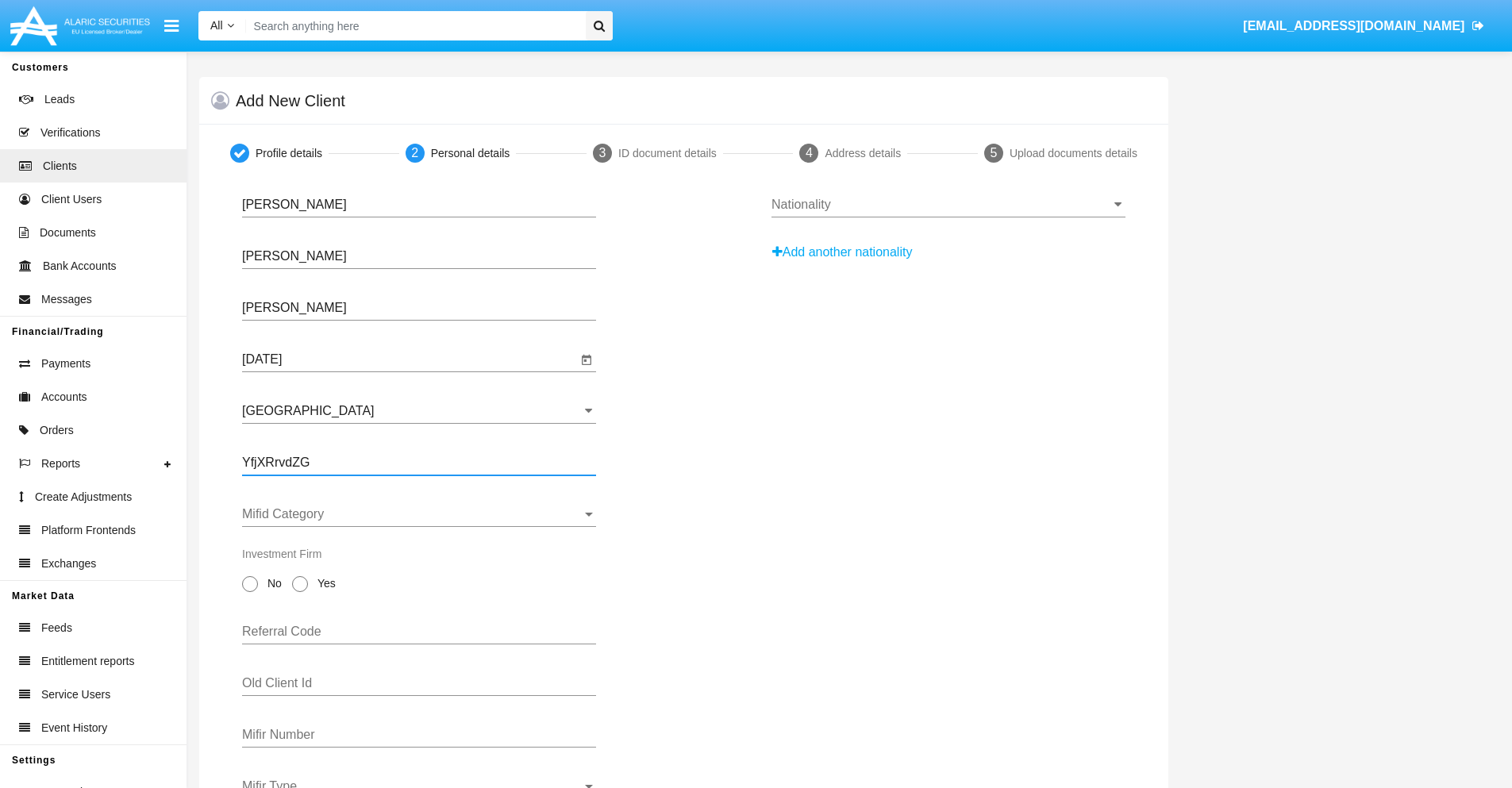
type input "YfjXRrvdZG"
click at [419, 514] on span "Mifid Category" at bounding box center [412, 514] width 340 height 14
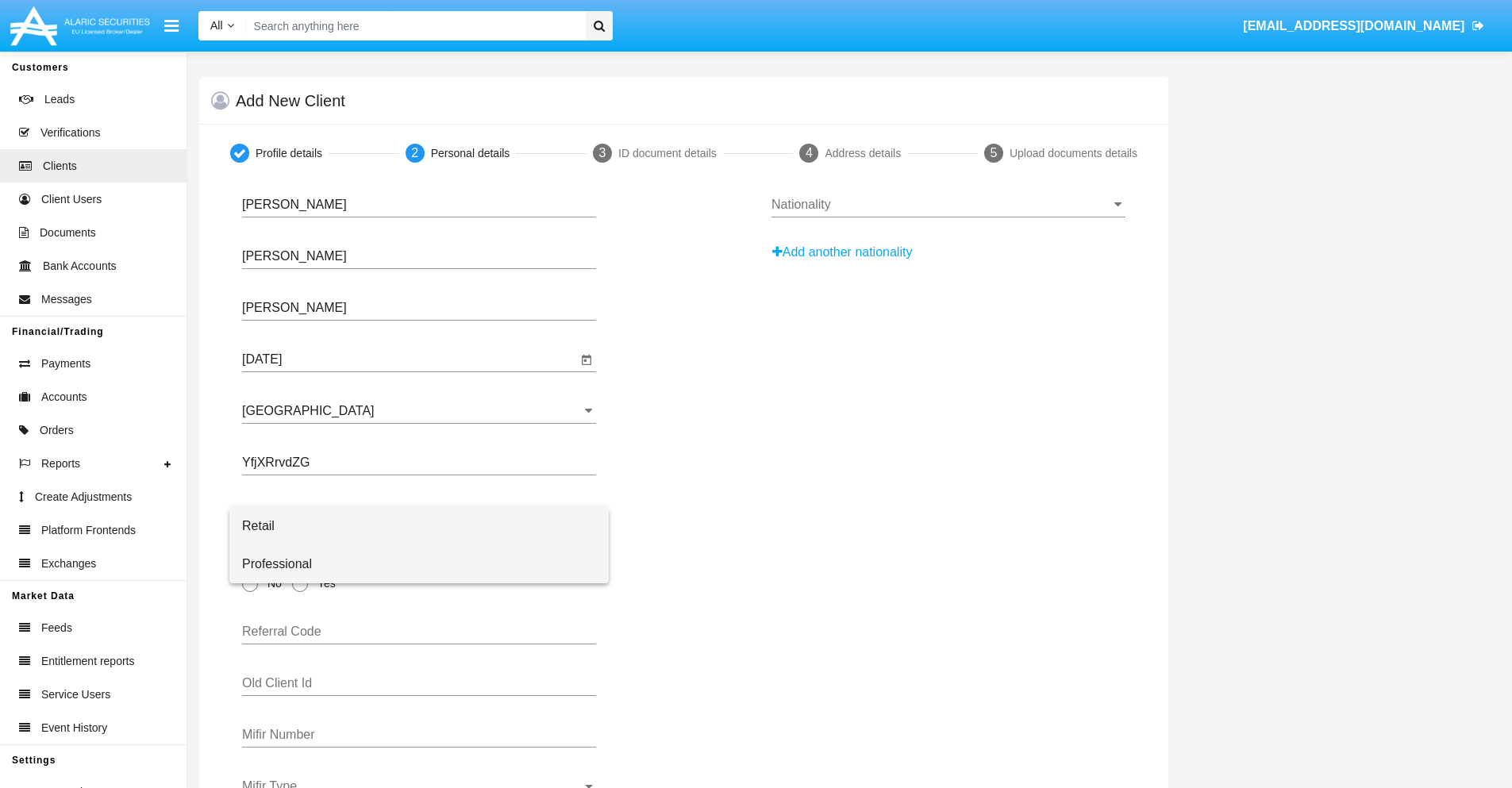
click at [419, 564] on span "Professional" at bounding box center [419, 563] width 354 height 38
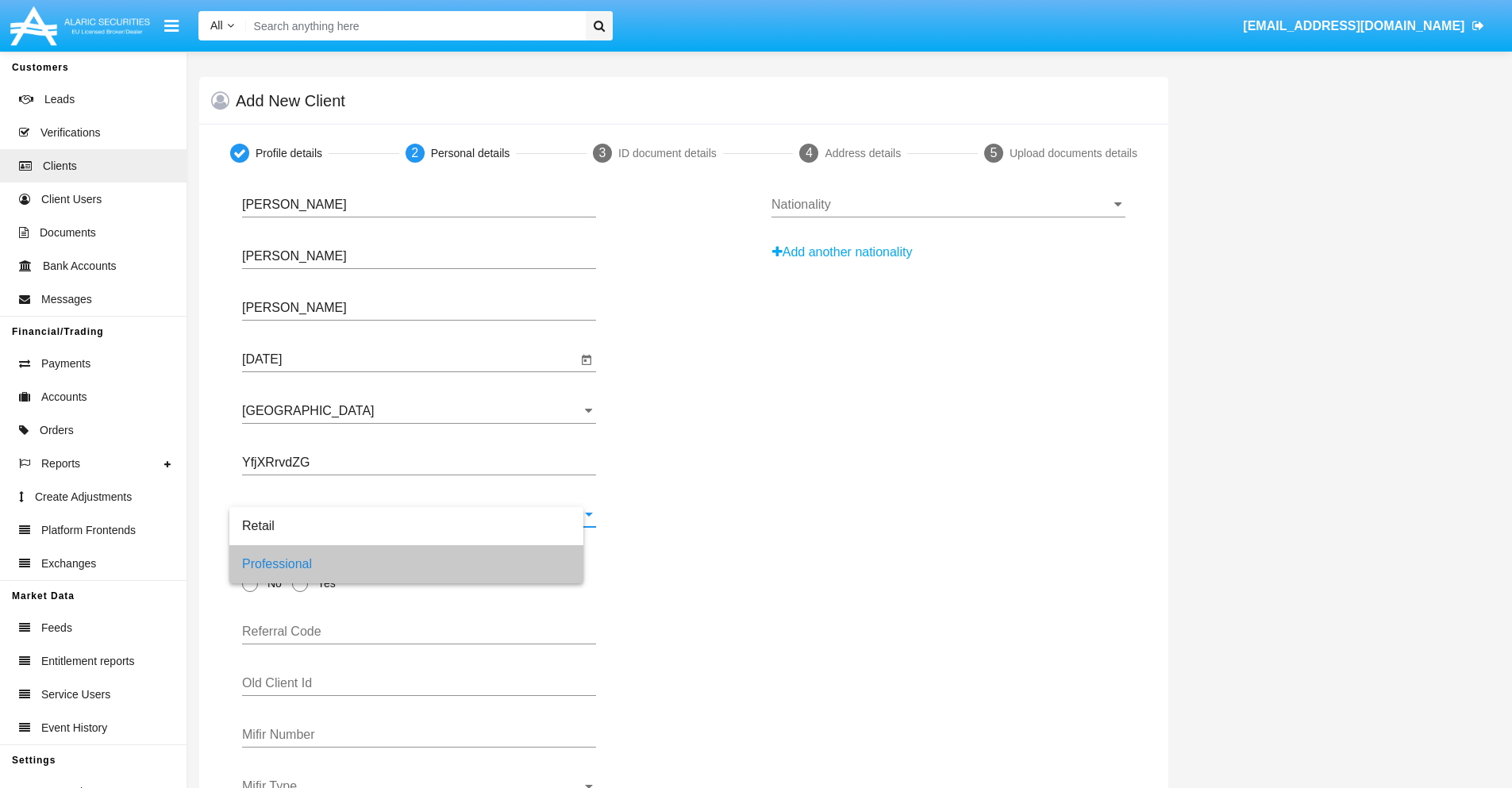
click at [272, 583] on span "No" at bounding box center [272, 584] width 28 height 17
click at [250, 591] on input "No" at bounding box center [249, 591] width 1 height 1
radio input "true"
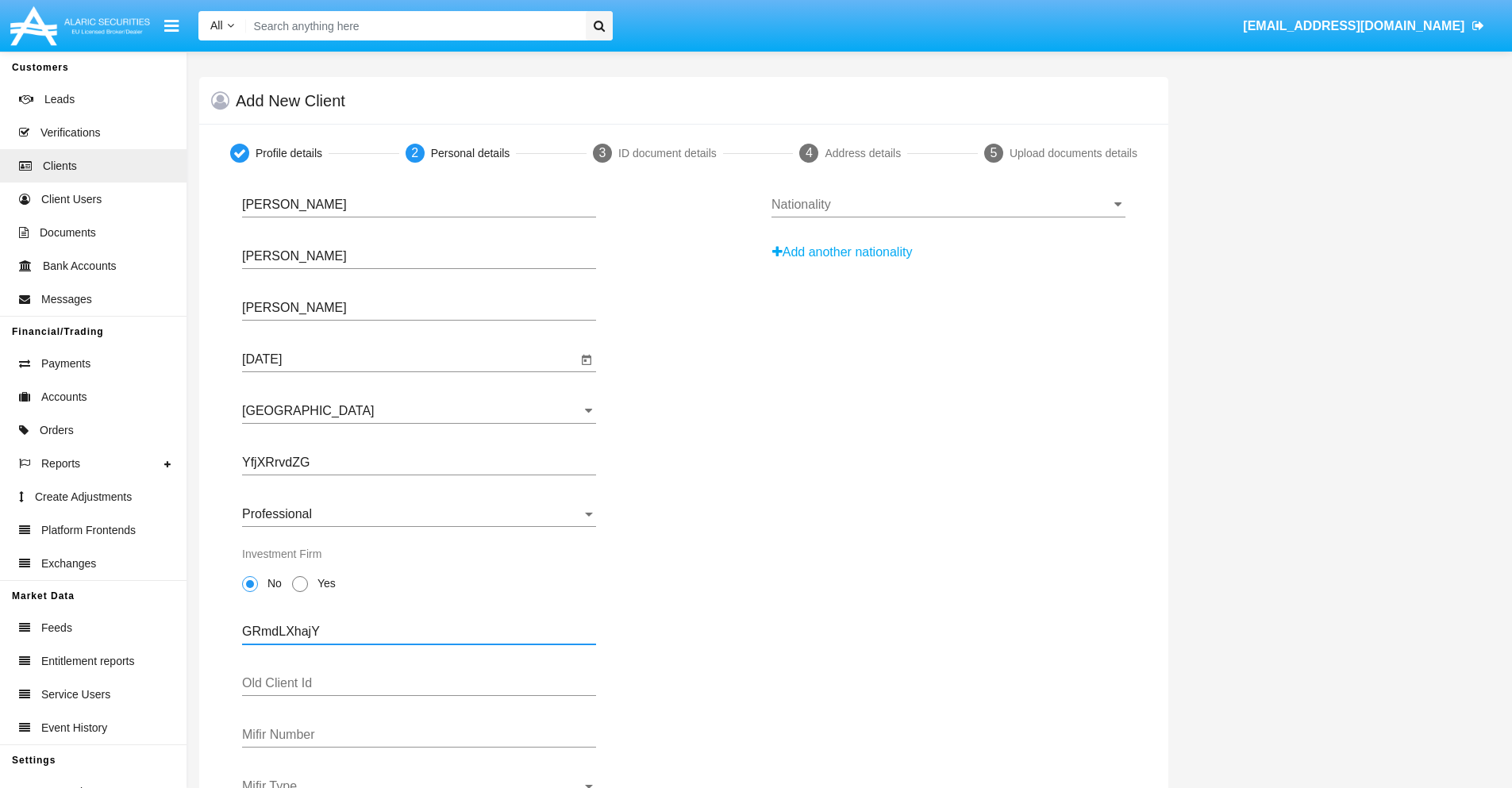
type input "GRmdLXhajY"
type input "zFyQNPVUex"
type input "34pwVRhhTX2raJK606u9WvqTo1"
click at [419, 783] on span "Mifir Type" at bounding box center [412, 785] width 340 height 14
click at [419, 737] on span "CONCAT" at bounding box center [419, 736] width 354 height 38
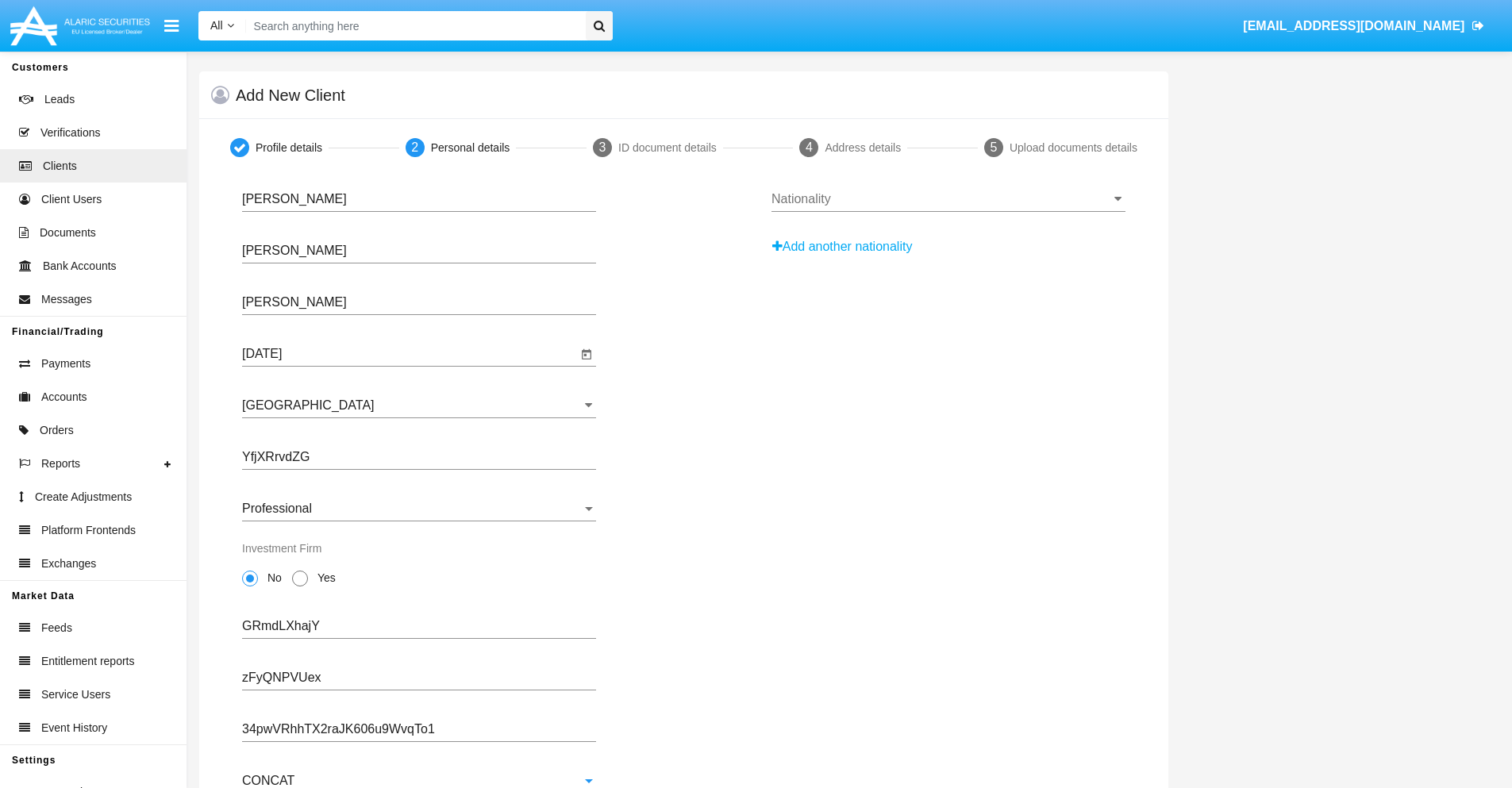
scroll to position [57, 0]
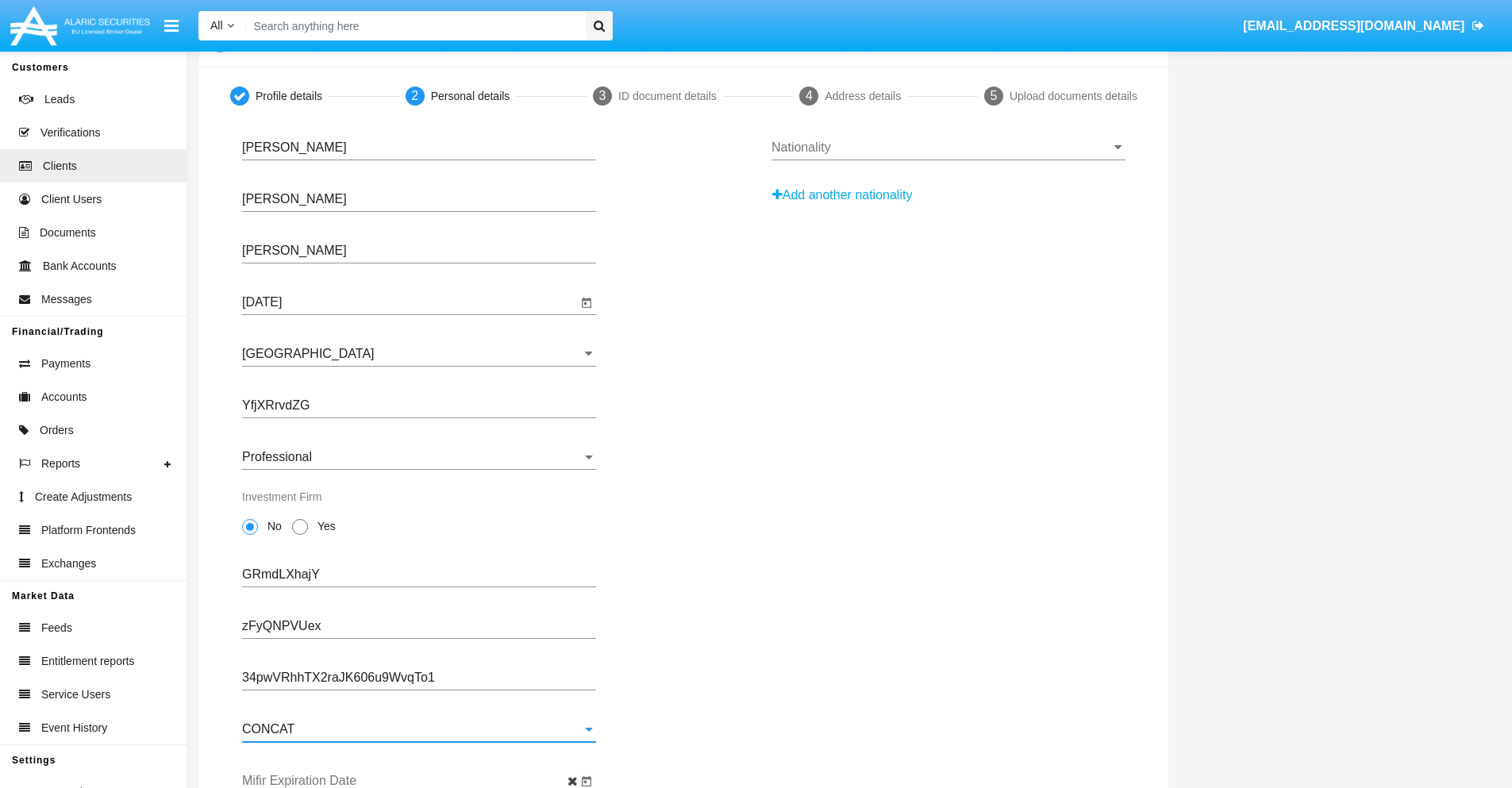
click at [409, 781] on input "Mifir Expiration Date" at bounding box center [410, 781] width 335 height 14
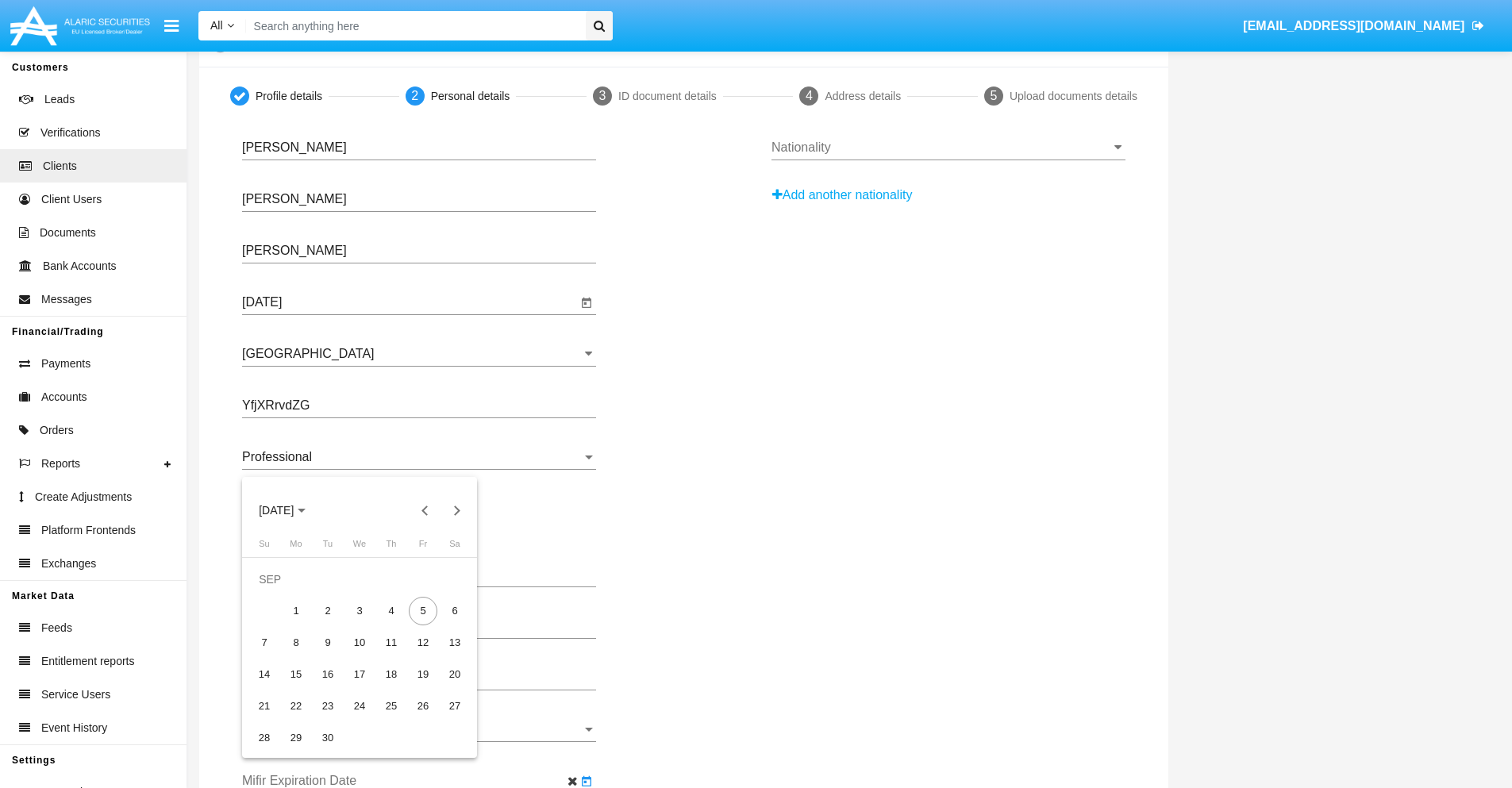
click at [289, 510] on span "[DATE]" at bounding box center [275, 511] width 35 height 13
click at [388, 654] on div "2030" at bounding box center [387, 654] width 50 height 29
click at [276, 591] on div "JAN" at bounding box center [276, 591] width 50 height 29
click at [328, 610] on div "1" at bounding box center [328, 610] width 29 height 29
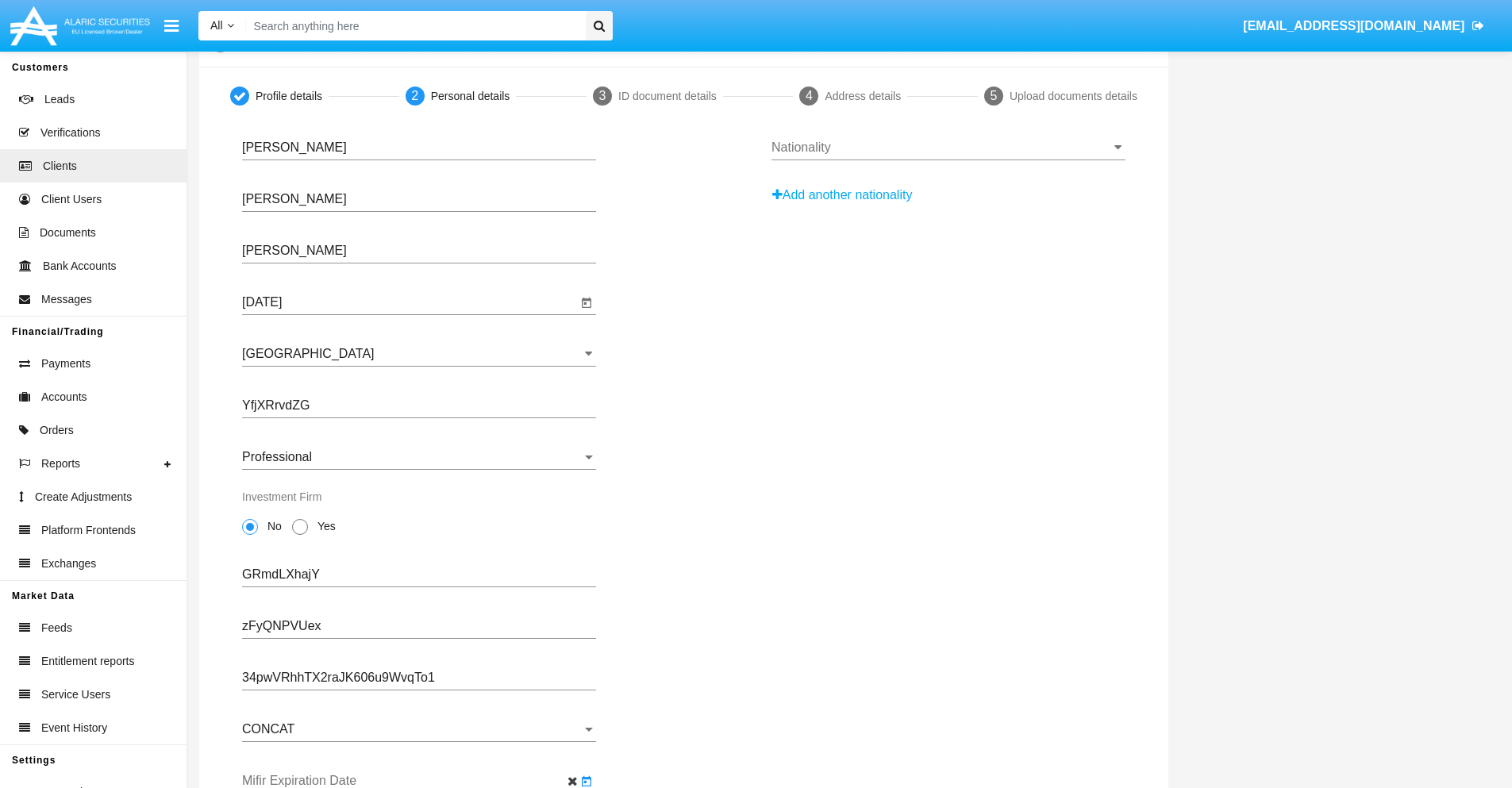
type input "[DATE]"
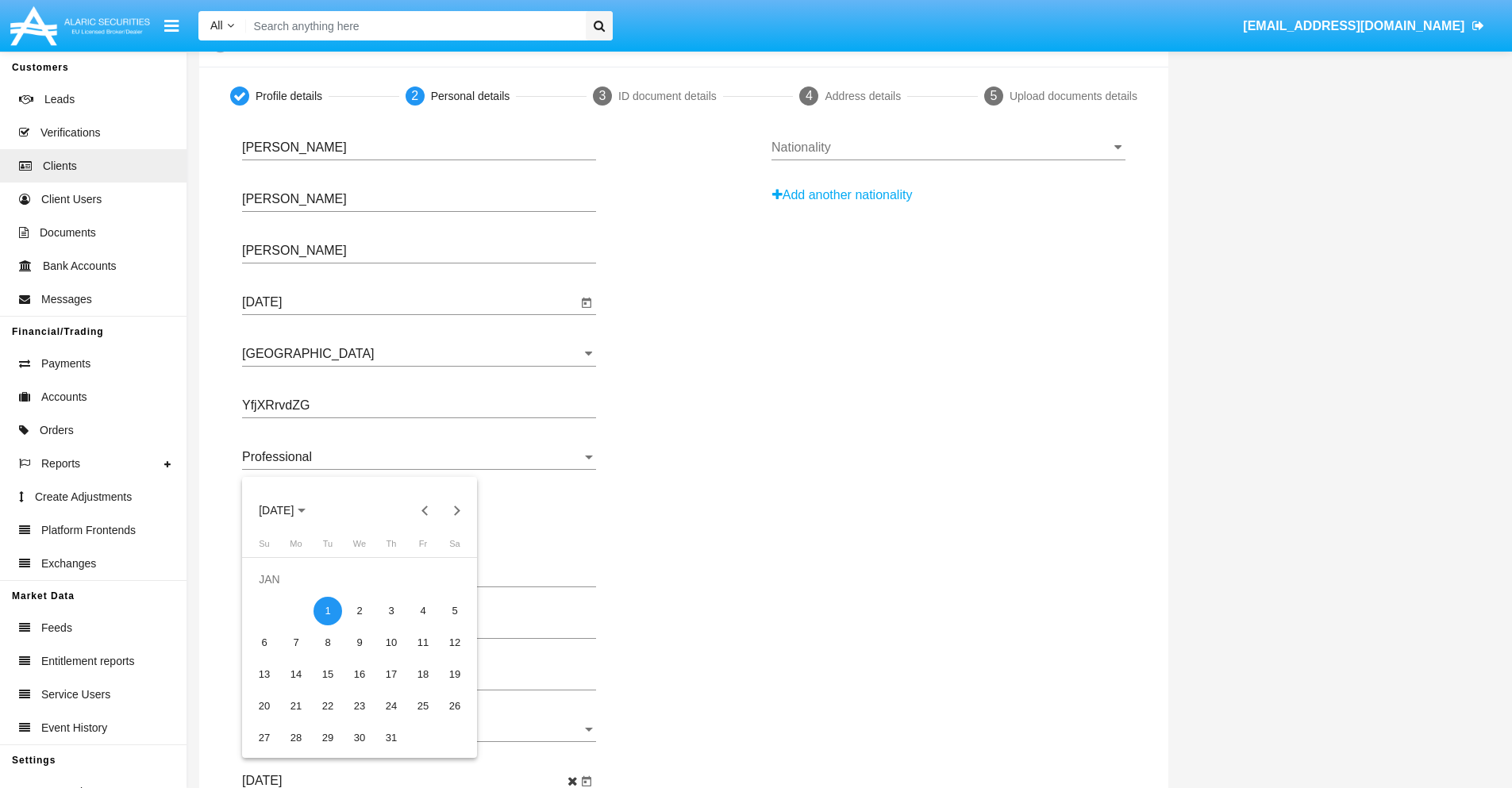
scroll to position [0, 0]
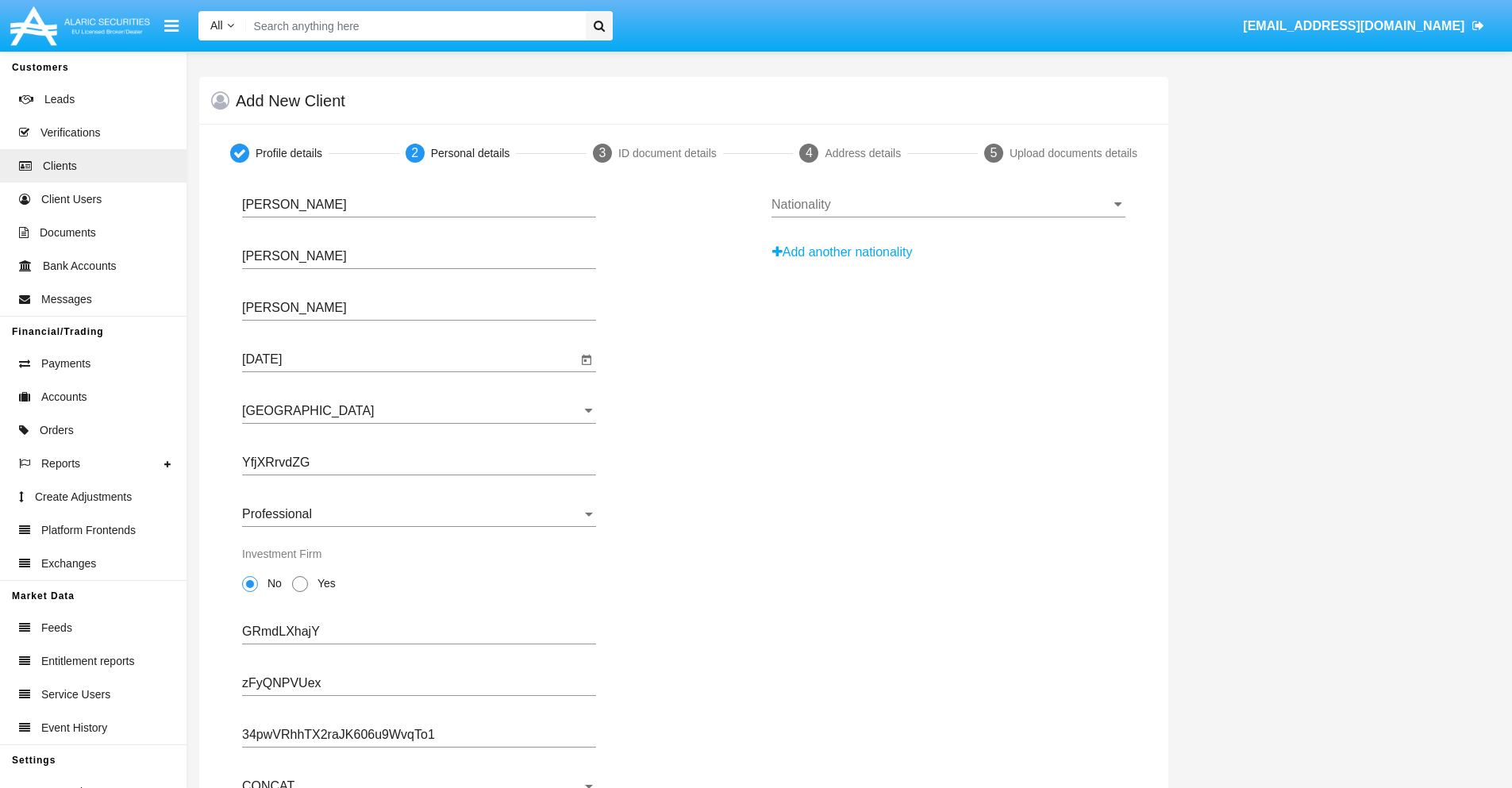
click at [947, 205] on input "Nationality" at bounding box center [948, 204] width 354 height 14
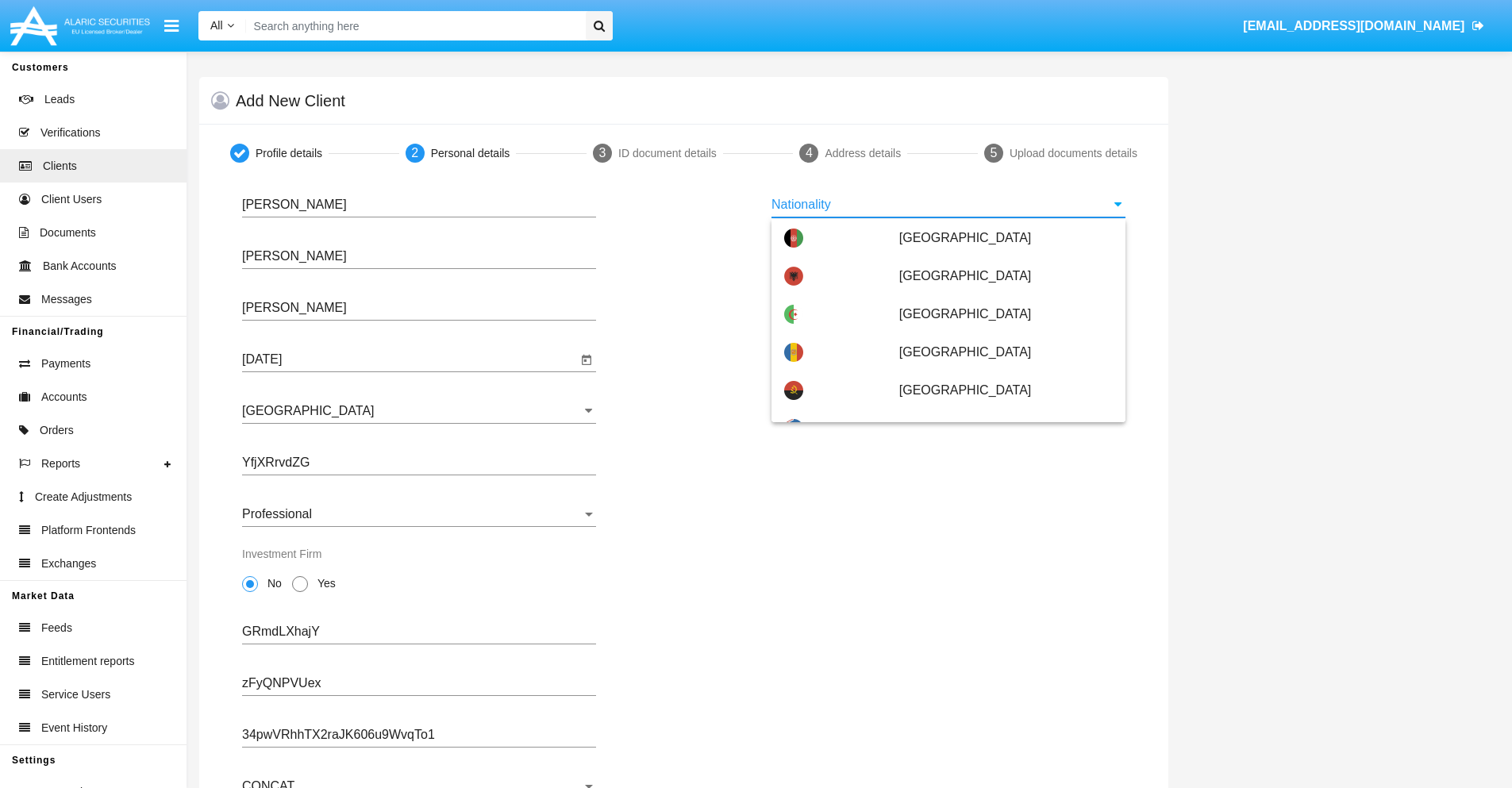
scroll to position [940, 0]
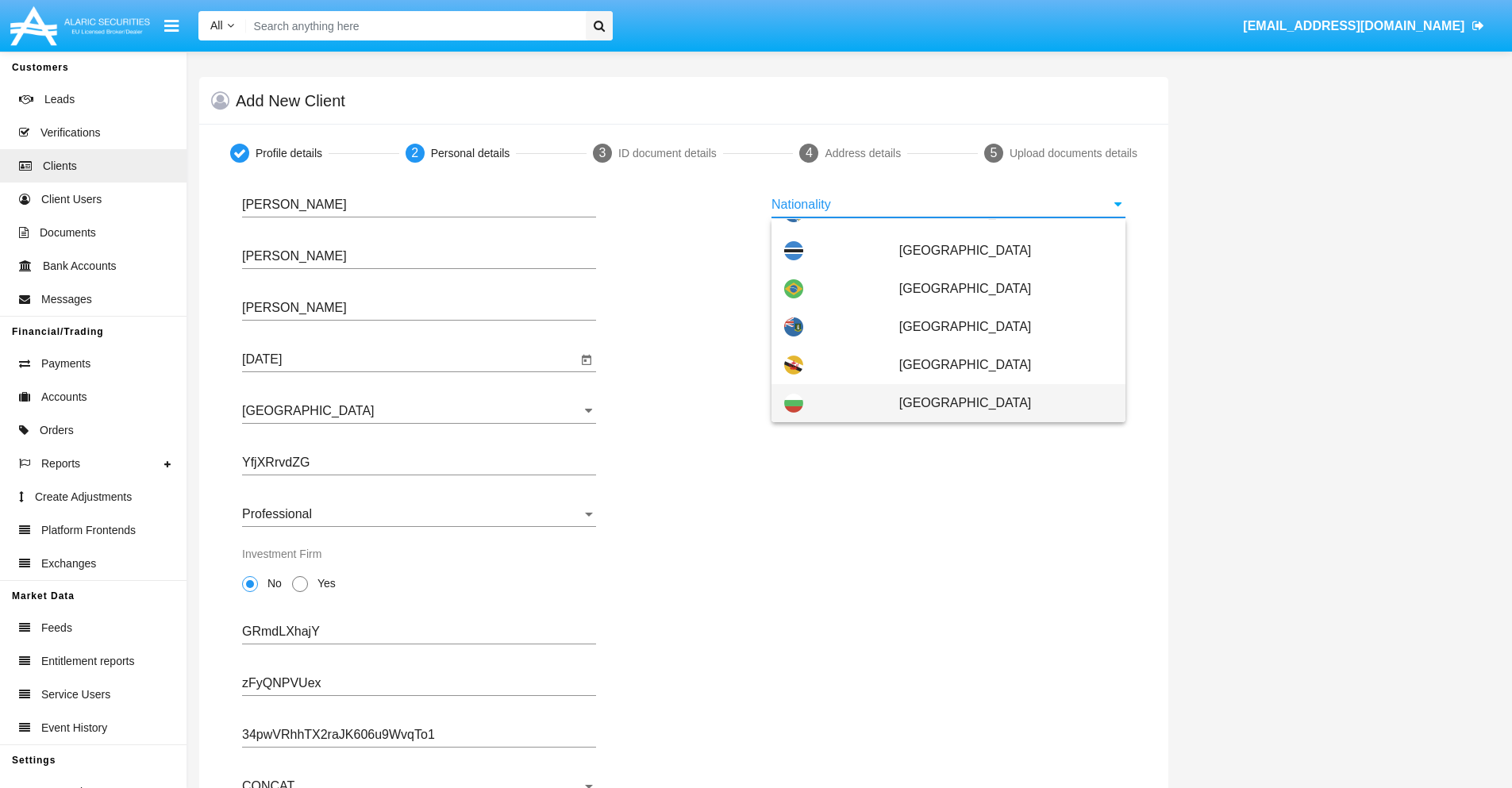
click at [998, 403] on span "[GEOGRAPHIC_DATA]" at bounding box center [1006, 402] width 213 height 38
type input "[GEOGRAPHIC_DATA]"
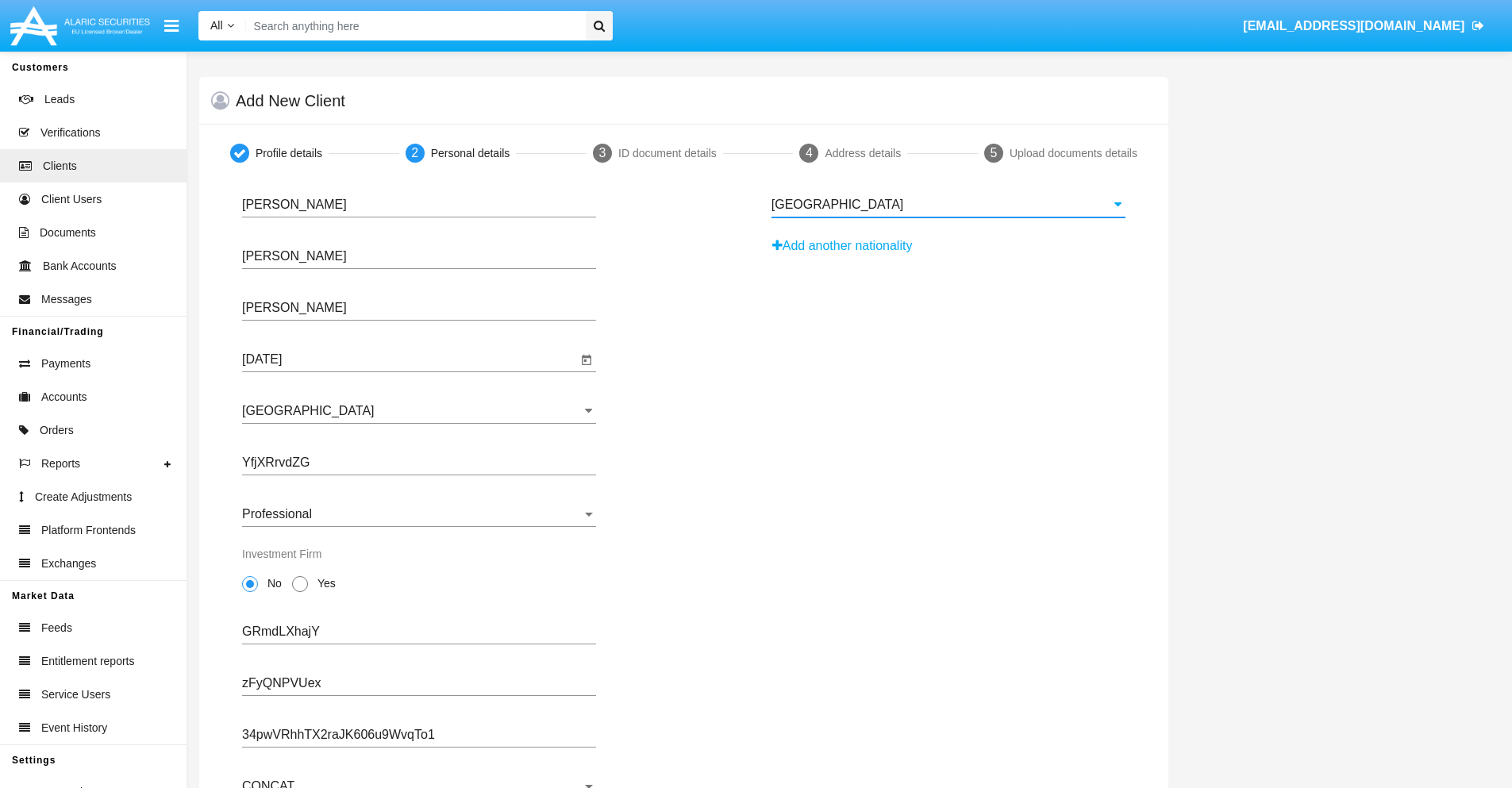
click at [847, 246] on button "Add another nationality" at bounding box center [846, 245] width 151 height 25
click at [947, 256] on input "Nationality #1" at bounding box center [948, 255] width 354 height 14
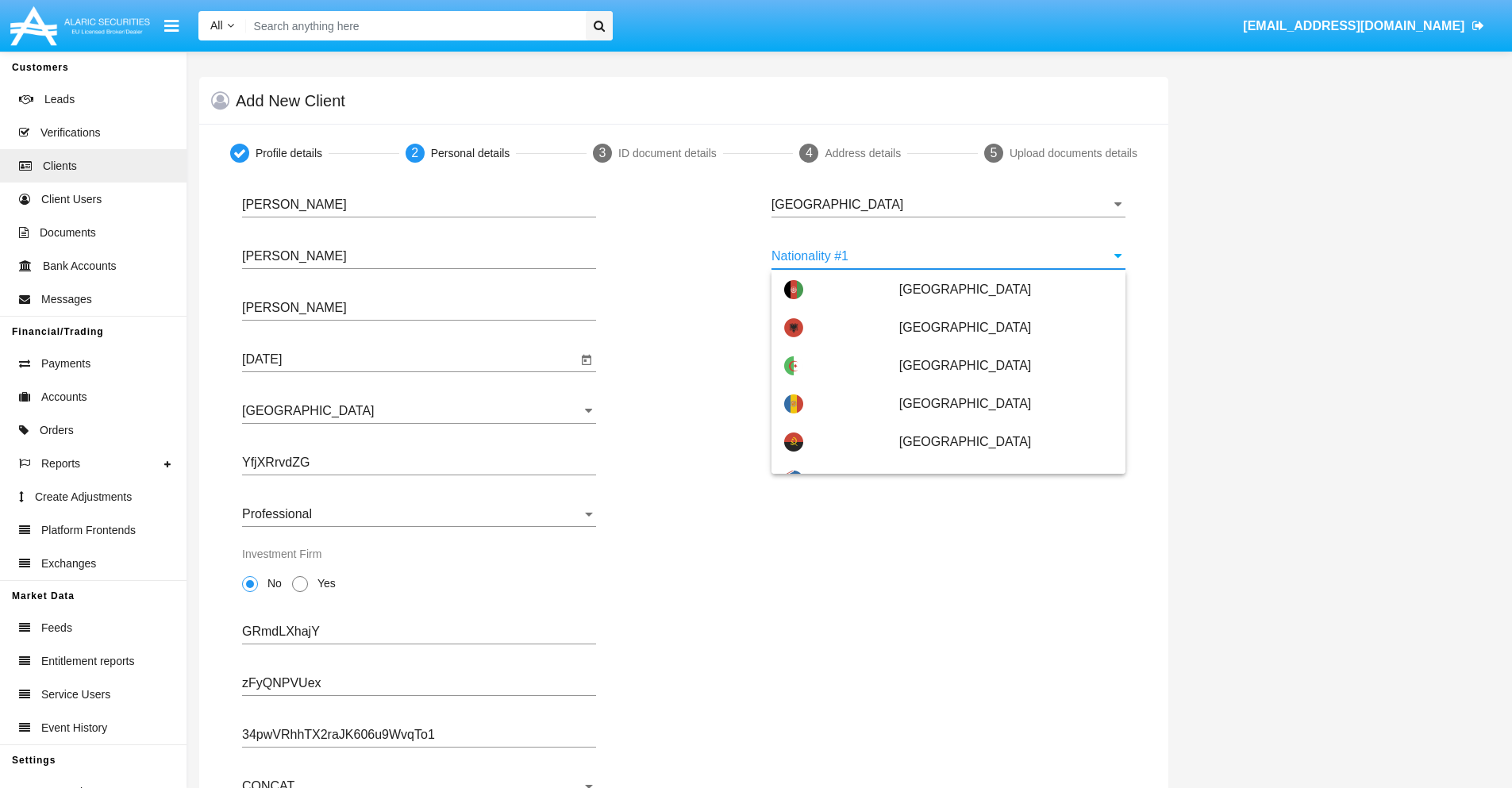
scroll to position [7070, 0]
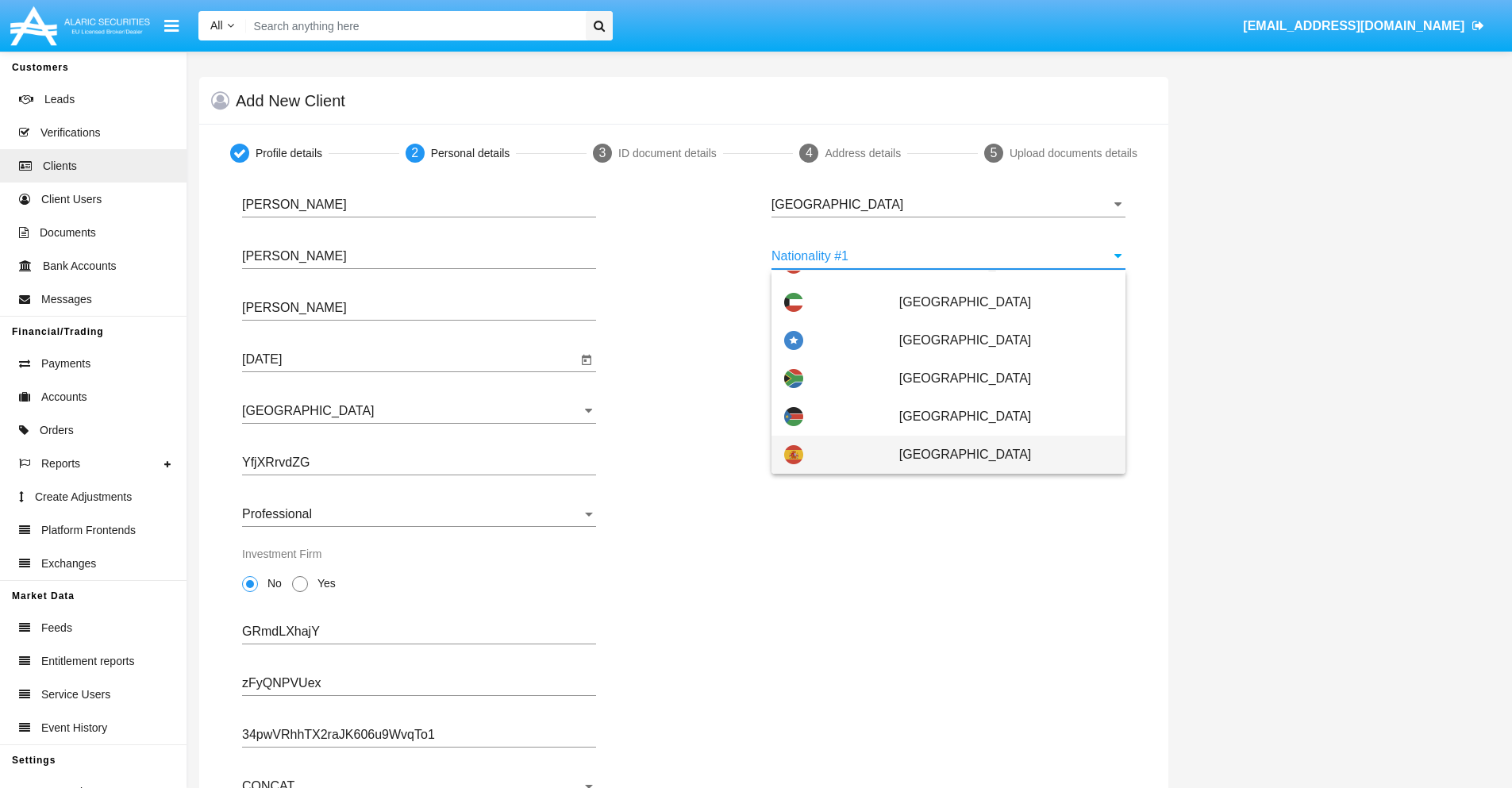
click at [998, 455] on span "[GEOGRAPHIC_DATA]" at bounding box center [1006, 454] width 213 height 38
type input "[GEOGRAPHIC_DATA]"
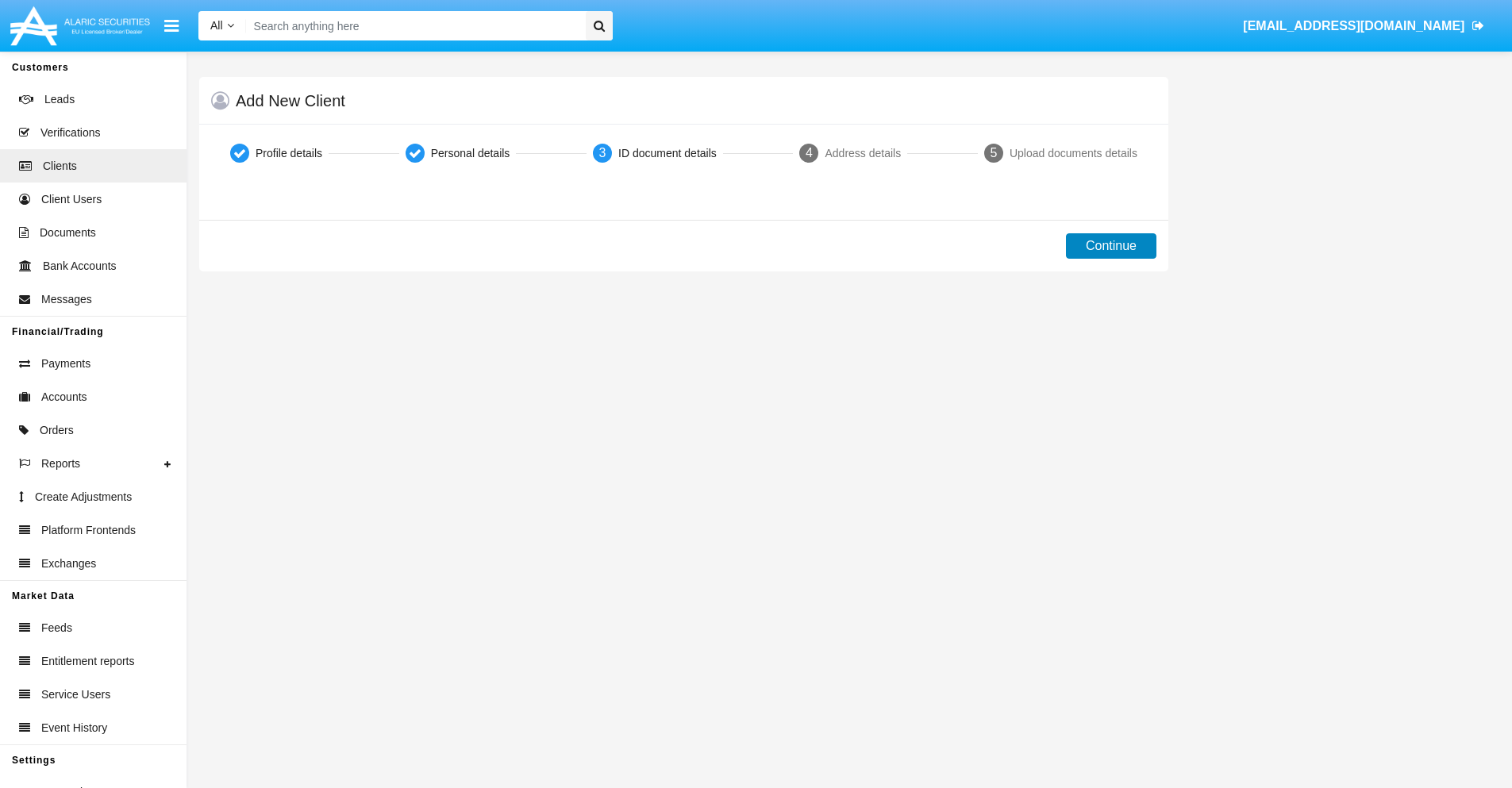
scroll to position [0, 0]
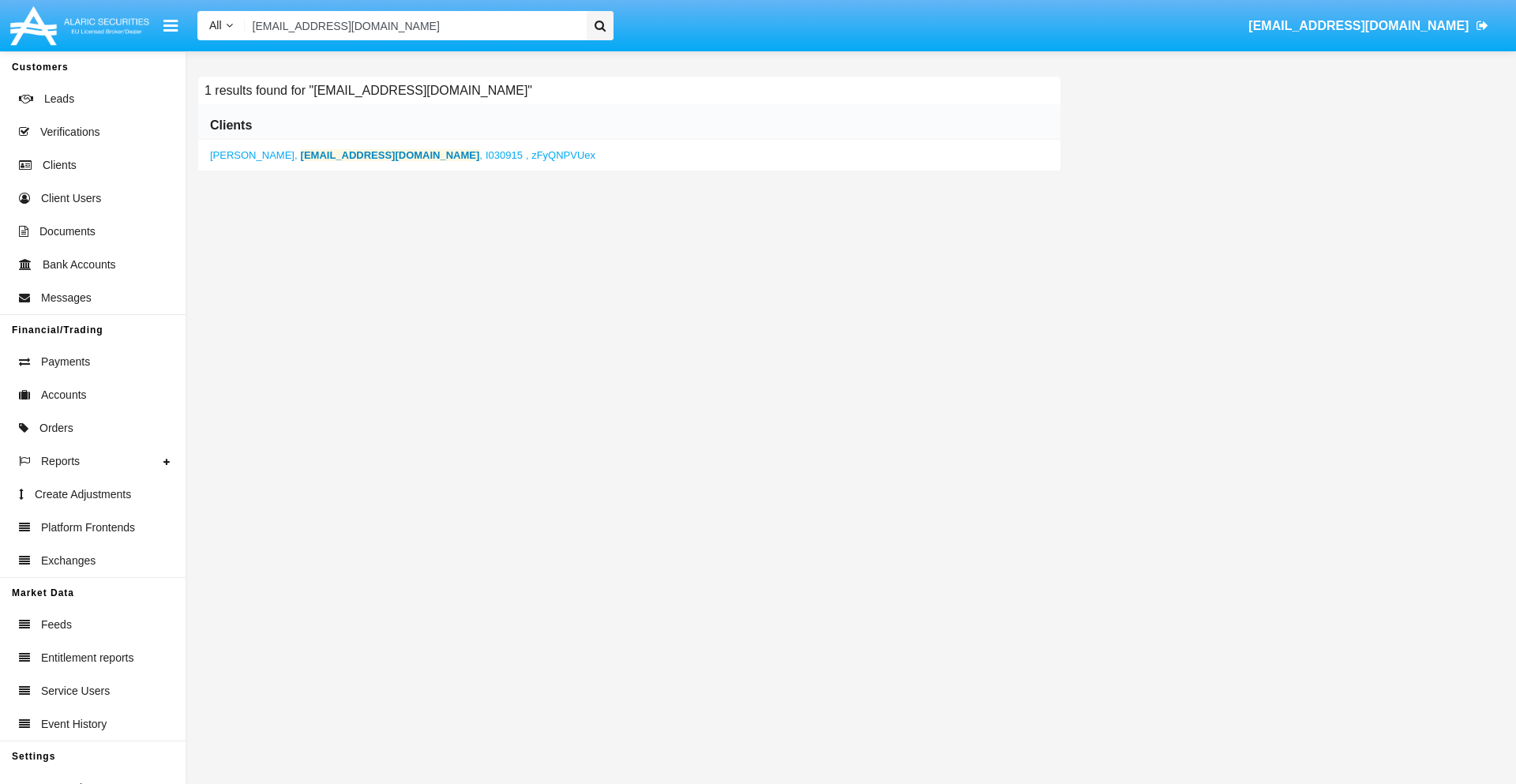
type input "[EMAIL_ADDRESS][DOMAIN_NAME]"
click at [337, 155] on b "[EMAIL_ADDRESS][DOMAIN_NAME]" at bounding box center [390, 155] width 179 height 12
